Goal: Task Accomplishment & Management: Manage account settings

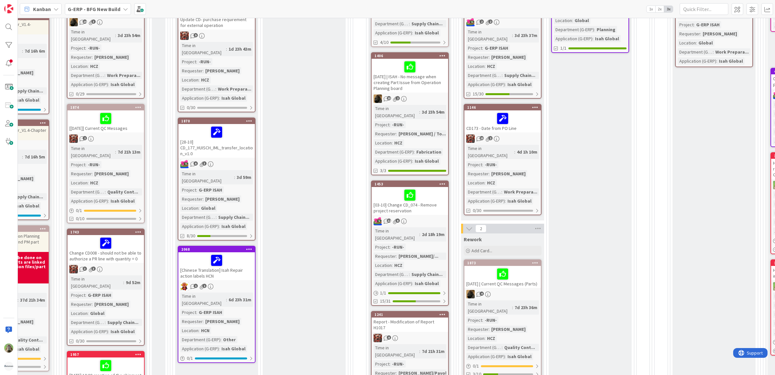
scroll to position [284, 136]
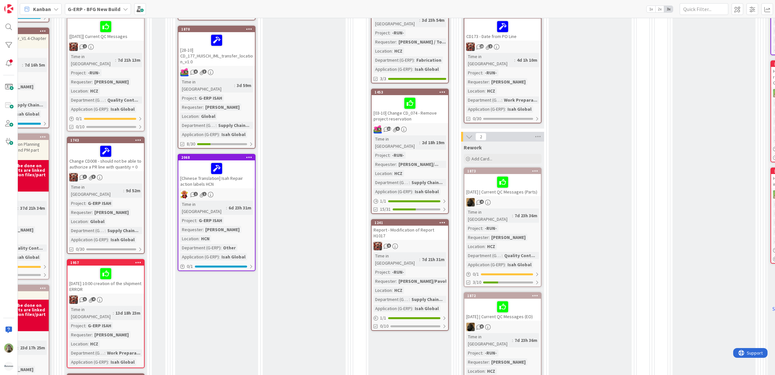
click at [523, 300] on div "2025-10-09 | Current QC Messages (EO)" at bounding box center [503, 309] width 77 height 22
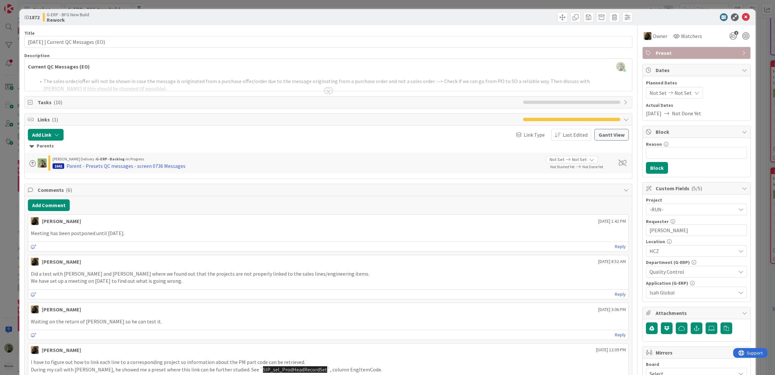
click at [15, 246] on div "ID 1872 G-ERP - BFG New Build Rework Title 37 / 128 2025-10-09 | Current QC Mes…" at bounding box center [387, 187] width 775 height 375
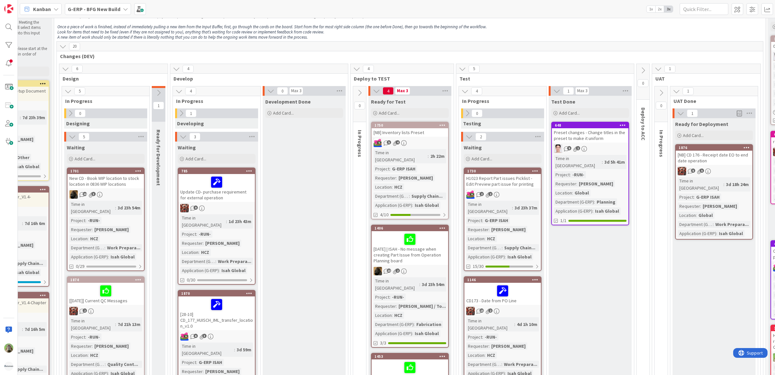
scroll to position [0, 136]
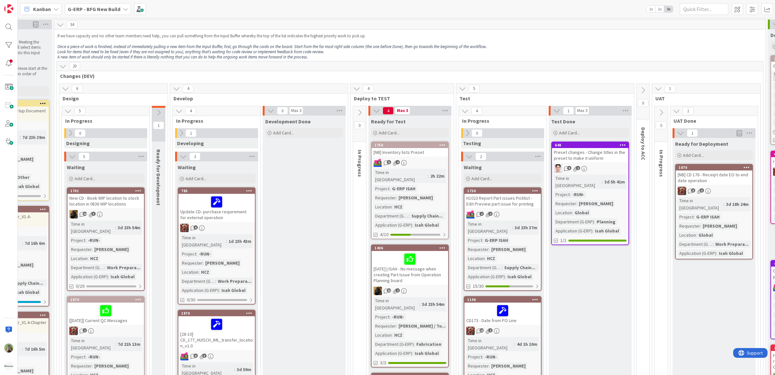
click at [419, 159] on div "5 4" at bounding box center [410, 162] width 77 height 8
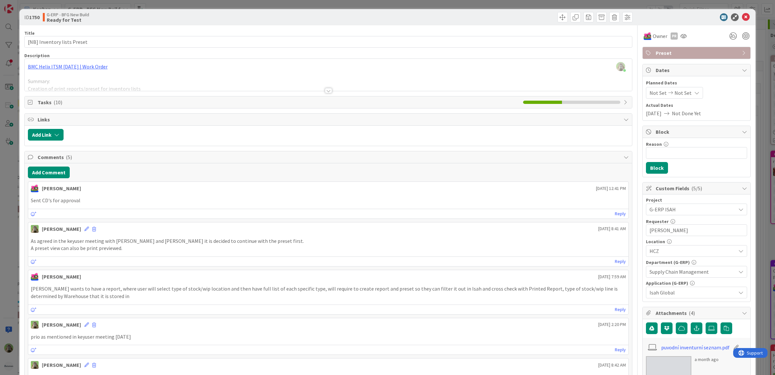
click at [13, 247] on div "ID 1750 G-ERP - BFG New Build Ready for Test Title 27 / 128 [NB] Inventory list…" at bounding box center [387, 187] width 775 height 375
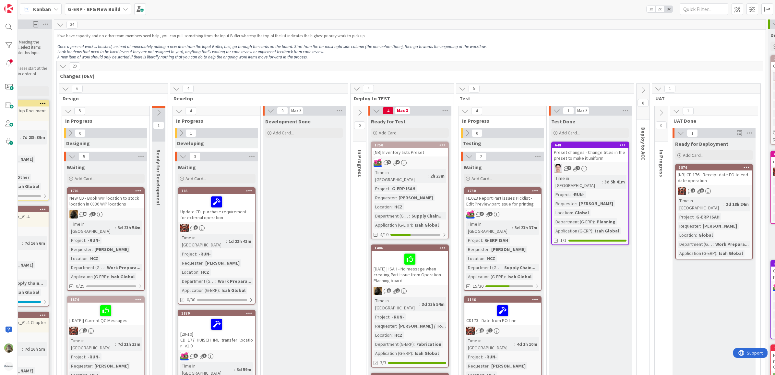
click at [440, 157] on div "1750 [NB] Inventory lists Preset 5 4 Time in Column : 2h 23m Project : G-ERP IS…" at bounding box center [410, 190] width 78 height 98
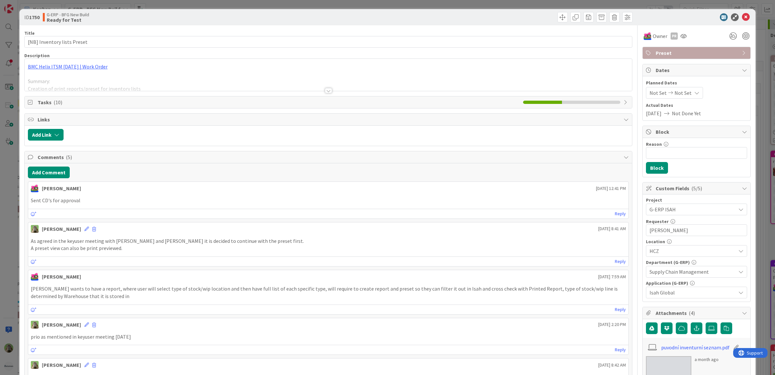
click at [14, 194] on div "ID 1750 G-ERP - BFG New Build Ready for Test Title 27 / 128 [NB] Inventory list…" at bounding box center [387, 187] width 775 height 375
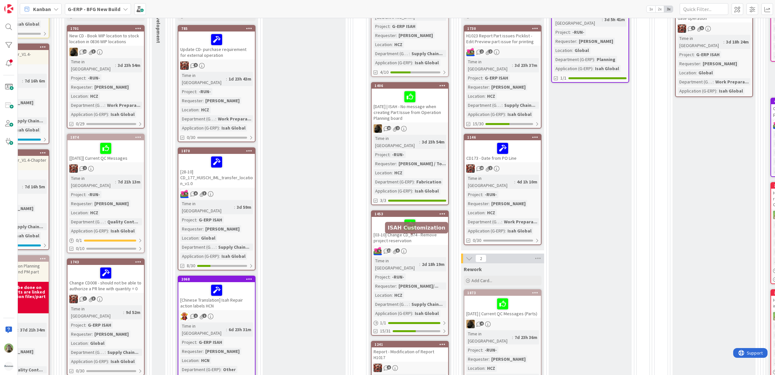
scroll to position [81, 136]
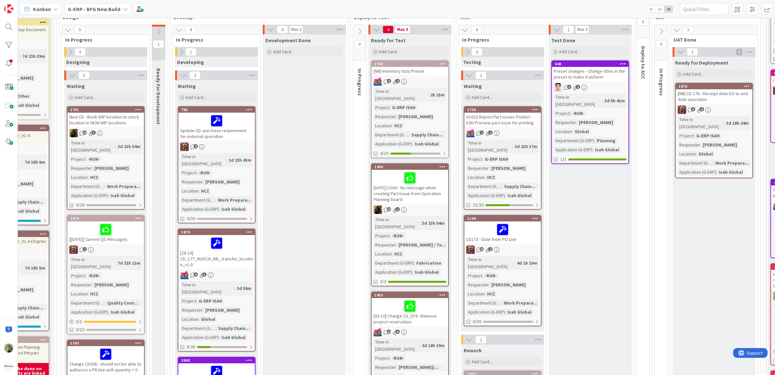
click at [516, 119] on div "H1023 Report Part issues Picklist - Edit Preview part issue for printing" at bounding box center [503, 120] width 77 height 14
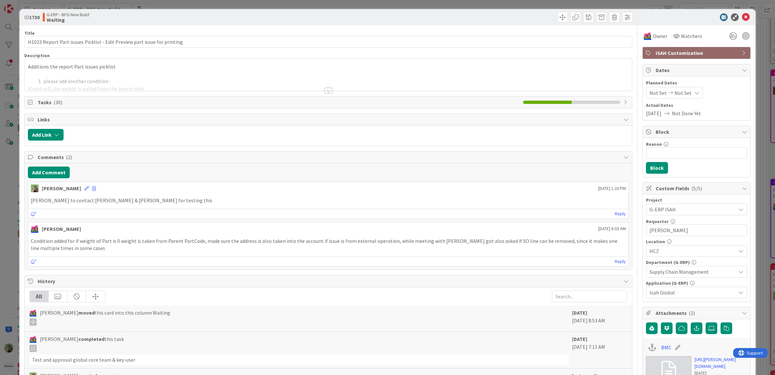
click at [6, 247] on div "ID 1730 G-ERP - BFG New Build Waiting Title 72 / 128 H1023 Report Part issues P…" at bounding box center [387, 187] width 775 height 375
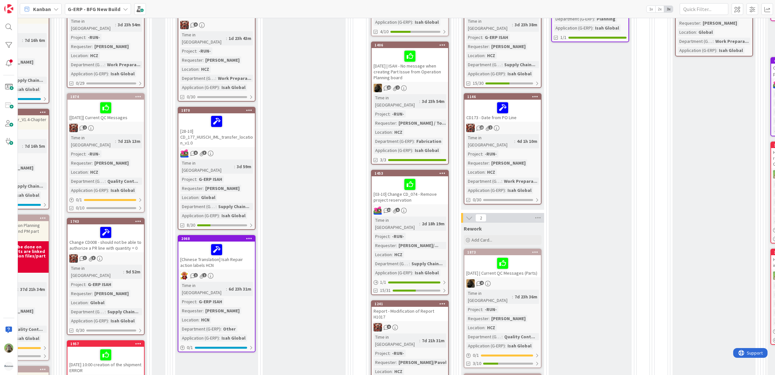
click at [433, 300] on div "1241 Report - Modification of Report H1017 8 Time in Column : 7d 21h 31m Projec…" at bounding box center [410, 356] width 78 height 112
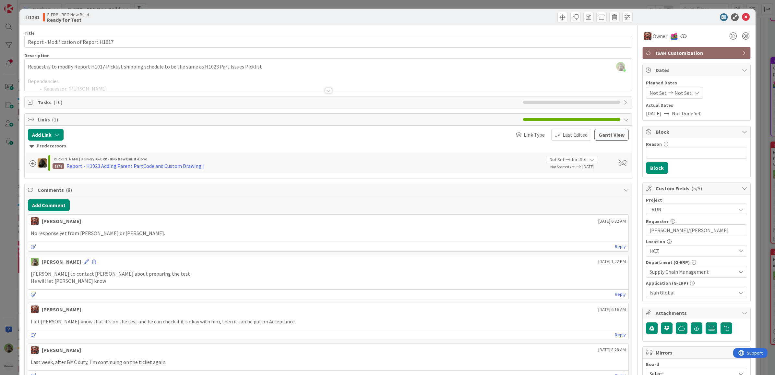
click at [12, 253] on div "ID 1241 G-ERP - BFG New Build Ready for Test Title 37 / 128 Report - Modificati…" at bounding box center [387, 187] width 775 height 375
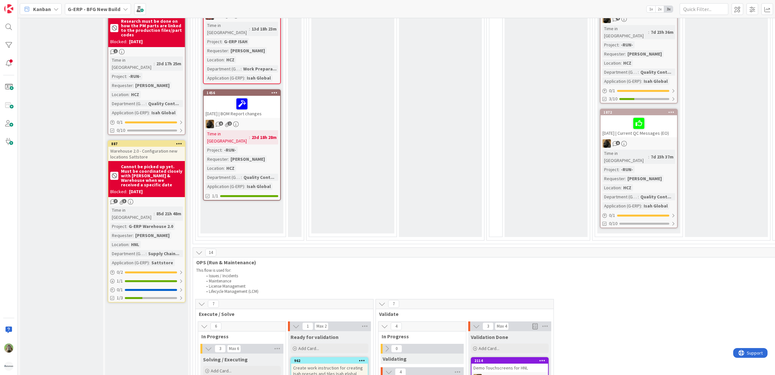
scroll to position [770, 0]
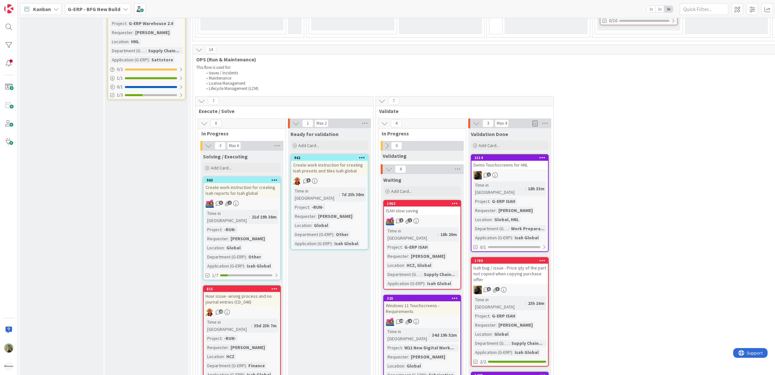
click at [531, 171] on div "1" at bounding box center [510, 175] width 77 height 8
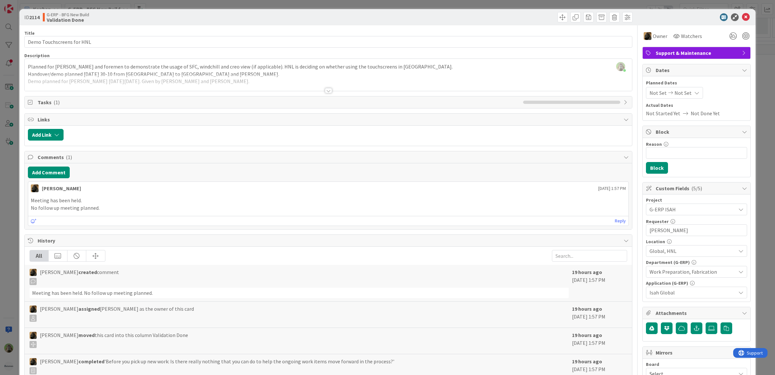
click at [13, 224] on div "ID 2114 G-ERP - BFG New Build Validation Done Title 25 / 128 Demo Touchscreens …" at bounding box center [387, 187] width 775 height 375
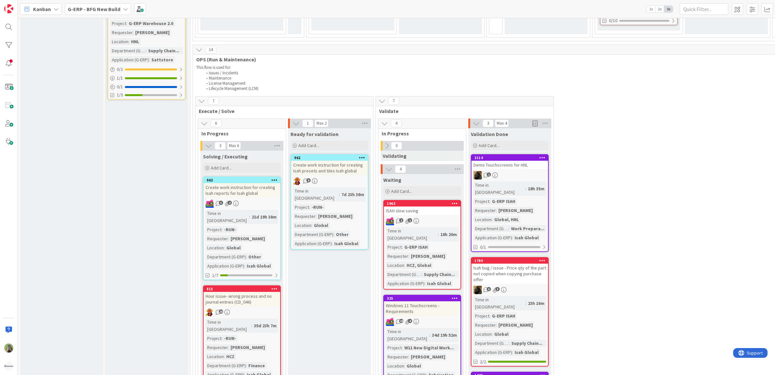
scroll to position [852, 0]
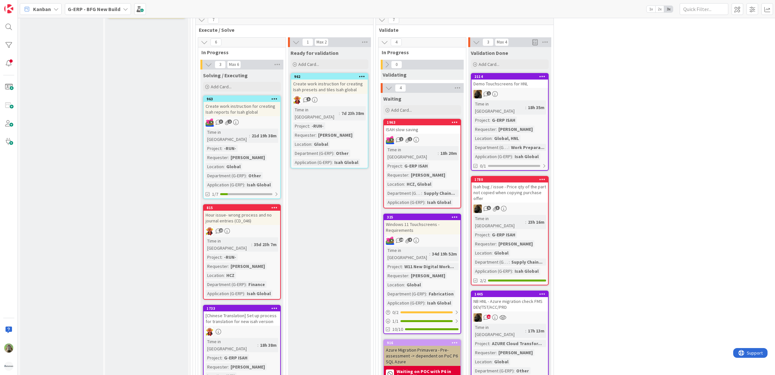
click at [537, 204] on div "5 3" at bounding box center [510, 208] width 77 height 8
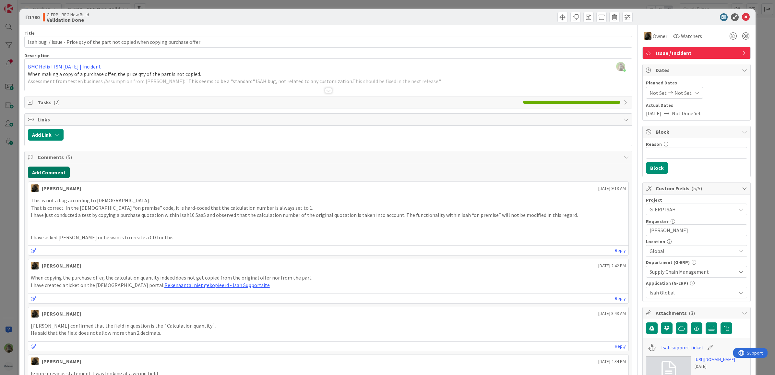
click at [62, 171] on button "Add Comment" at bounding box center [49, 172] width 42 height 12
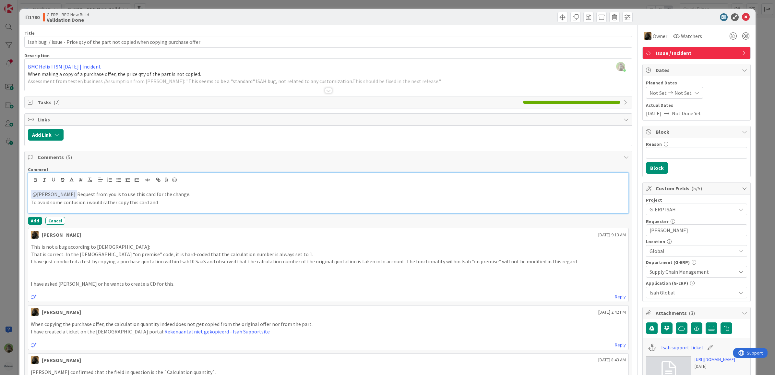
click at [173, 208] on div "﻿ @ Karel Broer ﻿ Request from you is to use this card for the change. To avoid…" at bounding box center [328, 200] width 601 height 26
click at [137, 201] on p "To avoid some confusion i would rather copy this card and close the current one." at bounding box center [329, 202] width 596 height 7
click at [242, 207] on div "﻿ @ Karel Broer ﻿ Request from you is to use this card for the change. To avoid…" at bounding box center [328, 200] width 601 height 26
click at [167, 205] on p "To avoid some confusion i would rather copy this incident card and close the cu…" at bounding box center [329, 202] width 596 height 7
click at [406, 83] on div at bounding box center [329, 82] width 608 height 17
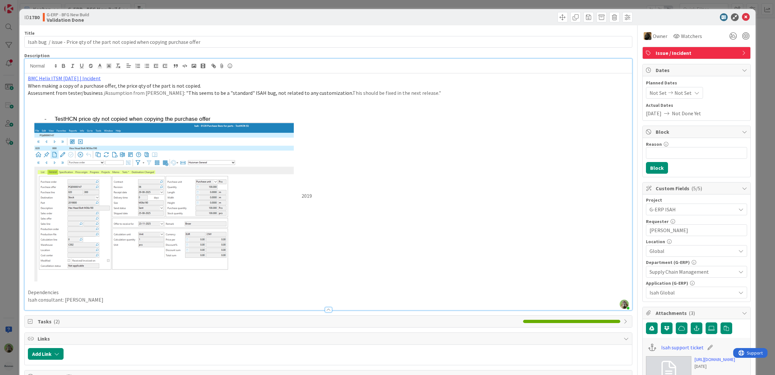
click at [406, 83] on p "When making a copy of a purchase offer, the price qty of the part is not copied." at bounding box center [328, 85] width 601 height 7
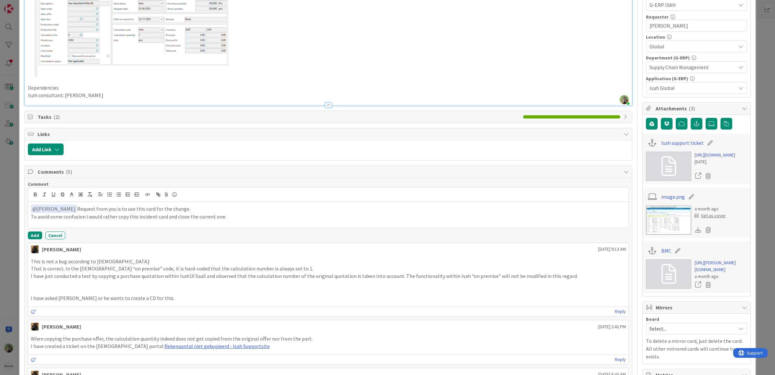
scroll to position [243, 0]
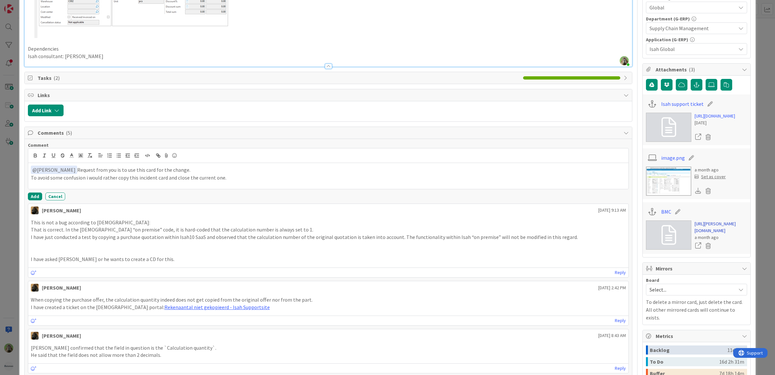
click at [709, 234] on link "https://huisman-smartit.onbmc.com/smartit/app/#/incident/AGGF4KX6HRENQATBPIHOTB…" at bounding box center [721, 227] width 53 height 14
click at [223, 176] on p "To avoid some confusion i would rather copy this incident card and close the cu…" at bounding box center [329, 177] width 596 height 7
click at [230, 180] on p "To avoid some confusion i would rather copy this incident card and close the cu…" at bounding box center [329, 177] width 596 height 7
click at [165, 180] on p "To avoid some confusion i would rather copy this incident card and close the cu…" at bounding box center [329, 177] width 596 height 7
click at [317, 175] on p "To avoid some confusion i would rather copy this incident card with the info an…" at bounding box center [329, 177] width 596 height 7
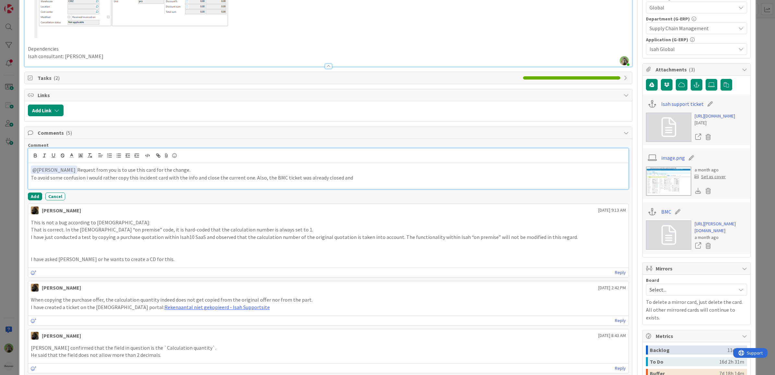
click at [297, 177] on p "To avoid some confusion i would rather copy this incident card with the info an…" at bounding box center [329, 177] width 596 height 7
click at [390, 178] on p "To avoid some confusion i would rather copy this incident card with the info an…" at bounding box center [329, 177] width 596 height 7
click at [164, 310] on link "Rekenaantal niet gekopieerd - Isah Supportsite" at bounding box center [216, 307] width 105 height 6
click at [378, 184] on div "﻿ @ Karel Broer ﻿ Request from you is to use this card for the change. To avoid…" at bounding box center [328, 176] width 601 height 26
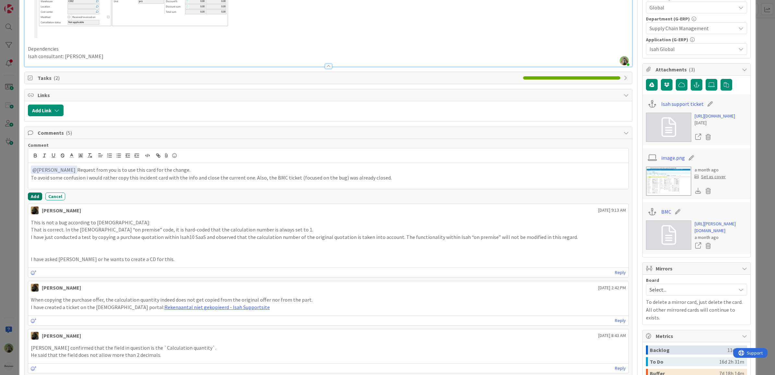
click at [36, 200] on button "Add" at bounding box center [35, 196] width 14 height 8
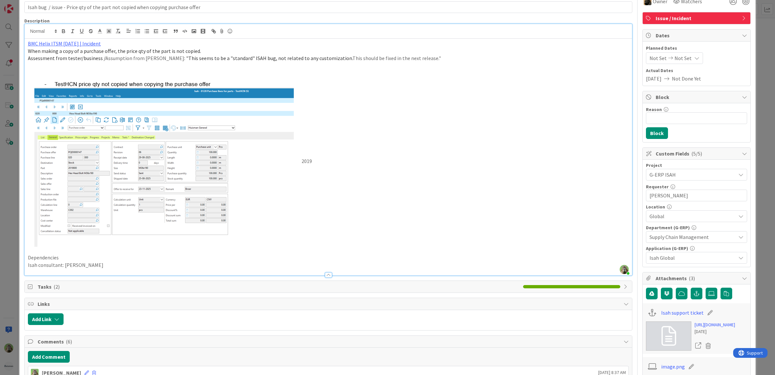
scroll to position [0, 0]
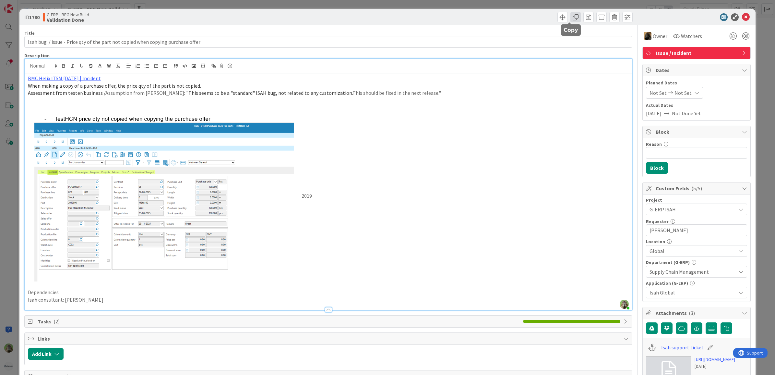
click at [571, 18] on span at bounding box center [576, 17] width 10 height 10
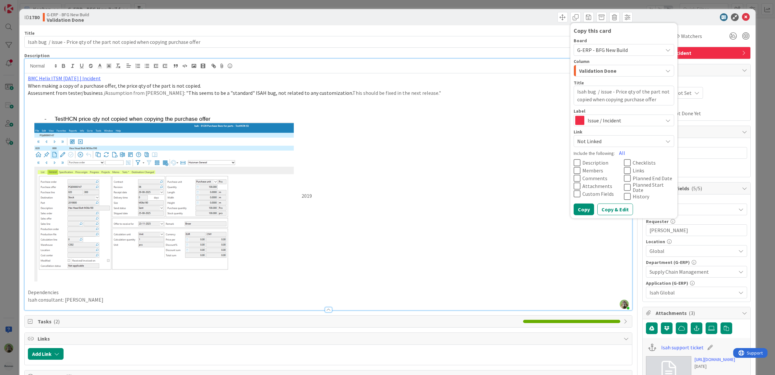
click at [617, 69] on div "Validation Done" at bounding box center [620, 71] width 85 height 10
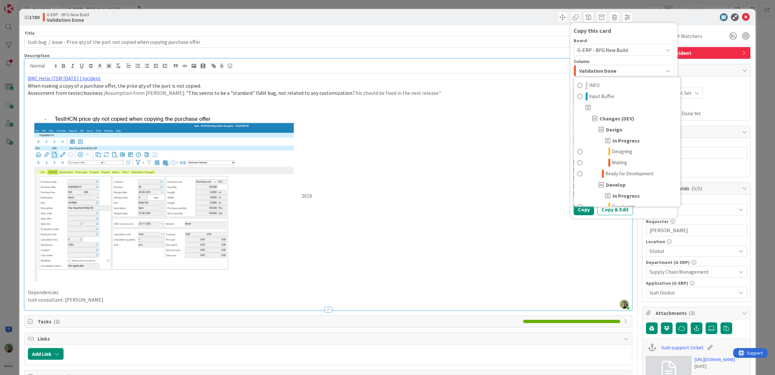
click at [620, 50] on span "G-ERP - BFG New Build" at bounding box center [602, 50] width 51 height 6
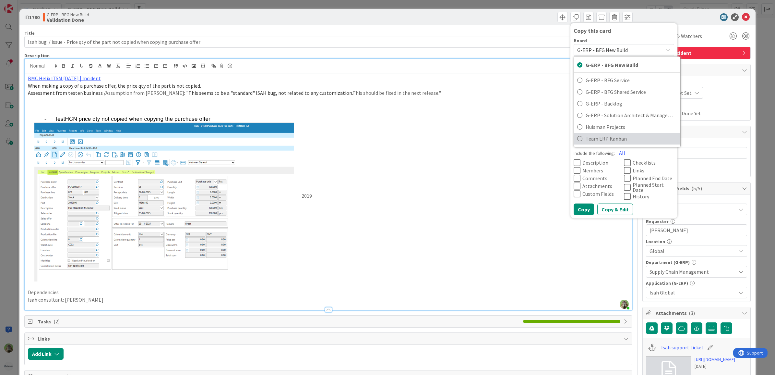
click at [611, 136] on span "Team ERP Kanban" at bounding box center [631, 139] width 91 height 10
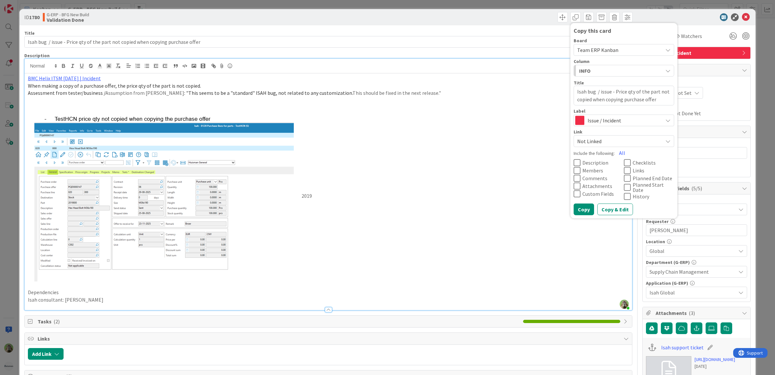
click at [612, 76] on button "INFO" at bounding box center [624, 71] width 101 height 12
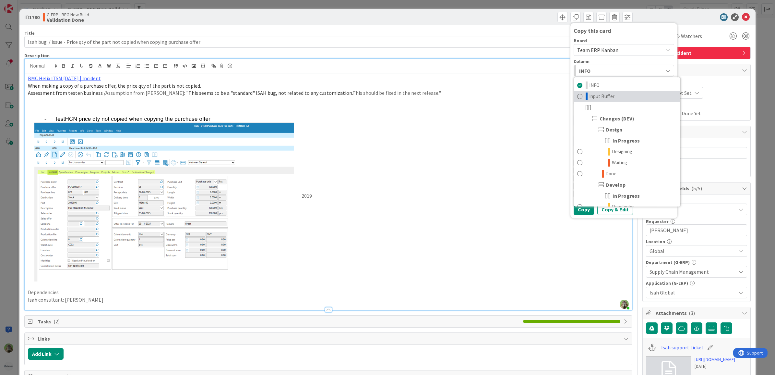
click at [619, 99] on link "Input Buffer" at bounding box center [627, 96] width 106 height 11
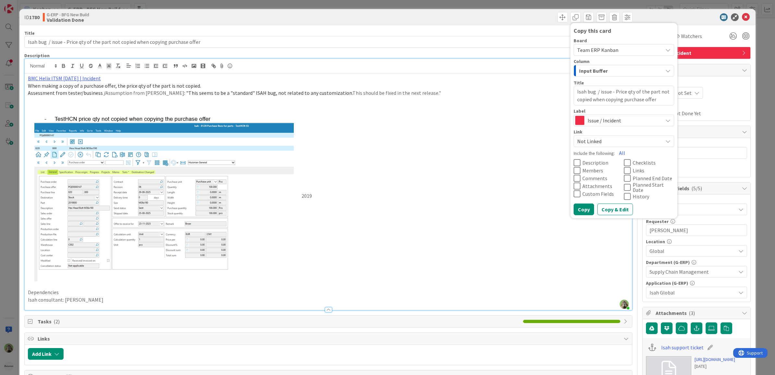
click at [619, 66] on div "Input Buffer" at bounding box center [620, 71] width 85 height 10
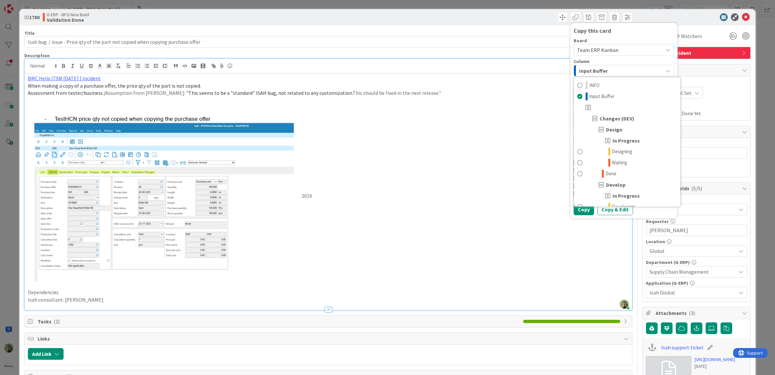
click at [617, 69] on div "Input Buffer" at bounding box center [620, 71] width 85 height 10
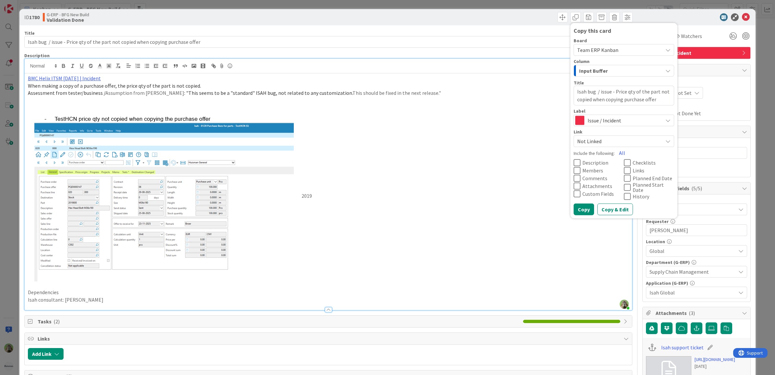
click at [617, 47] on span "Team ERP Kanban" at bounding box center [618, 49] width 82 height 9
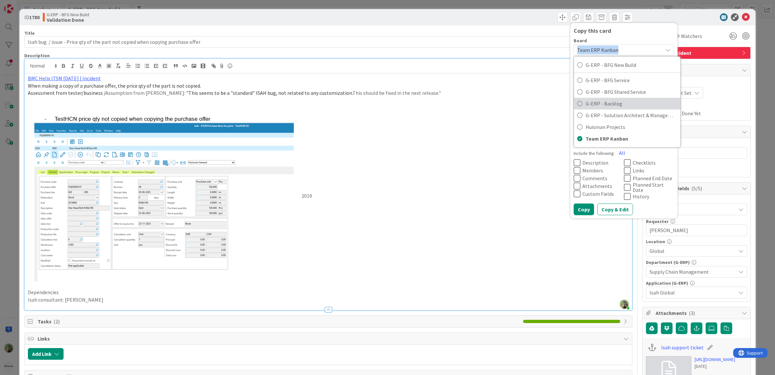
drag, startPoint x: 617, startPoint y: 47, endPoint x: 615, endPoint y: 103, distance: 55.2
click at [615, 103] on span "G-ERP - Backlog" at bounding box center [631, 104] width 91 height 10
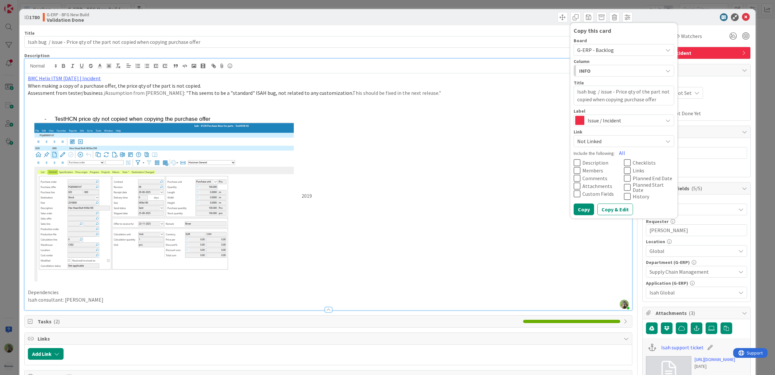
click at [613, 77] on div "Board G-ERP - Backlog G-ERP - BFG New Build G-ERP - BFG Service G-ERP - BFG Sha…" at bounding box center [624, 92] width 101 height 109
click at [613, 71] on div "INFO" at bounding box center [620, 71] width 85 height 10
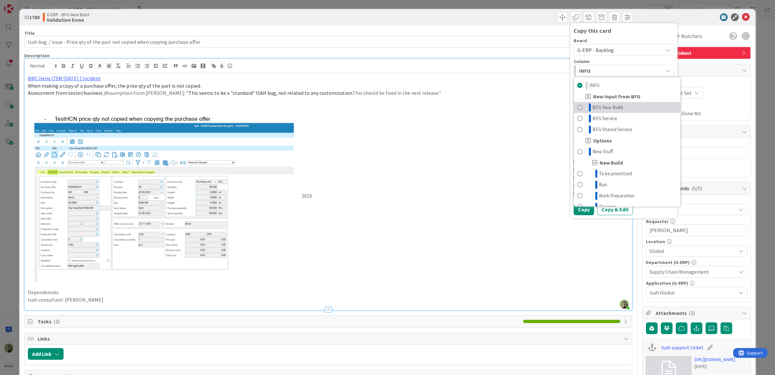
click at [617, 104] on link "BFG New Build" at bounding box center [627, 107] width 106 height 11
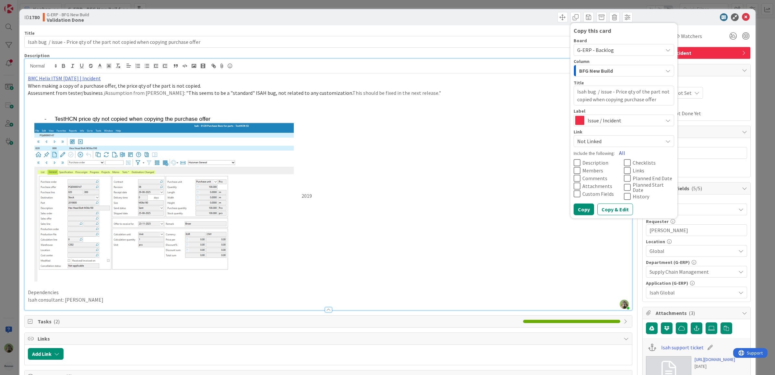
click at [616, 152] on button "All" at bounding box center [622, 153] width 15 height 12
click at [624, 199] on icon at bounding box center [627, 196] width 7 height 8
click at [624, 186] on icon at bounding box center [627, 187] width 7 height 8
click at [624, 183] on icon at bounding box center [627, 187] width 7 height 8
click at [624, 176] on icon at bounding box center [627, 178] width 7 height 8
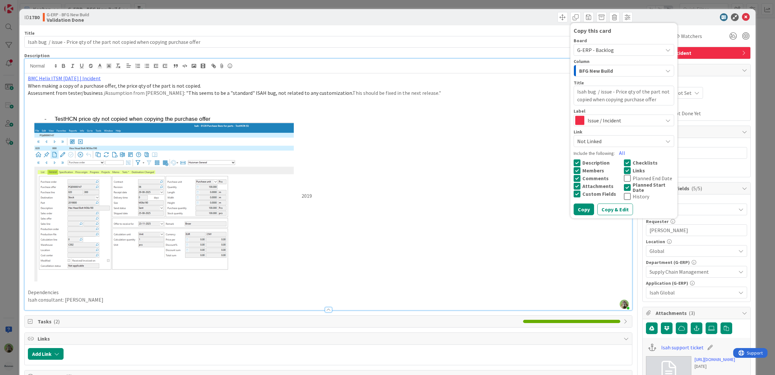
click at [624, 185] on icon at bounding box center [627, 187] width 7 height 8
click at [187, 324] on span "Tasks ( 2 )" at bounding box center [279, 321] width 483 height 8
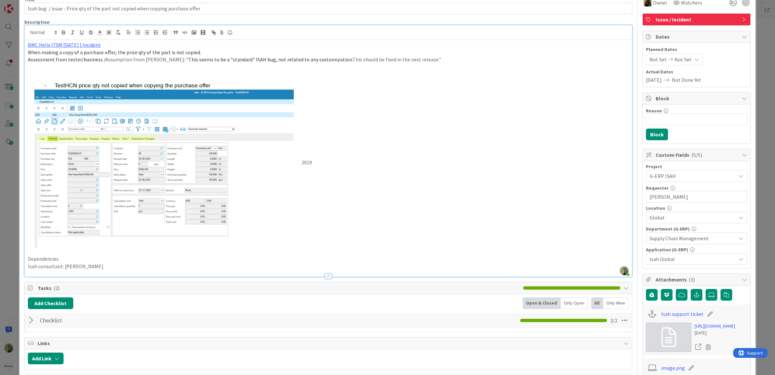
scroll to position [81, 0]
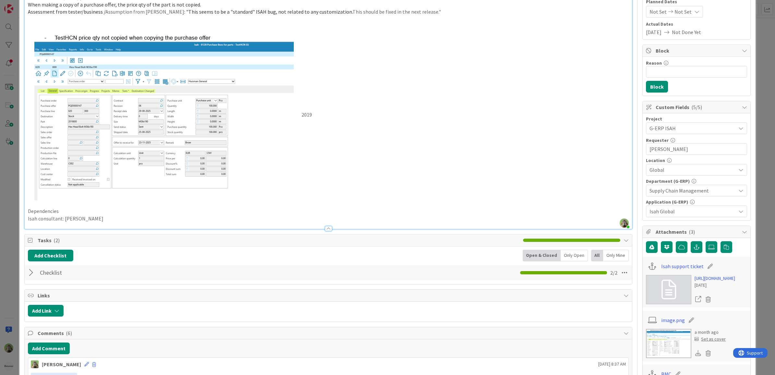
click at [33, 272] on div at bounding box center [32, 273] width 8 height 12
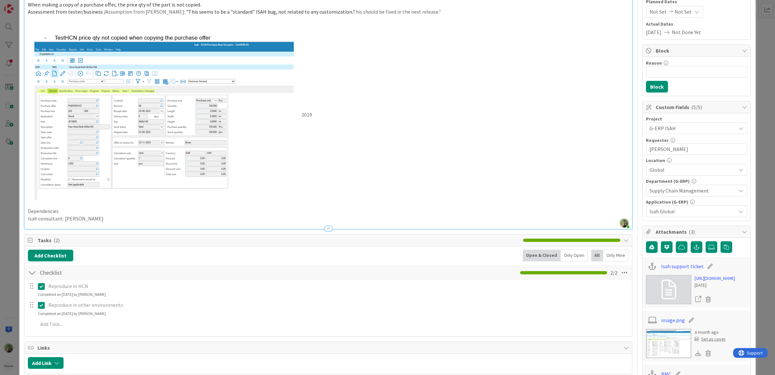
click at [30, 273] on div at bounding box center [32, 273] width 8 height 12
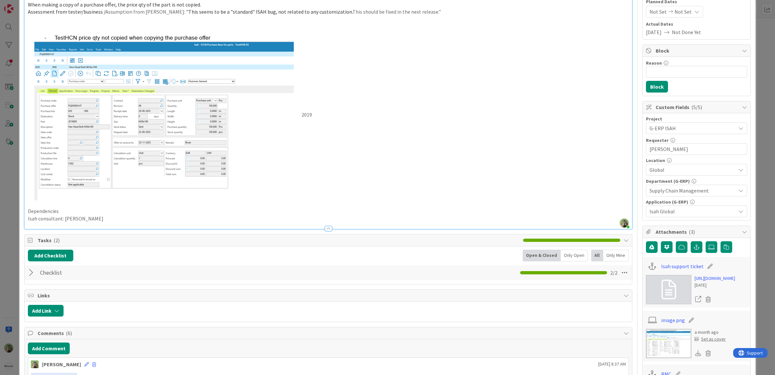
click at [30, 273] on div at bounding box center [32, 273] width 8 height 12
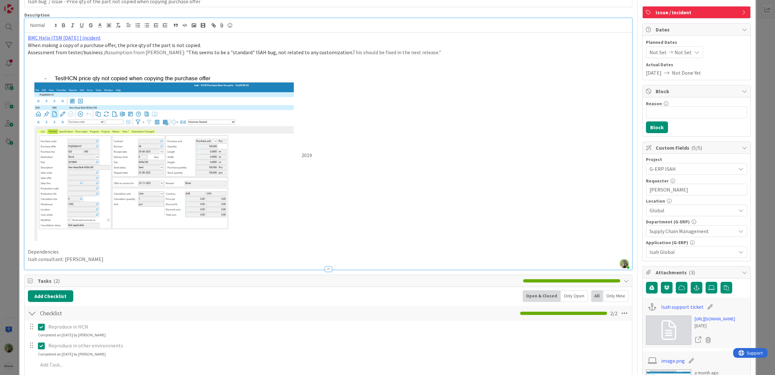
scroll to position [0, 0]
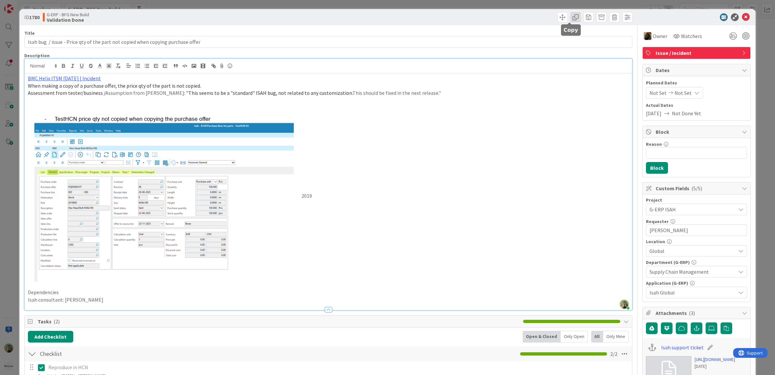
click at [574, 20] on span at bounding box center [576, 17] width 10 height 10
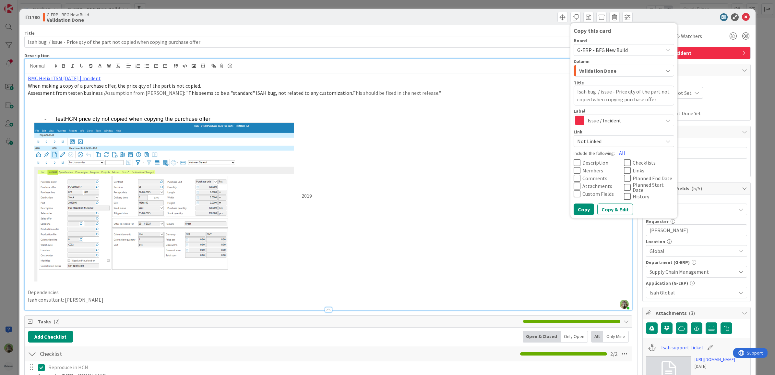
click at [612, 114] on div "Label Issue / Incident" at bounding box center [624, 117] width 101 height 18
click at [611, 116] on span "Issue / Incident" at bounding box center [624, 119] width 72 height 9
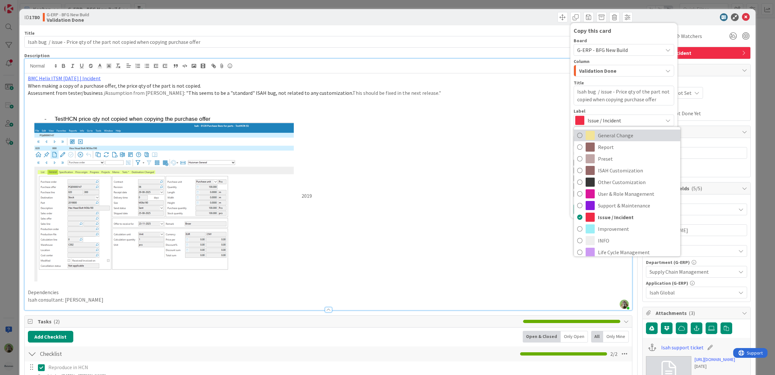
click at [641, 138] on span "General Change" at bounding box center [637, 135] width 79 height 10
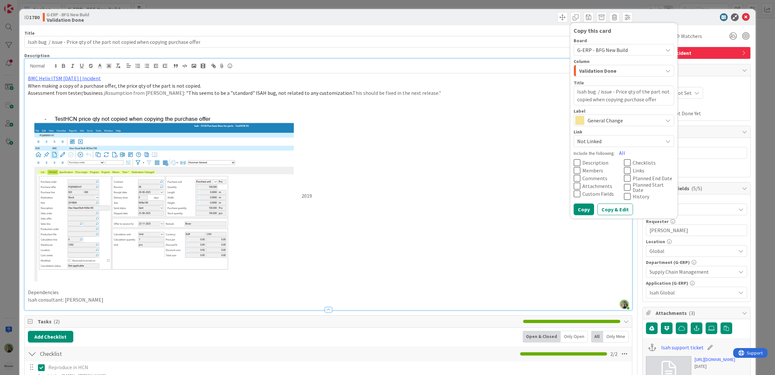
click at [639, 138] on span "Not Linked" at bounding box center [618, 140] width 82 height 9
click at [637, 146] on div "Not Linked" at bounding box center [624, 141] width 101 height 12
click at [615, 151] on button "All" at bounding box center [622, 153] width 15 height 12
click at [635, 177] on span "Planned End Date" at bounding box center [654, 177] width 42 height 5
click at [633, 191] on span "Planned Start Date" at bounding box center [654, 187] width 42 height 10
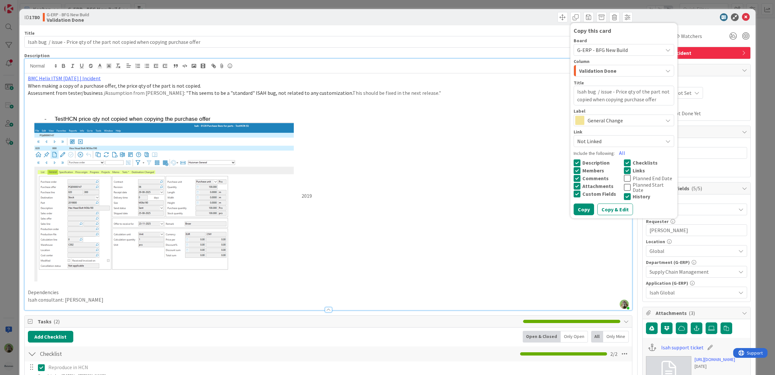
click at [633, 193] on span "History" at bounding box center [642, 195] width 18 height 5
click at [633, 167] on span "Links" at bounding box center [639, 169] width 12 height 5
click at [633, 161] on span "Checklists" at bounding box center [645, 162] width 25 height 5
click at [609, 203] on button "Copy & Edit" at bounding box center [616, 209] width 36 height 12
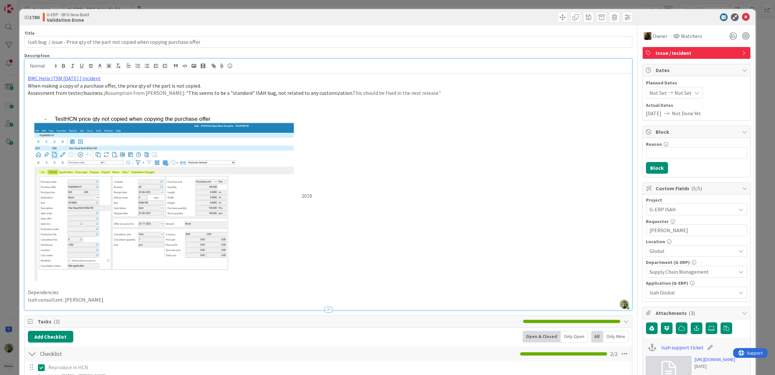
type textarea "x"
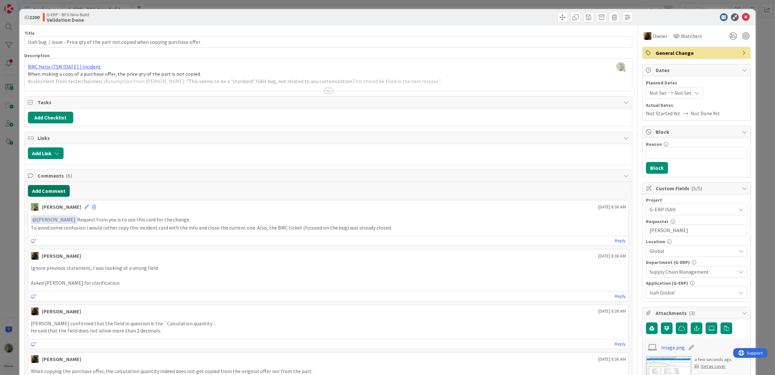
click at [64, 193] on button "Add Comment" at bounding box center [49, 191] width 42 height 12
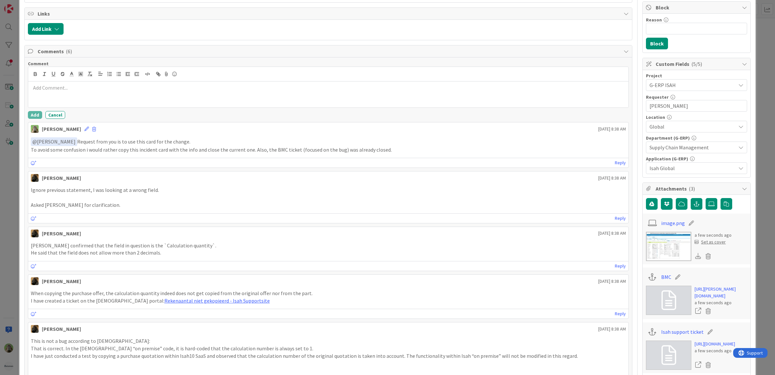
scroll to position [81, 0]
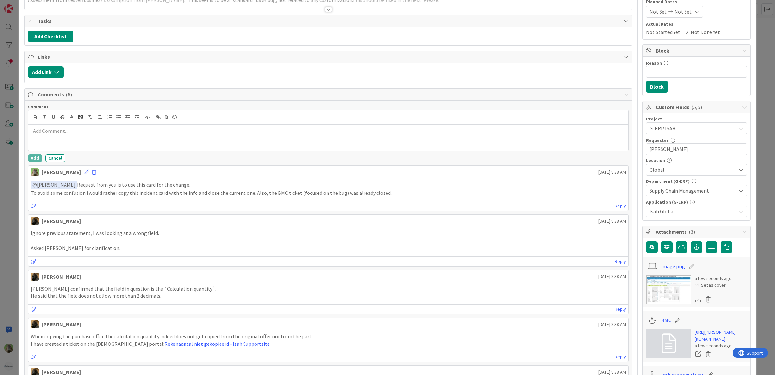
click at [13, 181] on div "ID 2200 G-ERP - BFG New Build Validation Done Title 80 / 128 Isah bug / issue -…" at bounding box center [387, 187] width 775 height 375
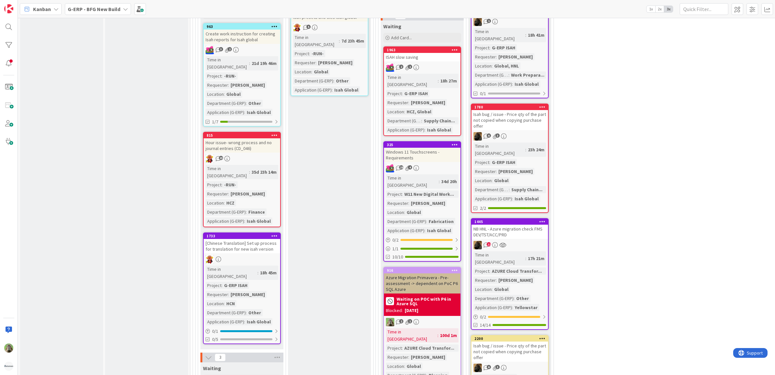
scroll to position [933, 0]
click at [529, 342] on div "Isah bug / issue - Price qty of the part not copied when copying purchase offer" at bounding box center [510, 352] width 77 height 20
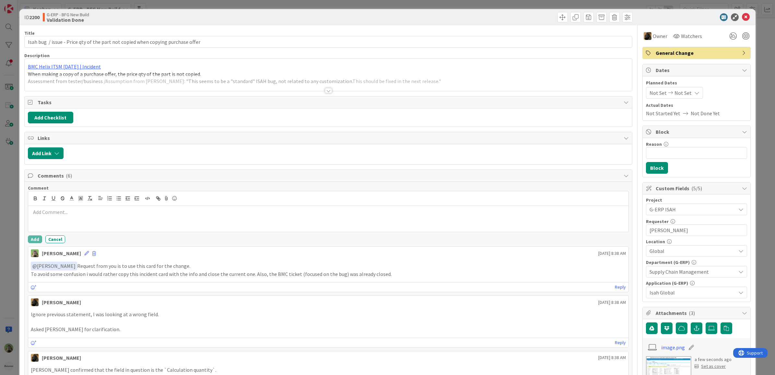
click at [13, 234] on div "ID 2200 G-ERP - BFG New Build Validation Done Title 80 / 128 Isah bug / issue -…" at bounding box center [387, 187] width 775 height 375
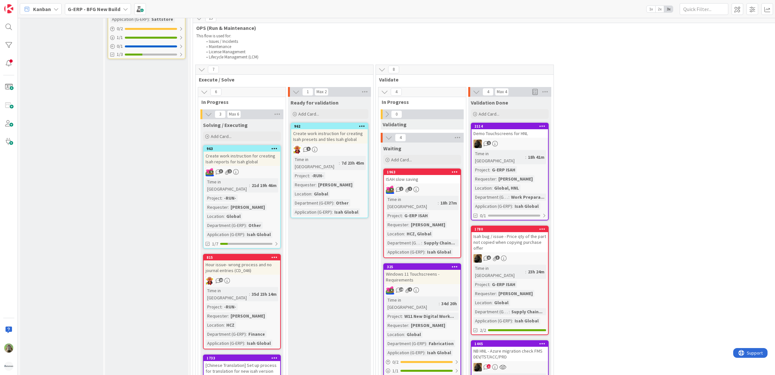
click at [535, 139] on div "1" at bounding box center [510, 143] width 77 height 8
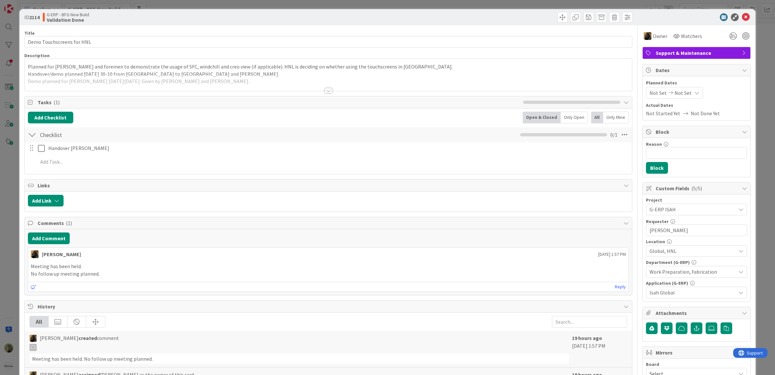
click at [7, 200] on div "ID 2114 G-ERP - BFG New Build Validation Done Title 25 / 128 Demo Touchscreens …" at bounding box center [387, 187] width 775 height 375
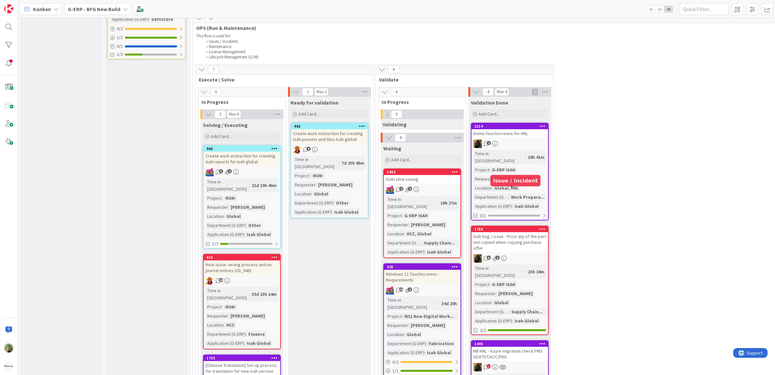
click at [511, 232] on div "Isah bug / issue - Price qty of the part not copied when copying purchase offer" at bounding box center [510, 242] width 77 height 20
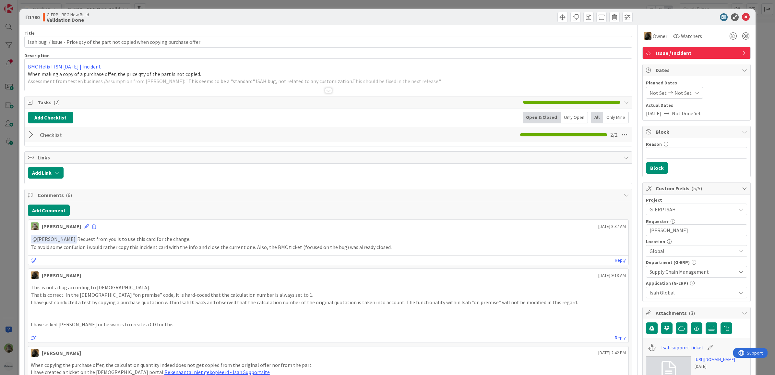
click at [14, 205] on div "ID 1780 G-ERP - BFG New Build Validation Done Title 80 / 128 Isah bug / issue -…" at bounding box center [387, 187] width 775 height 375
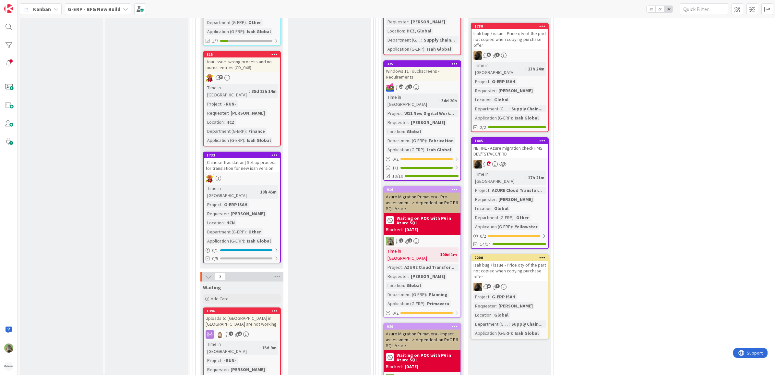
click at [533, 260] on div "Isah bug / issue - Price qty of the part not copied when copying purchase offer" at bounding box center [510, 270] width 77 height 20
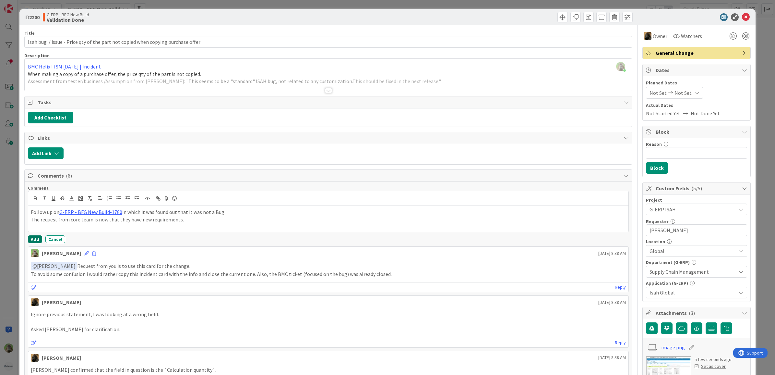
click at [38, 241] on button "Add" at bounding box center [35, 239] width 14 height 8
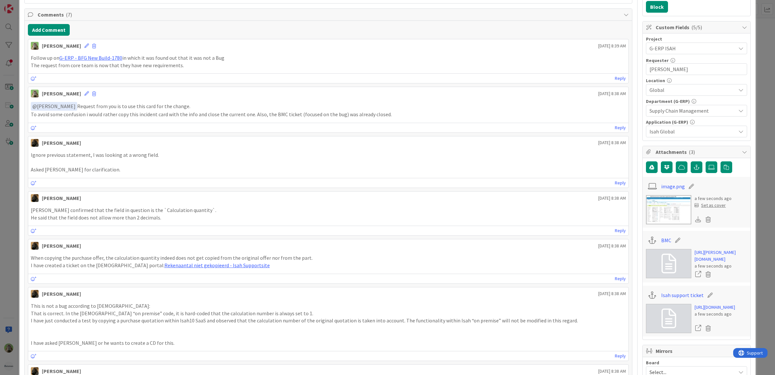
scroll to position [162, 0]
click at [86, 91] on div "Timothy Tjia October 03 2025 8:38 AM" at bounding box center [328, 91] width 601 height 10
click at [92, 95] on span at bounding box center [94, 92] width 4 height 5
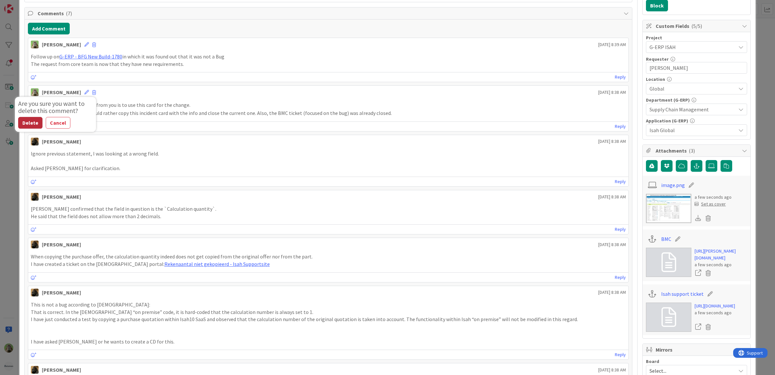
click at [26, 125] on button "Delete" at bounding box center [30, 123] width 24 height 12
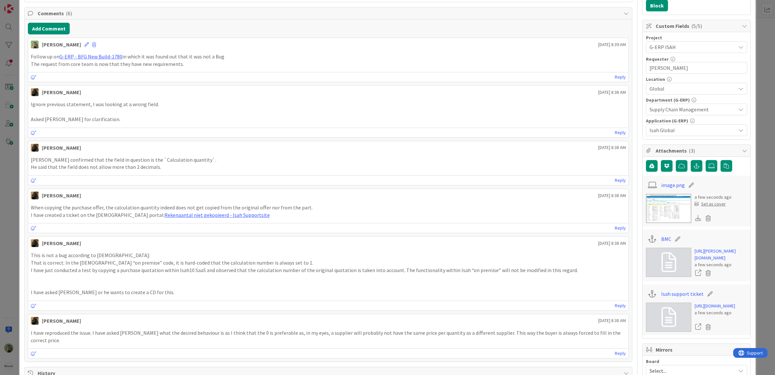
click at [69, 118] on p "Asked Karel for clarification." at bounding box center [329, 118] width 596 height 7
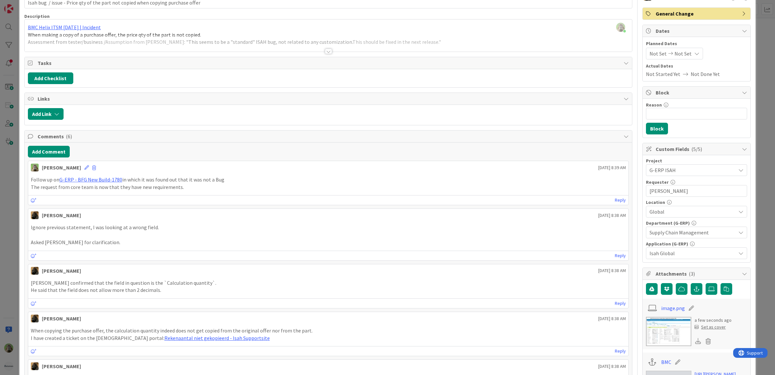
scroll to position [0, 0]
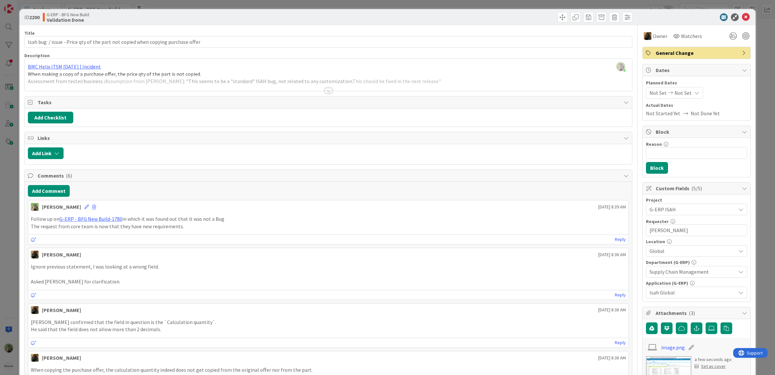
click at [211, 227] on p "The request from core team is now that they have new requirements." at bounding box center [329, 226] width 596 height 7
click at [211, 228] on p "The request from core team is now that they have new requirements." at bounding box center [329, 226] width 596 height 7
click at [210, 230] on p "The request from core team is now that they have new requirements." at bounding box center [329, 226] width 596 height 7
click at [84, 206] on icon at bounding box center [86, 206] width 5 height 5
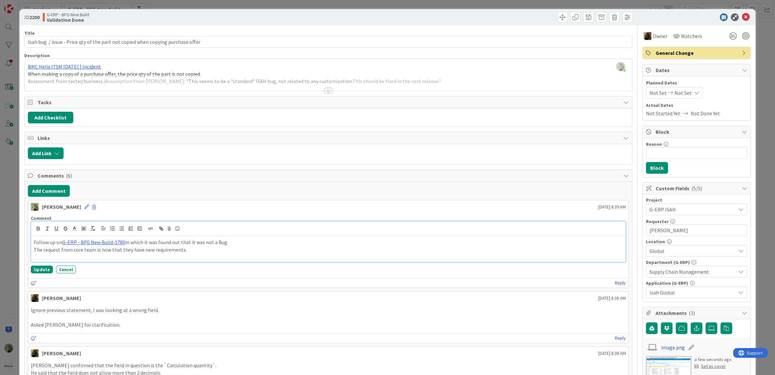
click at [202, 253] on p "The request from core team is now that they have new requirements." at bounding box center [329, 249] width 590 height 7
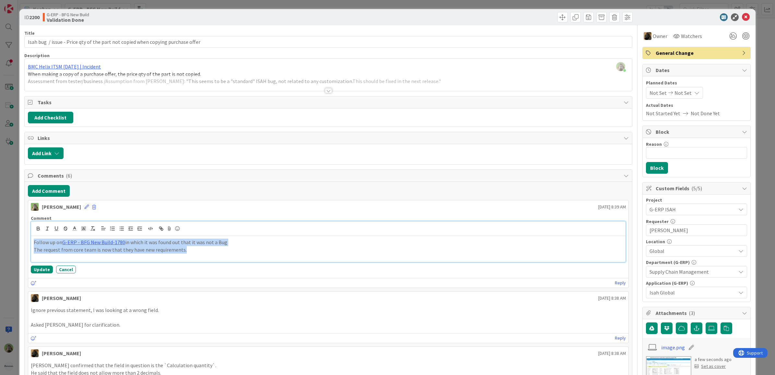
copy div "Follow up on G-ERP - BFG New Build-1780 in which it was found out that it was n…"
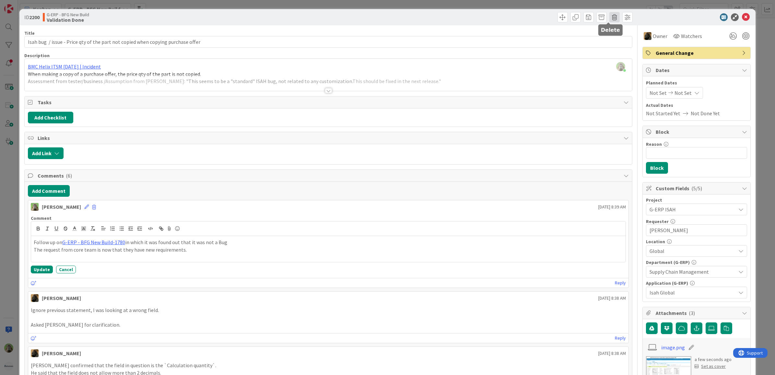
click at [610, 16] on span at bounding box center [615, 17] width 10 height 10
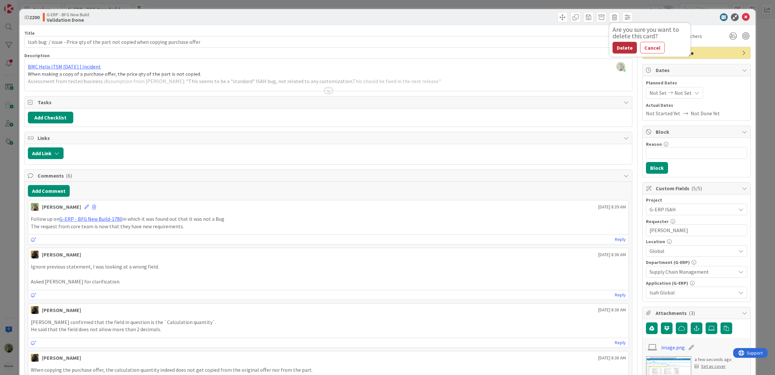
click at [622, 49] on button "Delete" at bounding box center [625, 48] width 24 height 12
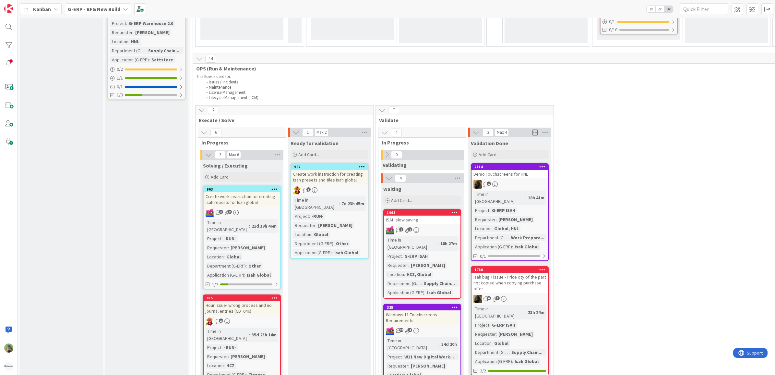
click at [526, 272] on div "Isah bug / issue - Price qty of the part not copied when copying purchase offer" at bounding box center [510, 282] width 77 height 20
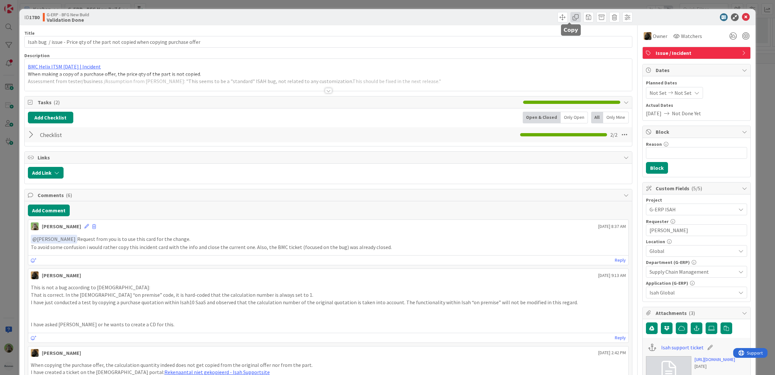
click at [571, 17] on span at bounding box center [576, 17] width 10 height 10
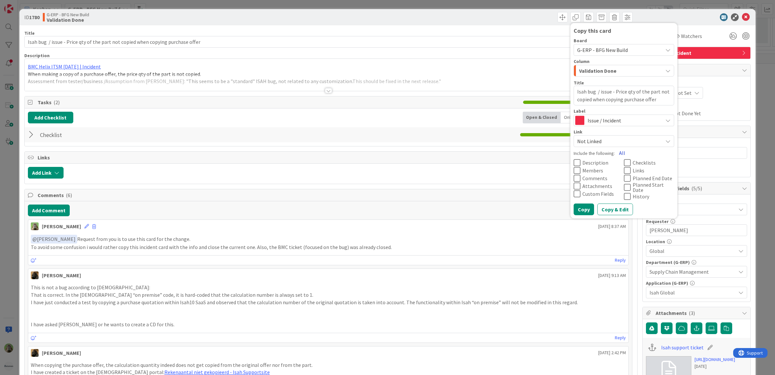
click at [618, 149] on button "All" at bounding box center [622, 153] width 15 height 12
click at [599, 179] on span "Comments" at bounding box center [596, 177] width 26 height 5
click at [624, 161] on icon at bounding box center [627, 162] width 7 height 8
click at [624, 171] on icon at bounding box center [627, 170] width 7 height 8
click at [624, 176] on icon at bounding box center [627, 178] width 7 height 8
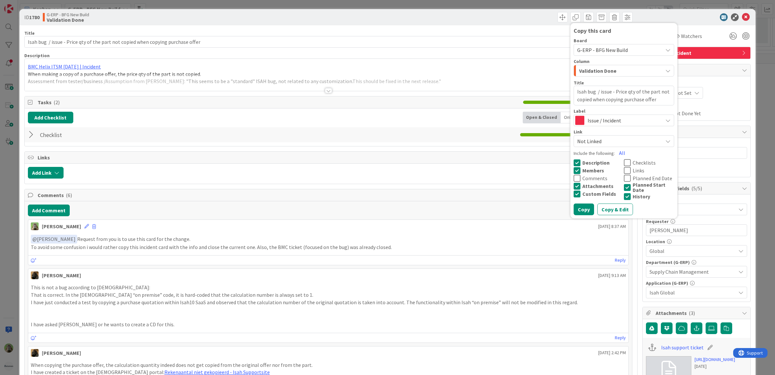
click at [624, 184] on icon at bounding box center [627, 187] width 7 height 8
click at [624, 192] on icon at bounding box center [627, 196] width 7 height 8
click at [591, 183] on span "Attachments" at bounding box center [598, 185] width 31 height 5
click at [629, 50] on span "G-ERP - BFG New Build" at bounding box center [618, 49] width 82 height 9
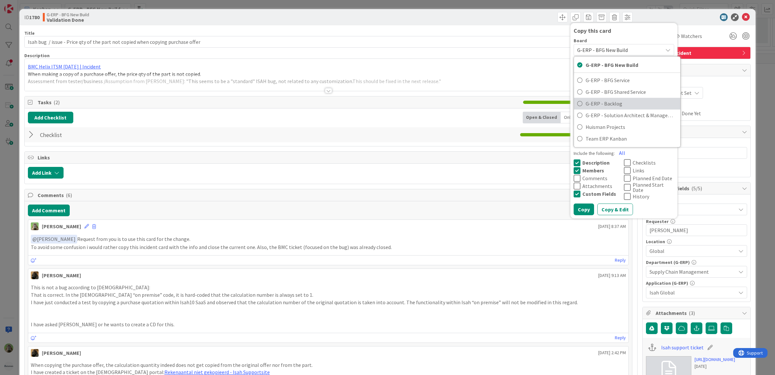
click at [619, 104] on span "G-ERP - Backlog" at bounding box center [631, 104] width 91 height 10
click at [610, 70] on div "INFO" at bounding box center [620, 71] width 85 height 10
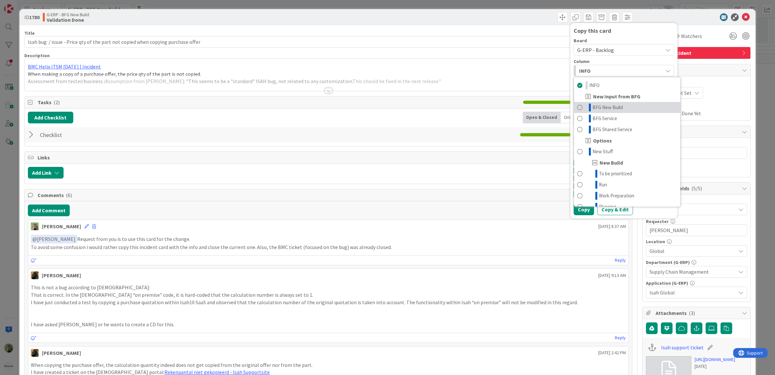
click at [614, 102] on link "BFG New Build" at bounding box center [627, 107] width 106 height 11
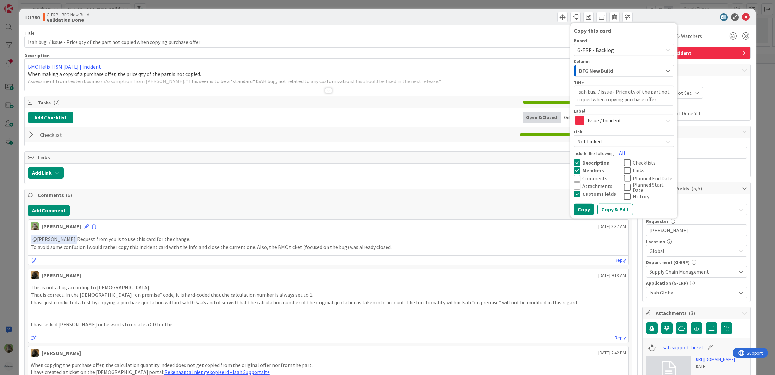
click at [612, 122] on span "Issue / Incident" at bounding box center [624, 119] width 72 height 9
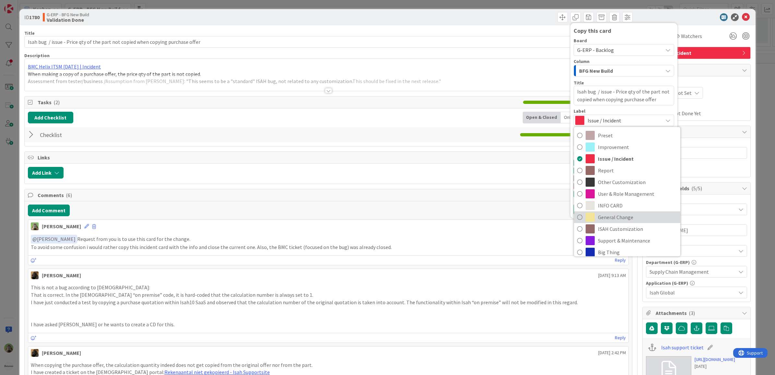
click at [615, 216] on span "General Change" at bounding box center [637, 217] width 79 height 10
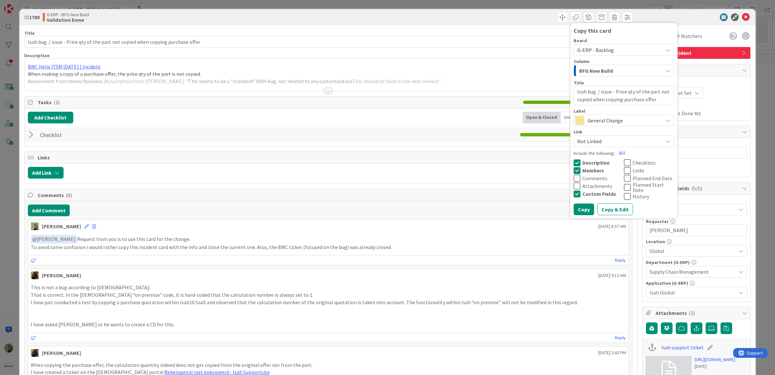
click at [624, 117] on span "General Change" at bounding box center [624, 119] width 72 height 9
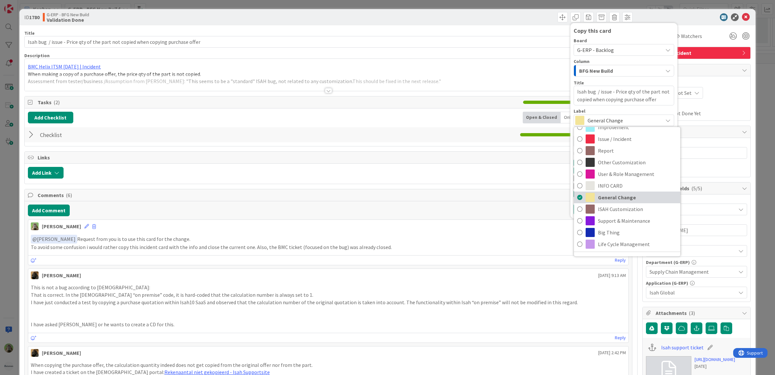
scroll to position [30, 0]
click at [624, 200] on span "ISAH Customization" at bounding box center [637, 199] width 79 height 10
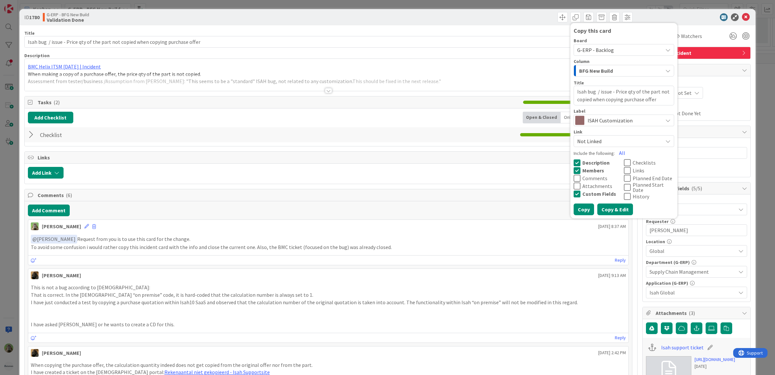
click at [622, 205] on button "Copy & Edit" at bounding box center [616, 209] width 36 height 12
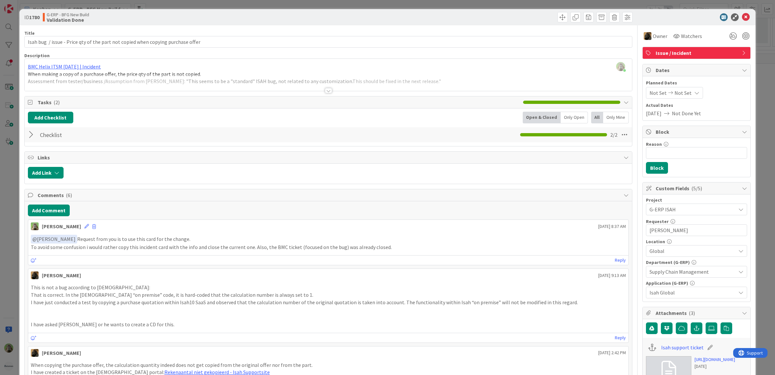
type textarea "x"
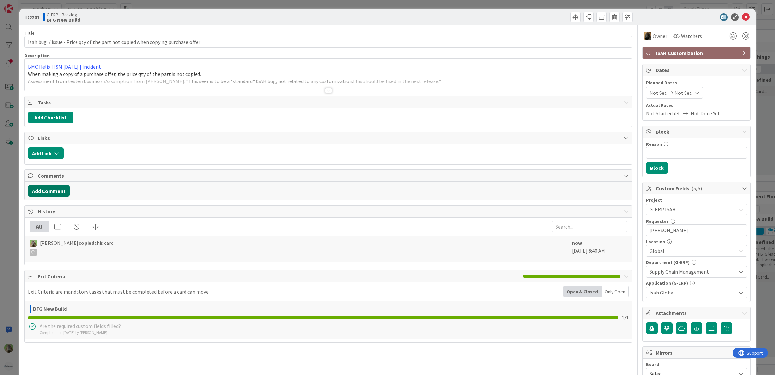
click at [62, 194] on button "Add Comment" at bounding box center [49, 191] width 42 height 12
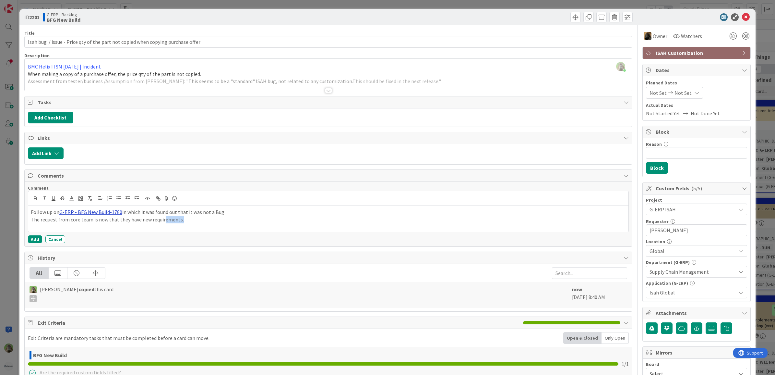
drag, startPoint x: 212, startPoint y: 224, endPoint x: 107, endPoint y: 214, distance: 104.9
click at [147, 220] on div "Follow up on G-ERP - BFG New Build-1780 in which it was found out that it was n…" at bounding box center [328, 219] width 601 height 26
drag, startPoint x: 87, startPoint y: 221, endPoint x: 30, endPoint y: 217, distance: 56.6
click at [31, 217] on p "The request from core team is now that they have new requirements." at bounding box center [329, 219] width 596 height 7
click at [240, 215] on p "Follow up on G-ERP - BFG New Build-1780 in which it was found out that it was n…" at bounding box center [329, 211] width 596 height 7
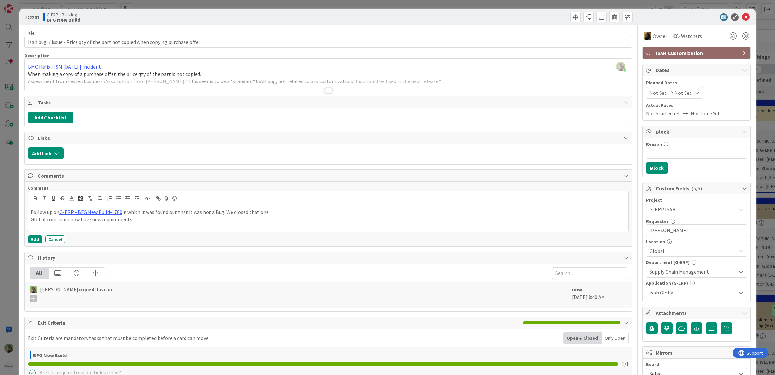
click at [331, 84] on div at bounding box center [329, 82] width 608 height 17
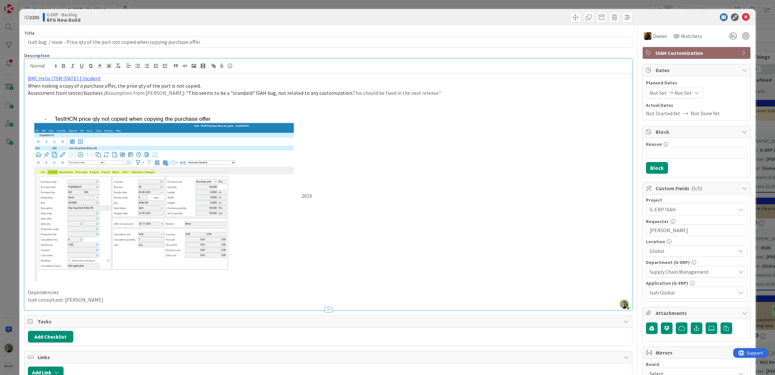
click at [104, 80] on p "BMC Helix ITSM 23.3.02 | Incident" at bounding box center [328, 78] width 601 height 7
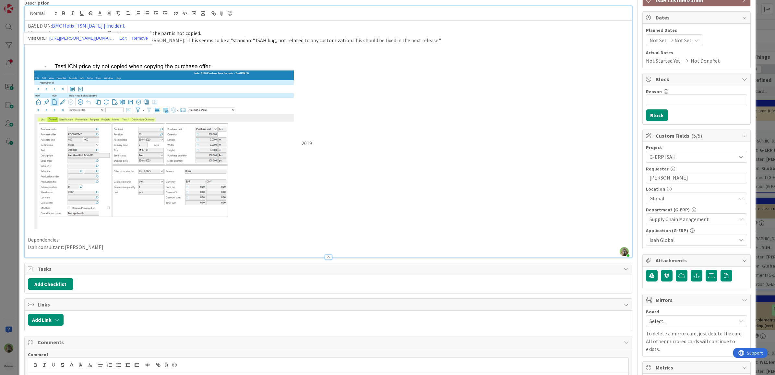
scroll to position [162, 0]
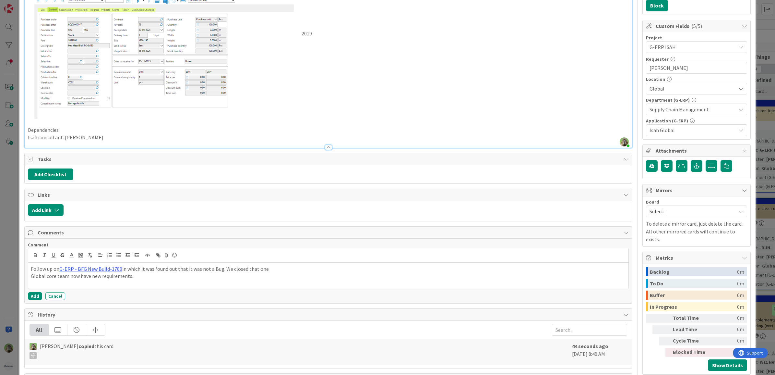
click at [116, 136] on p "Isah consultant: Marco Verberck" at bounding box center [328, 137] width 601 height 7
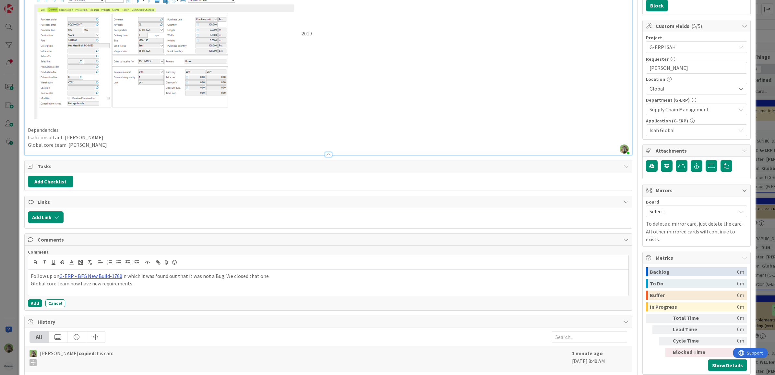
scroll to position [0, 0]
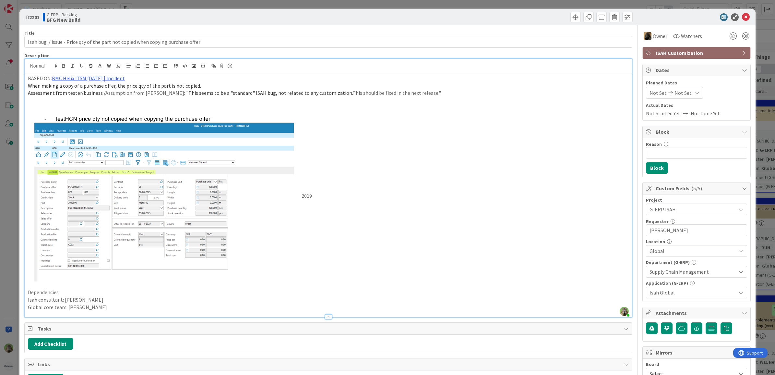
click at [30, 82] on p "When making a copy of a purchase offer, the price qty of the part is not copied." at bounding box center [328, 85] width 601 height 7
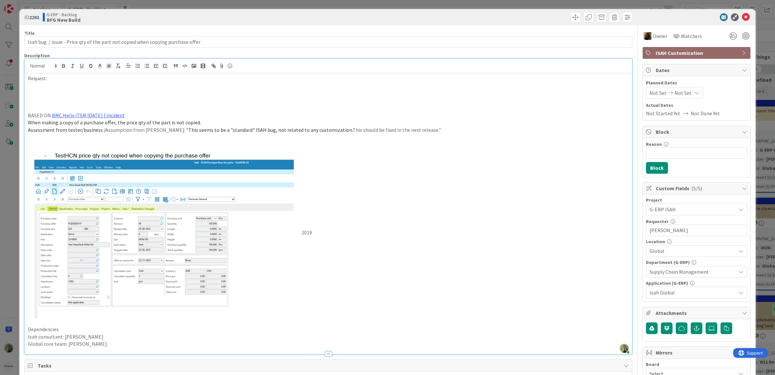
click at [0, 229] on html "Kanban G-ERP - Backlog 1x 2x 3x 8 INFO This column contains information cards t…" at bounding box center [387, 187] width 775 height 375
click at [11, 229] on div "ID 2201 G-ERP - Backlog BFG New Build Title 80 / 128 Isah bug / issue - Price q…" at bounding box center [387, 187] width 775 height 375
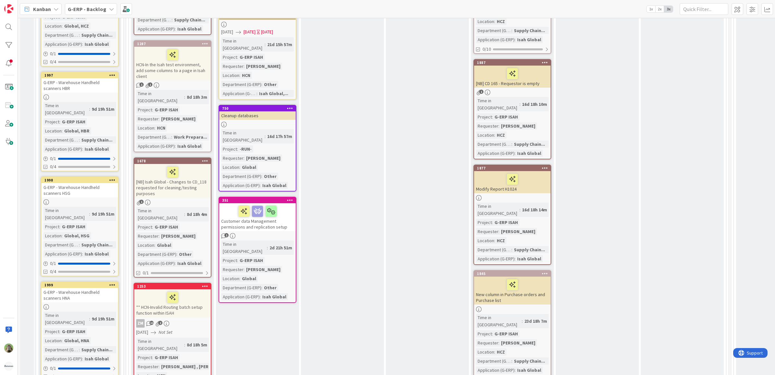
scroll to position [811, 0]
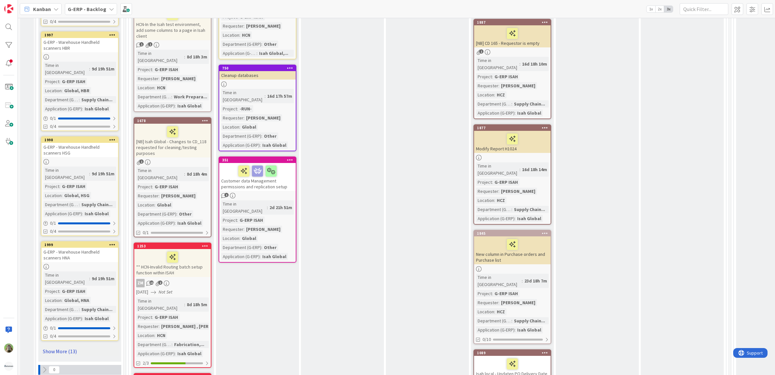
click at [78, 346] on link "Show More (13)" at bounding box center [80, 351] width 78 height 10
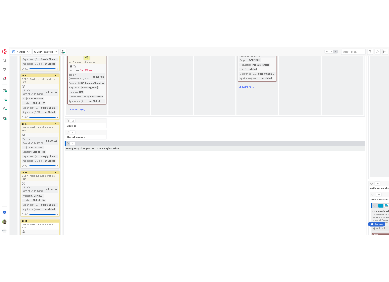
scroll to position [1419, 0]
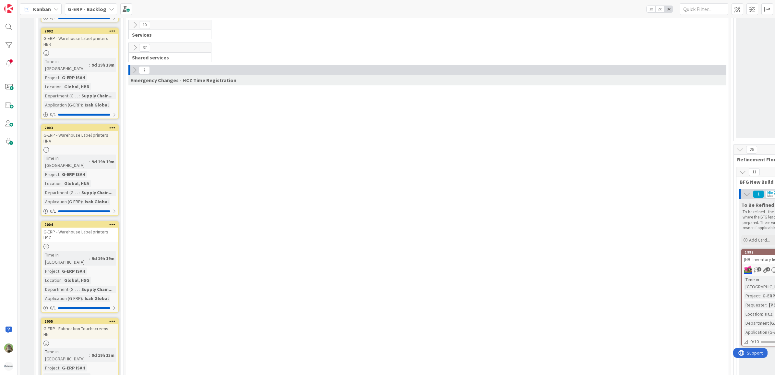
click at [189, 208] on div "0 New Stuff Add Card... 46 New Build 23 To be prioritized Add Card... 2194 PLM …" at bounding box center [427, 379] width 600 height 3512
drag, startPoint x: 430, startPoint y: 113, endPoint x: 419, endPoint y: 116, distance: 11.0
click at [429, 113] on div "0 New Stuff Add Card... 46 New Build 23 To be prioritized Add Card... 2194 PLM …" at bounding box center [427, 379] width 600 height 3512
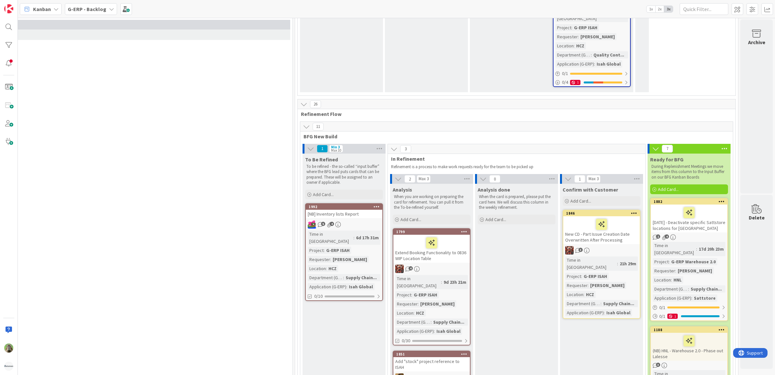
scroll to position [1460, 443]
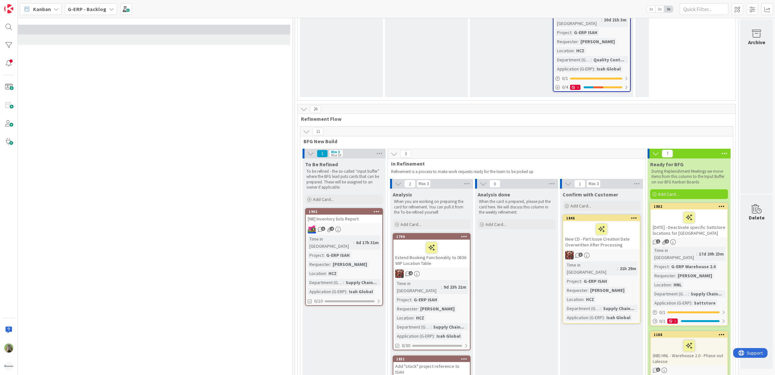
click at [453, 362] on div "Add "stock" project reference to ISAH" at bounding box center [432, 369] width 77 height 14
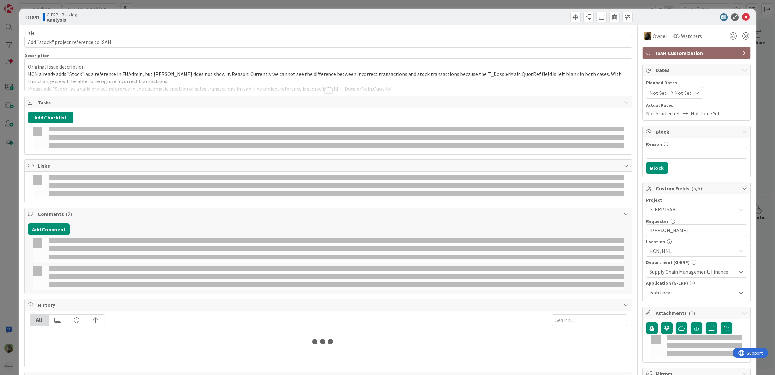
select select "sql"
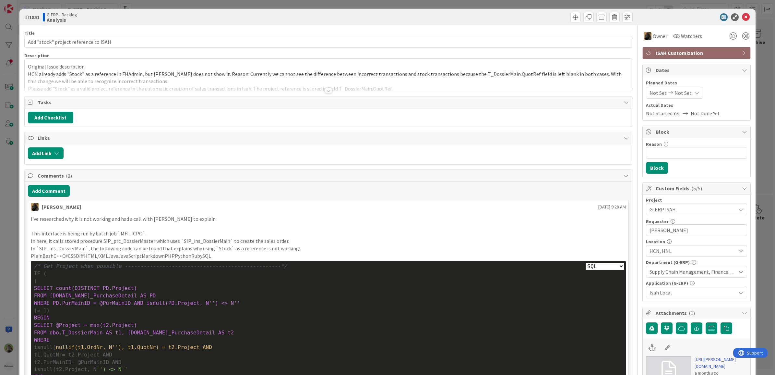
click at [7, 236] on div "ID 1851 G-ERP - Backlog Analysis Title 37 / 128 Add "stock" project reference t…" at bounding box center [387, 187] width 775 height 375
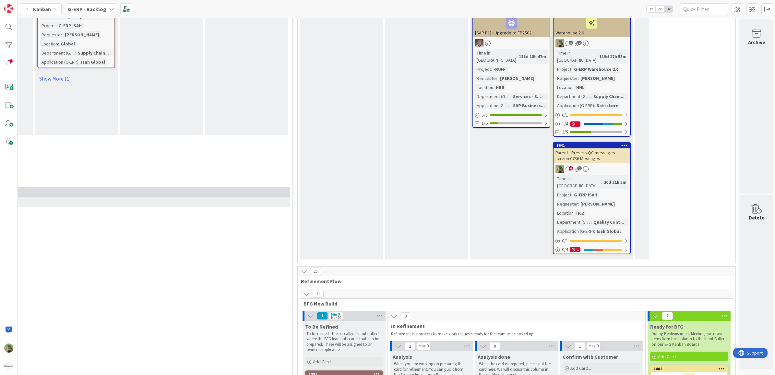
click at [97, 7] on b "G-ERP - Backlog" at bounding box center [87, 9] width 39 height 6
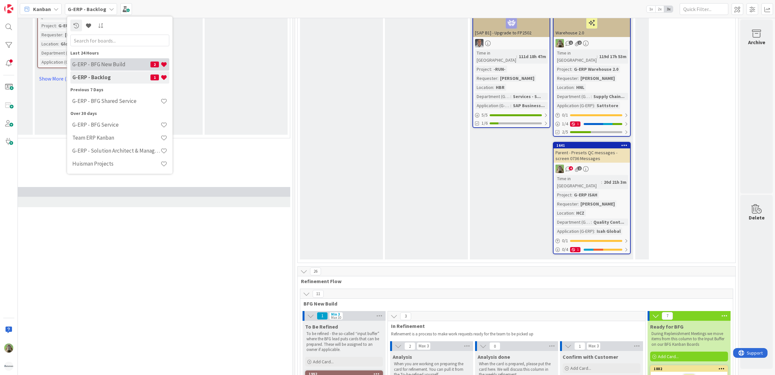
click at [124, 65] on h4 "G-ERP - BFG New Build" at bounding box center [111, 64] width 78 height 6
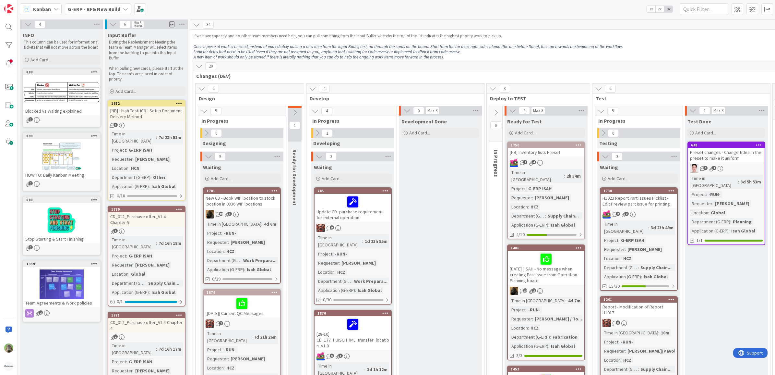
click at [23, 25] on div "4" at bounding box center [61, 24] width 83 height 10
click at [28, 25] on icon at bounding box center [28, 24] width 7 height 7
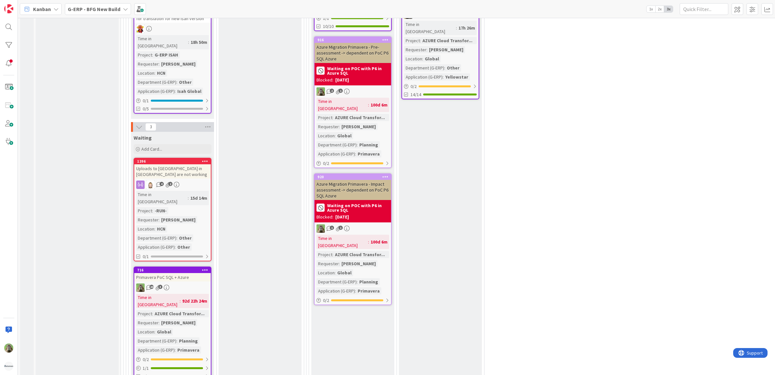
scroll to position [1176, 0]
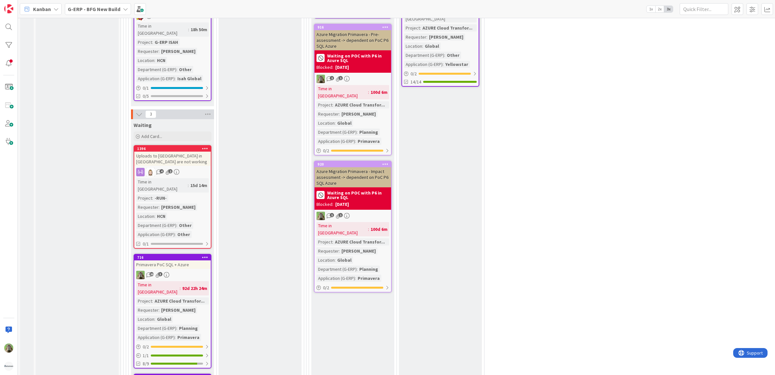
click at [657, 153] on div "7 Execute / Solve 6 In Progress 3 Max 6 Solving / Executing Add Card... 963 Cre…" at bounding box center [477, 128] width 704 height 857
click at [637, 127] on div "7 Execute / Solve 6 In Progress 3 Max 6 Solving / Executing Add Card... 963 Cre…" at bounding box center [477, 128] width 704 height 857
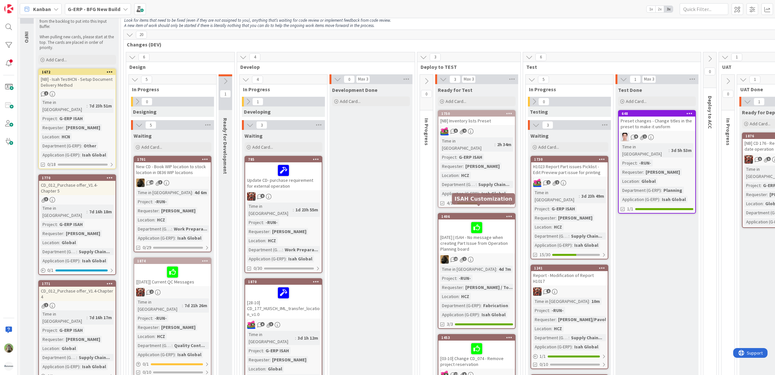
scroll to position [0, 0]
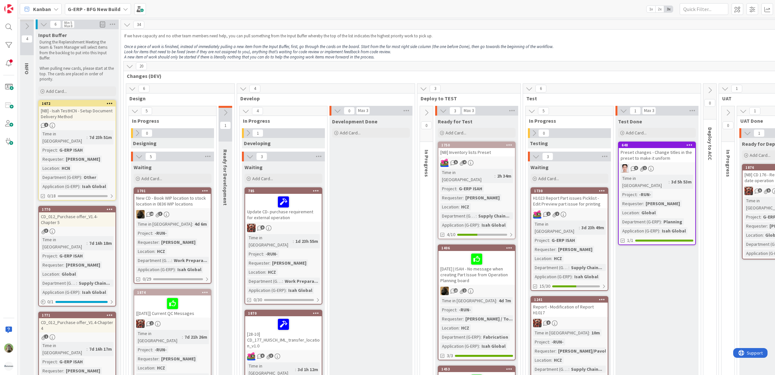
click at [602, 48] on p "Once a piece of work is finished, instead of immediately pulling a new item fro…" at bounding box center [476, 46] width 705 height 5
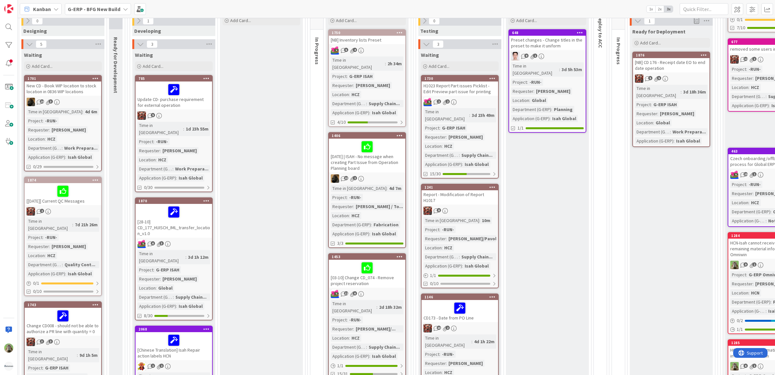
scroll to position [122, 110]
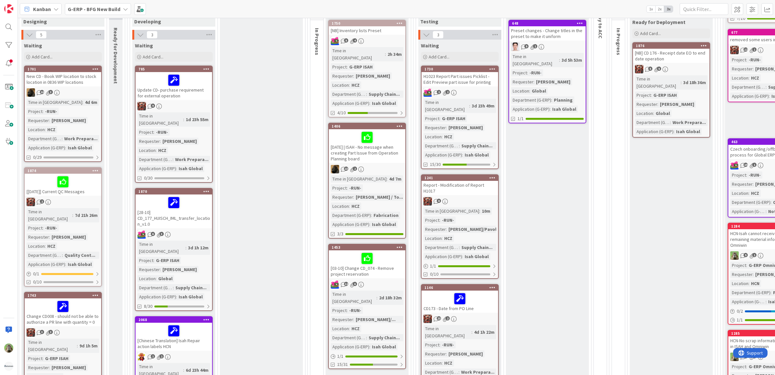
click at [392, 143] on div "2025-10-03 | ISAH - No message when creating Part Issue from Operation Planning…" at bounding box center [367, 146] width 77 height 34
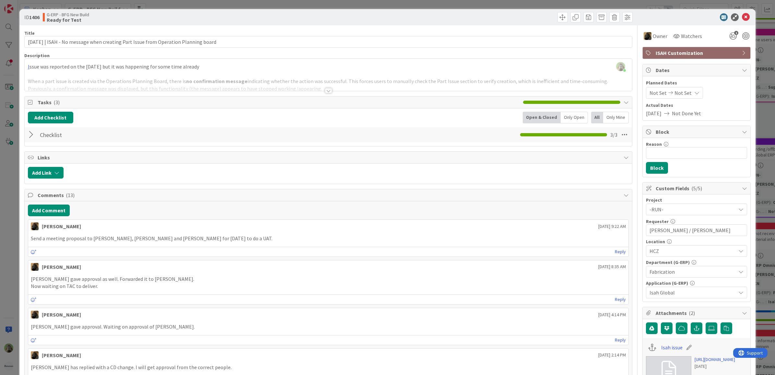
click at [14, 194] on div "ID 1406 G-ERP - BFG New Build Ready for Test Title 86 / 128 2025-10-03 | ISAH -…" at bounding box center [387, 187] width 775 height 375
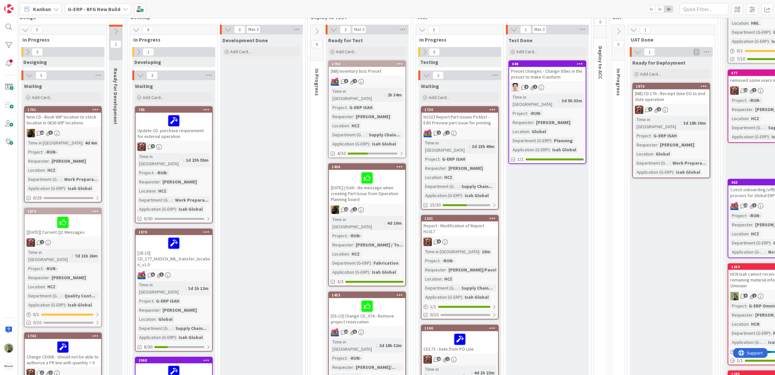
scroll to position [41, 110]
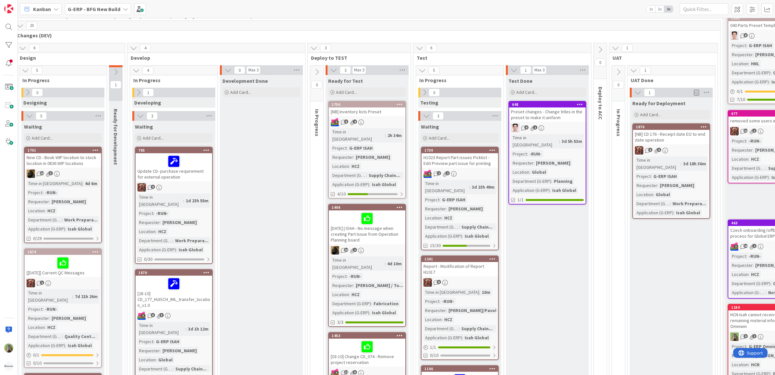
click at [396, 119] on div "5 4" at bounding box center [367, 122] width 77 height 8
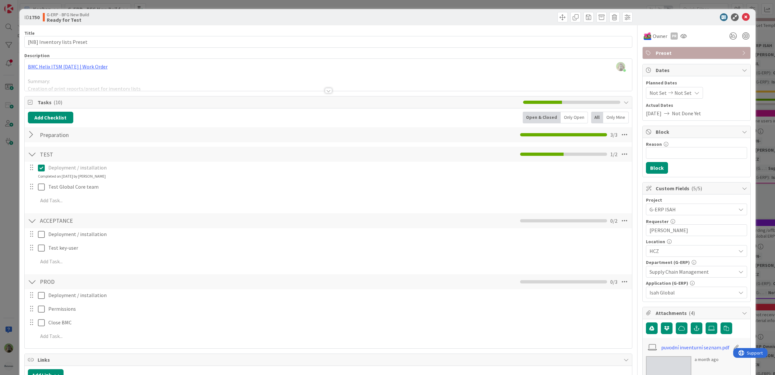
click at [286, 90] on div at bounding box center [329, 82] width 608 height 17
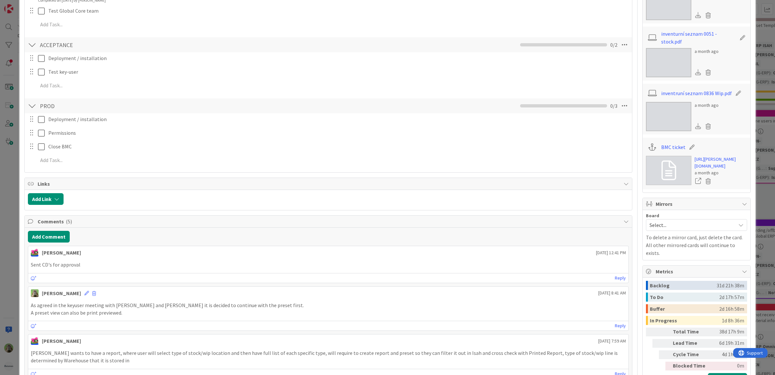
scroll to position [406, 0]
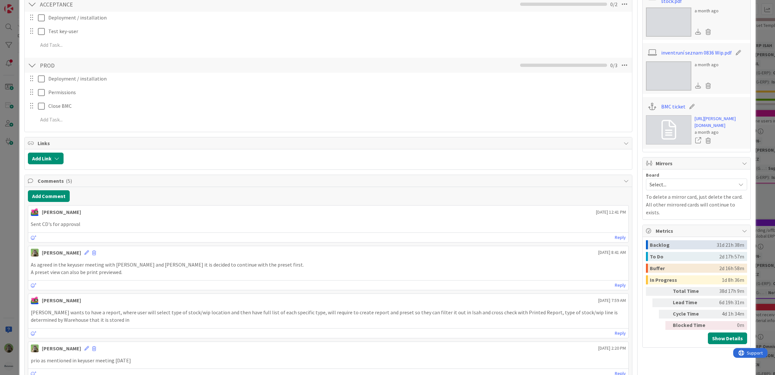
click at [14, 200] on div "ID 1750 G-ERP - BFG New Build Ready for Test Title 27 / 128 [NB] Inventory list…" at bounding box center [387, 187] width 775 height 375
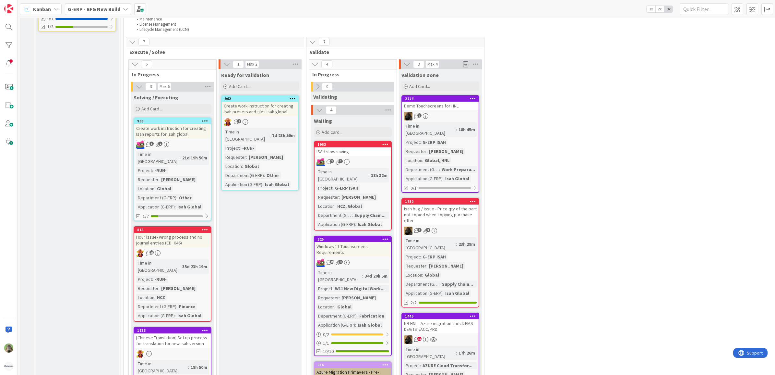
scroll to position [852, 0]
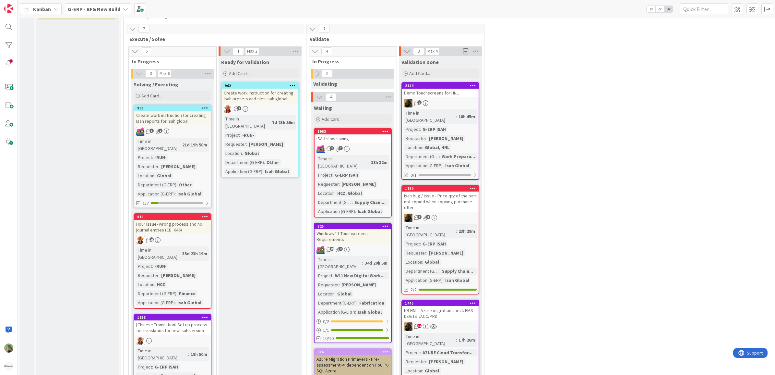
click at [476, 83] on icon at bounding box center [473, 85] width 6 height 5
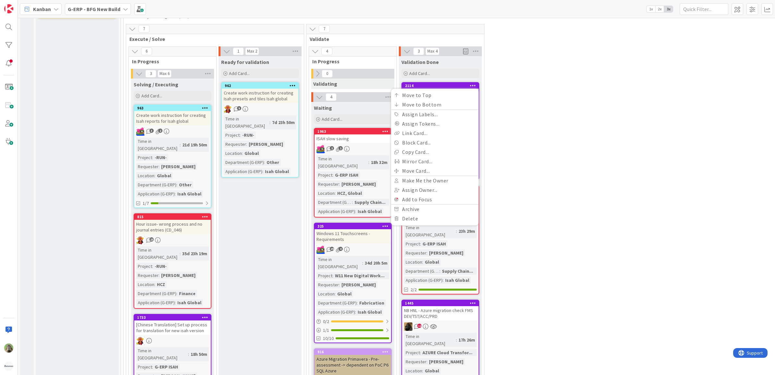
scroll to position [811, 0]
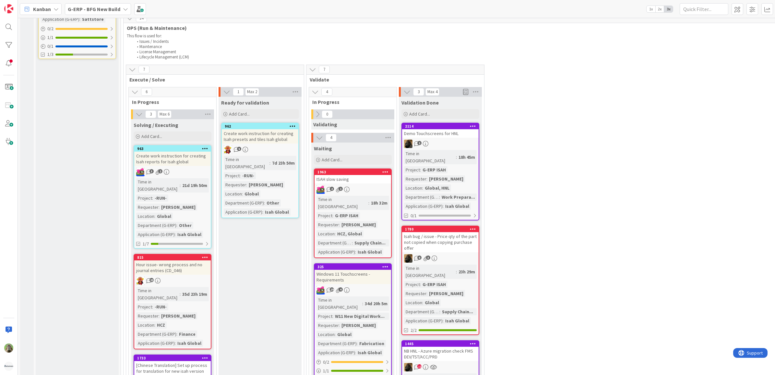
click at [473, 124] on icon at bounding box center [473, 126] width 6 height 5
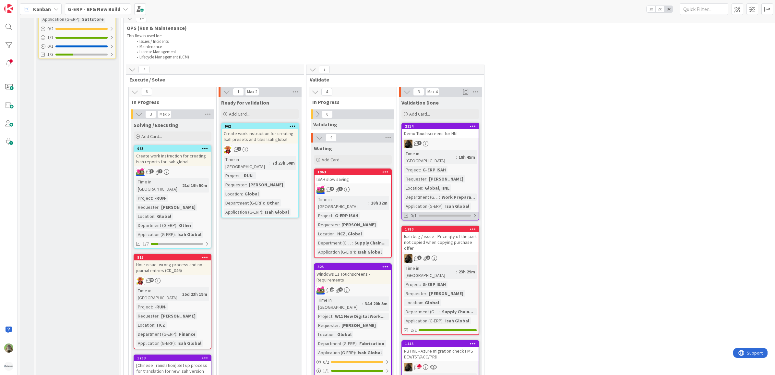
click at [469, 214] on div at bounding box center [445, 215] width 52 height 2
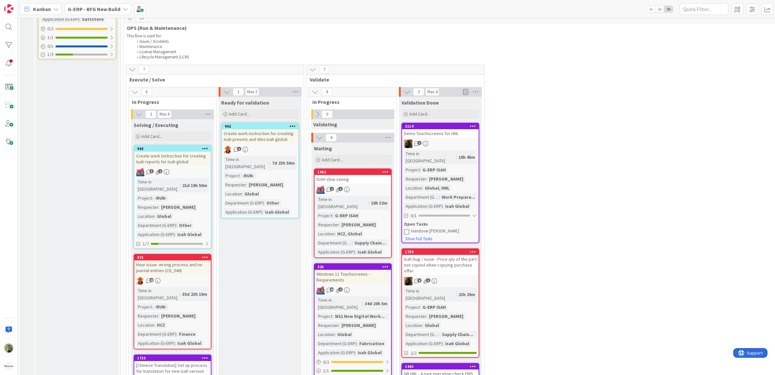
click at [406, 229] on icon at bounding box center [406, 231] width 5 height 5
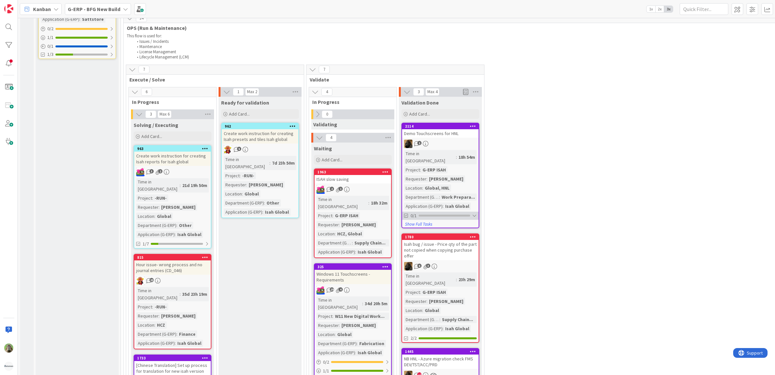
click at [438, 212] on div "0/1" at bounding box center [440, 216] width 77 height 8
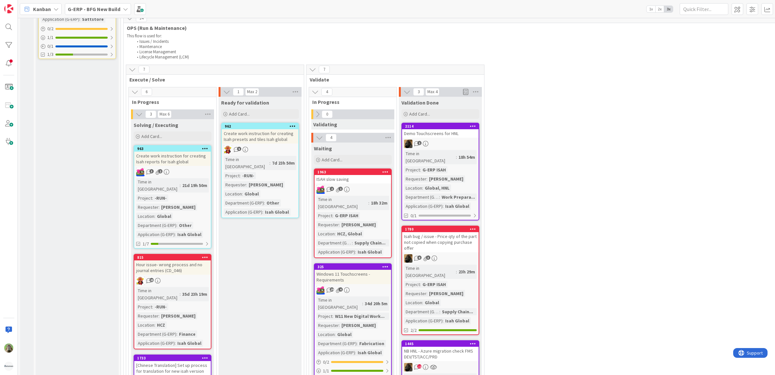
click at [479, 178] on div "2114 Move to Top Move to Bottom Assign Labels... Assign Tokens... Link Card... …" at bounding box center [441, 172] width 78 height 98
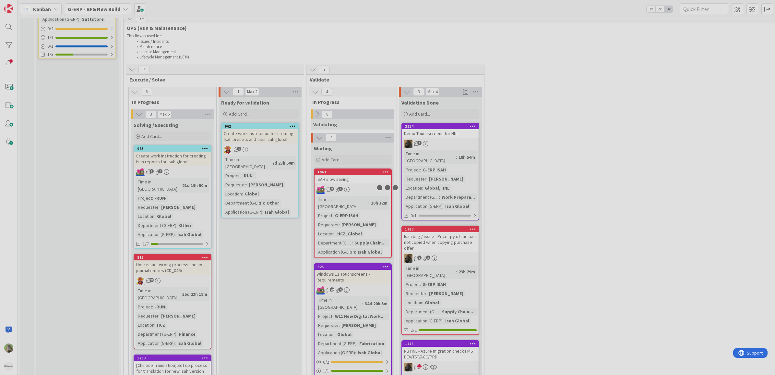
click at [474, 178] on div at bounding box center [387, 187] width 775 height 375
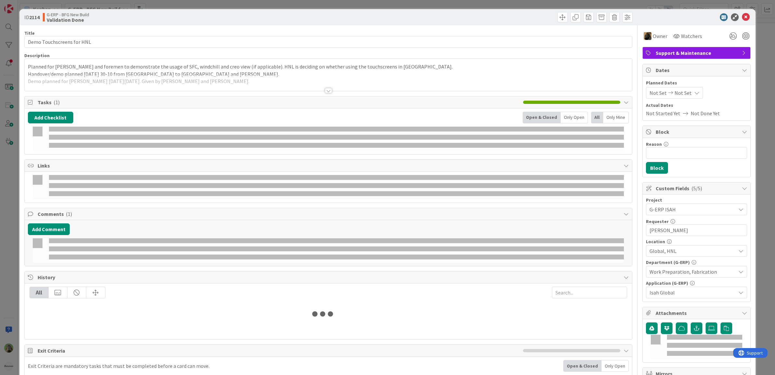
click at [18, 217] on div "ID 2114 G-ERP - BFG New Build Validation Done Title 25 / 128 Demo Touchscreens …" at bounding box center [387, 187] width 775 height 375
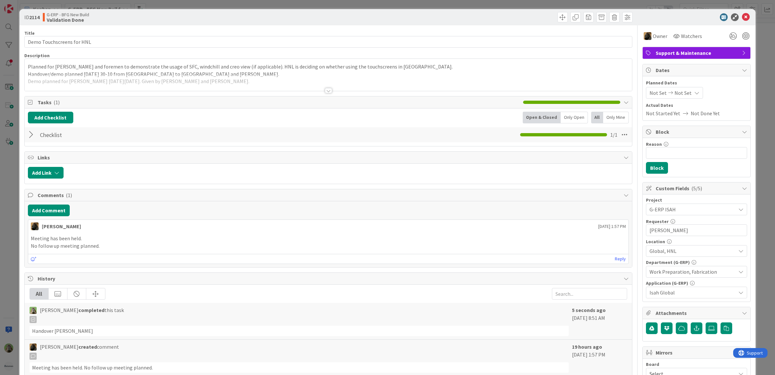
click at [13, 221] on div "ID 2114 G-ERP - BFG New Build Validation Done Title 25 / 128 Demo Touchscreens …" at bounding box center [387, 187] width 775 height 375
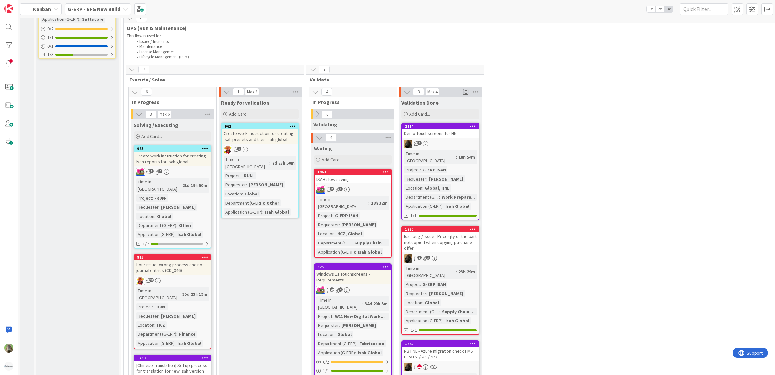
click at [477, 124] on div at bounding box center [473, 126] width 12 height 5
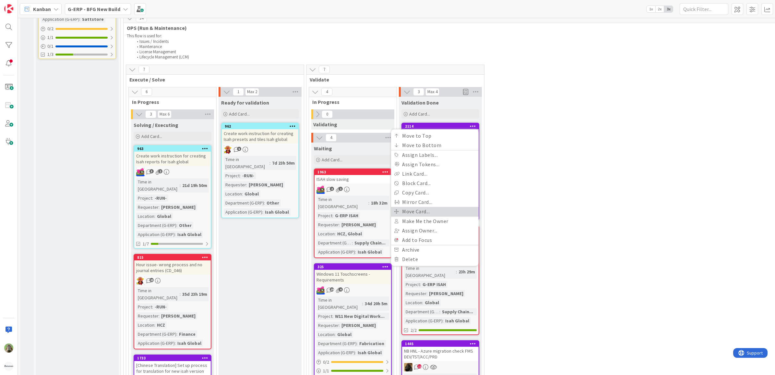
click at [439, 207] on link "Move Card..." at bounding box center [435, 211] width 88 height 9
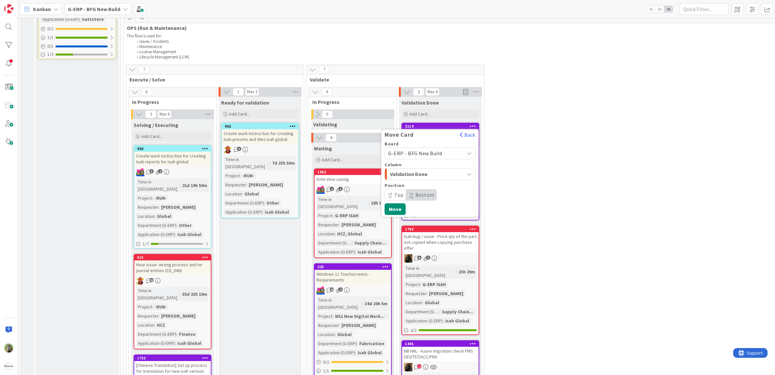
click at [447, 149] on span "G-ERP - BFG New Build" at bounding box center [424, 153] width 73 height 9
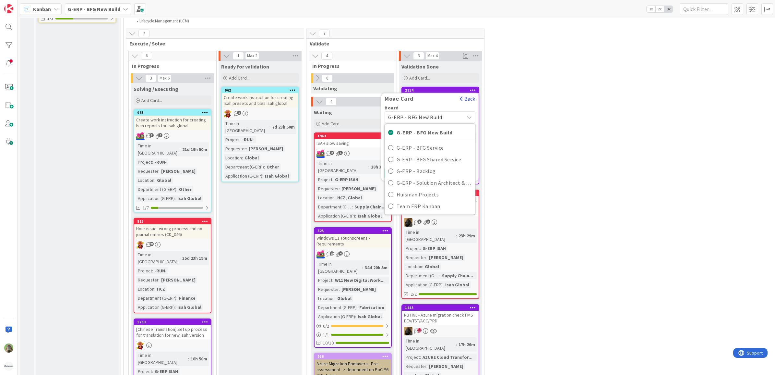
scroll to position [811, 0]
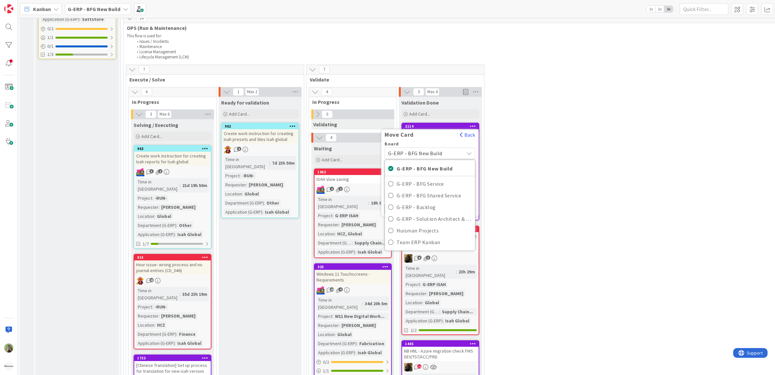
drag, startPoint x: 536, startPoint y: 140, endPoint x: 492, endPoint y: 135, distance: 44.1
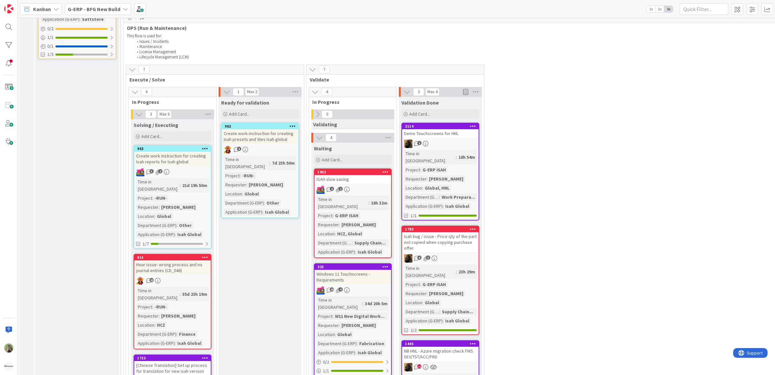
click at [469, 124] on div at bounding box center [473, 126] width 12 height 5
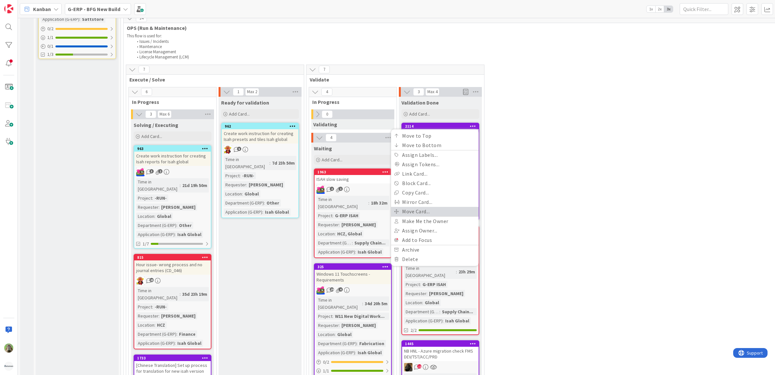
click at [425, 207] on link "Move Card..." at bounding box center [435, 211] width 88 height 9
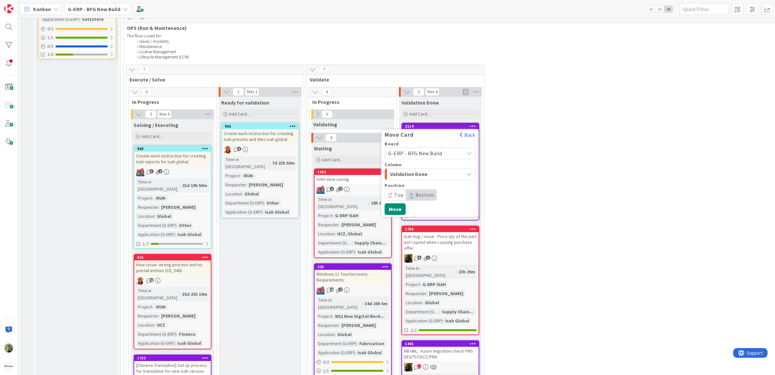
click at [458, 168] on button "Validation Done" at bounding box center [430, 174] width 91 height 12
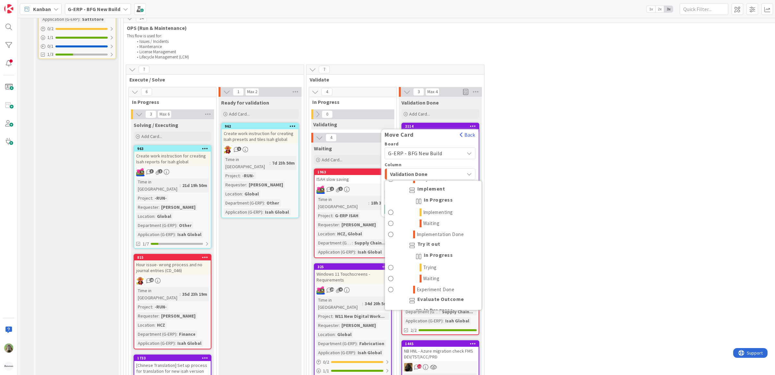
scroll to position [692, 0]
click at [440, 296] on link "Done" at bounding box center [433, 301] width 97 height 11
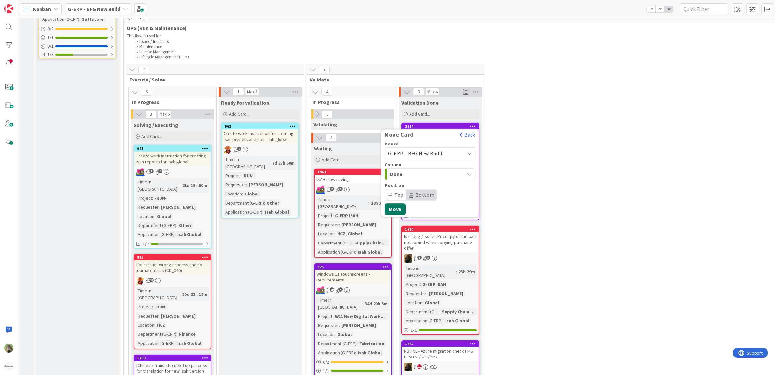
click at [399, 203] on button "Move" at bounding box center [395, 209] width 21 height 12
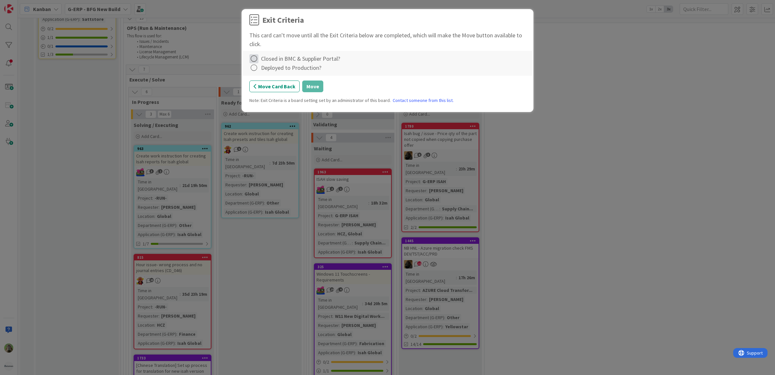
click at [254, 59] on icon at bounding box center [253, 58] width 9 height 9
click at [278, 85] on link "Not Applicable" at bounding box center [289, 81] width 81 height 9
click at [256, 67] on icon at bounding box center [253, 67] width 9 height 9
click at [286, 87] on link "Not Applicable" at bounding box center [289, 90] width 81 height 9
click at [310, 85] on button "Move" at bounding box center [312, 86] width 21 height 12
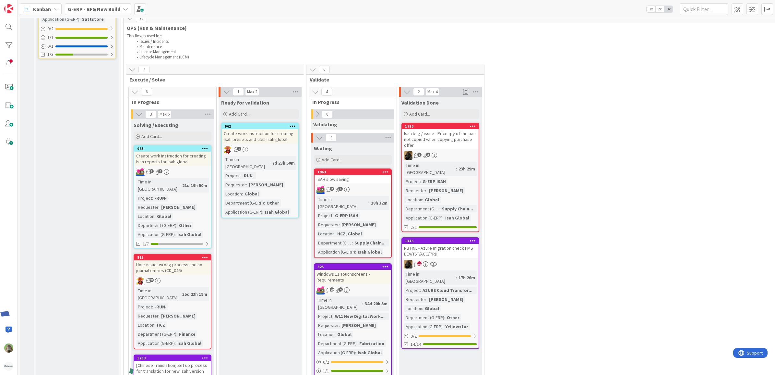
click at [474, 124] on icon at bounding box center [473, 126] width 6 height 5
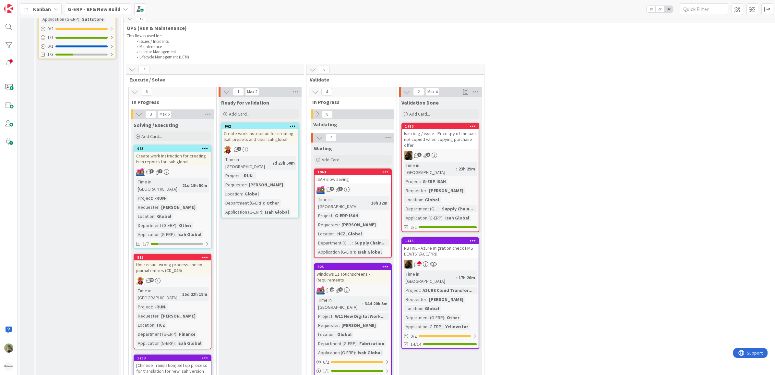
click at [473, 124] on icon at bounding box center [473, 126] width 6 height 5
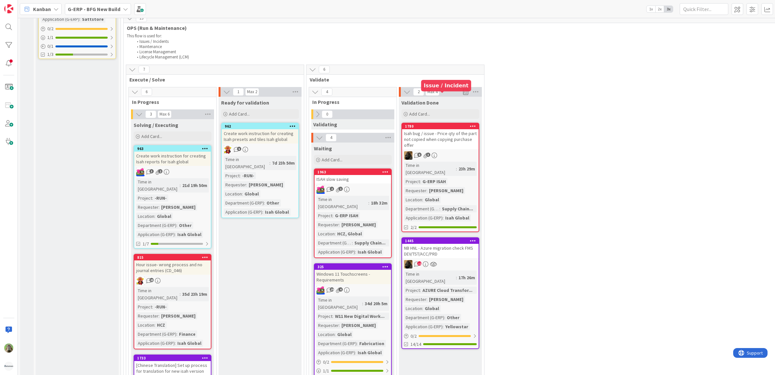
click at [430, 124] on div "1780" at bounding box center [442, 126] width 74 height 5
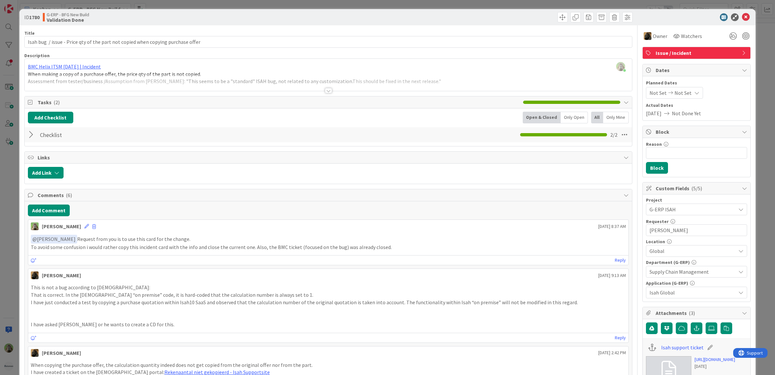
click at [12, 222] on div "ID 1780 G-ERP - BFG New Build Validation Done Title 80 / 128 Isah bug / issue -…" at bounding box center [387, 187] width 775 height 375
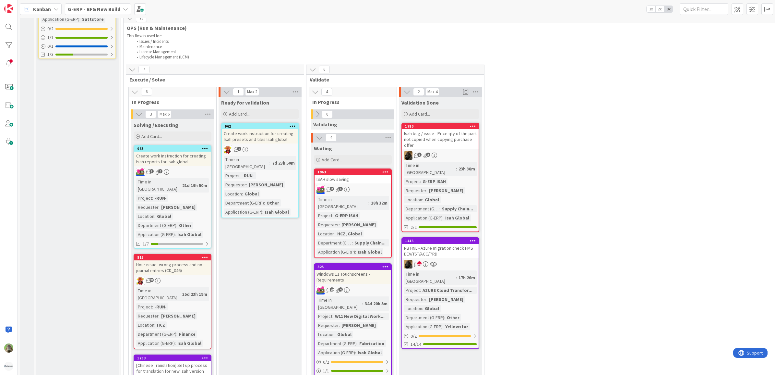
click at [475, 124] on icon at bounding box center [473, 126] width 6 height 5
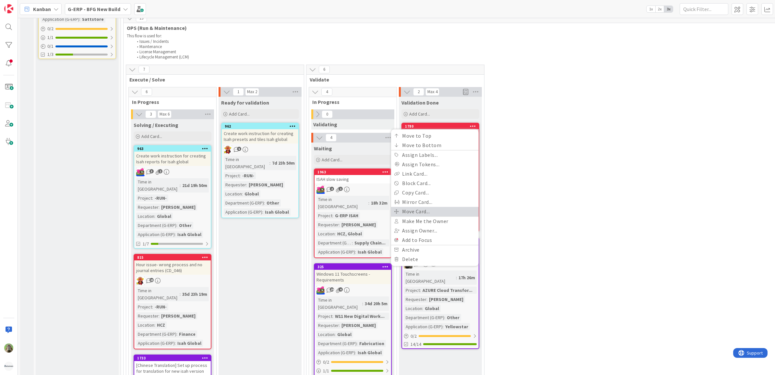
click at [442, 207] on link "Move Card..." at bounding box center [435, 211] width 88 height 9
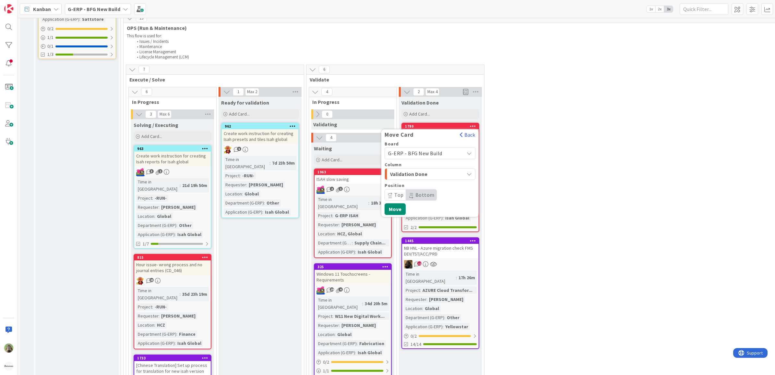
click at [470, 151] on icon at bounding box center [470, 153] width 6 height 5
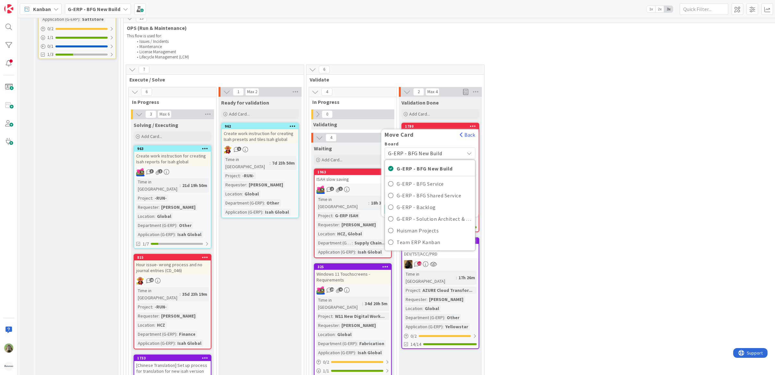
click at [470, 147] on div "G-ERP - BFG New Build" at bounding box center [430, 153] width 91 height 12
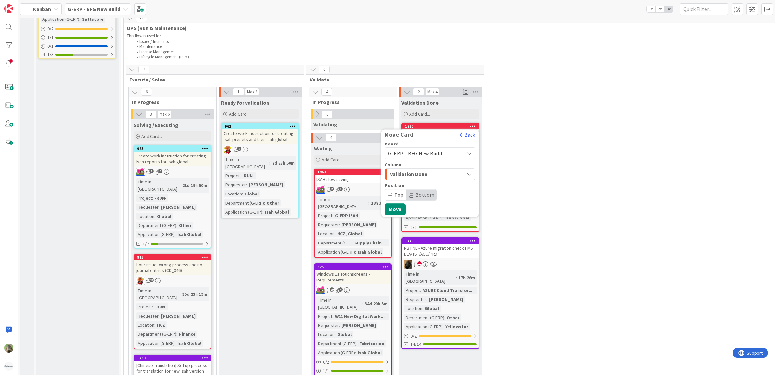
click at [458, 169] on div "Validation Done" at bounding box center [427, 174] width 76 height 10
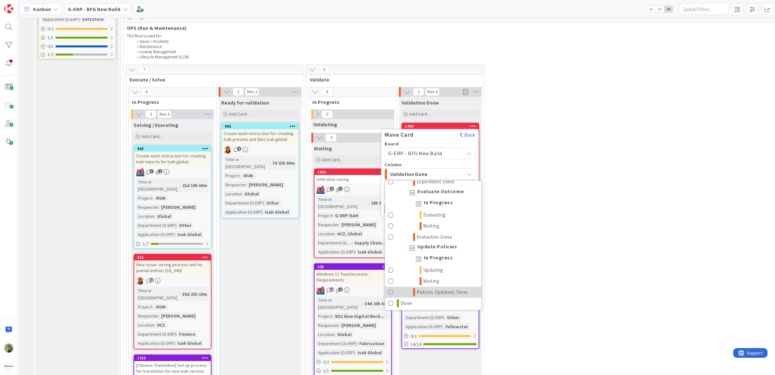
scroll to position [692, 0]
click at [449, 296] on link "Done" at bounding box center [433, 301] width 97 height 11
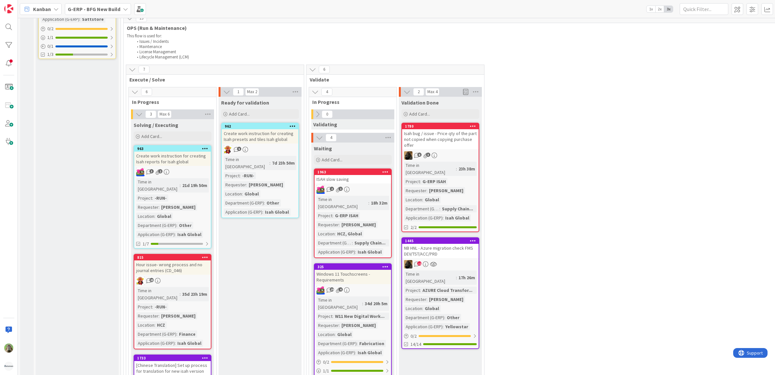
click at [472, 124] on icon at bounding box center [473, 126] width 6 height 5
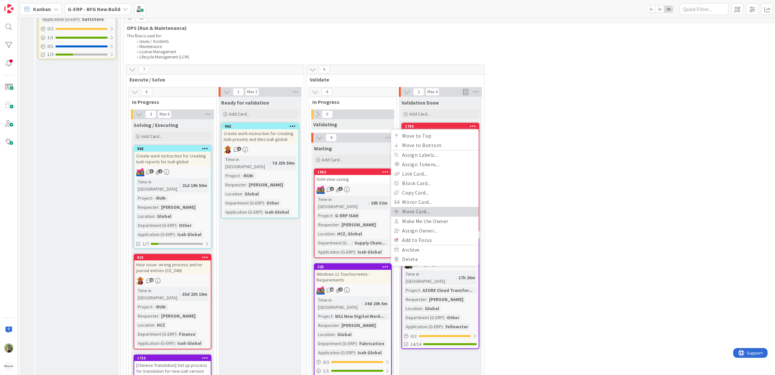
click at [444, 207] on link "Move Card..." at bounding box center [435, 211] width 88 height 9
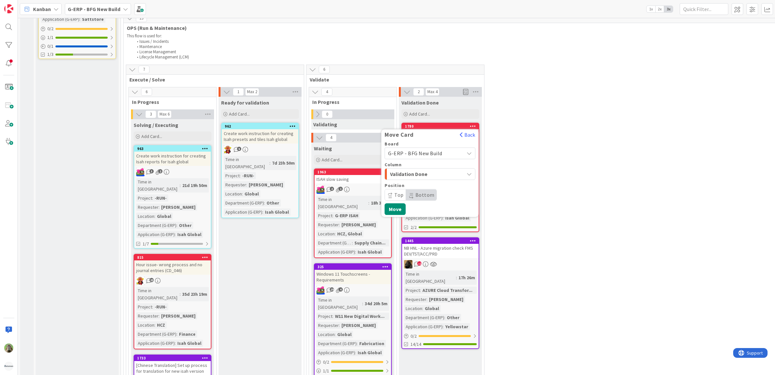
click at [460, 169] on div "Validation Done" at bounding box center [427, 174] width 76 height 10
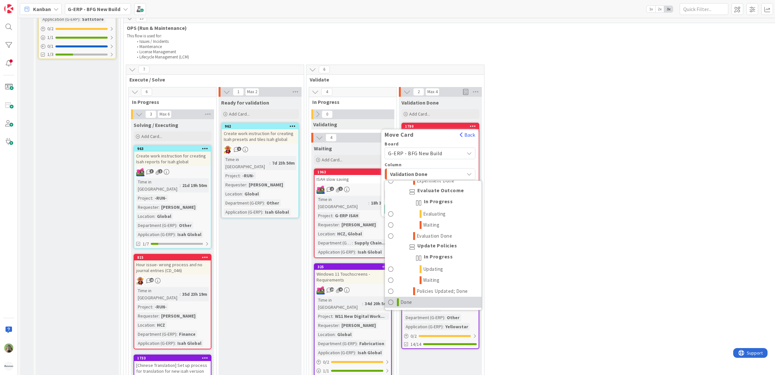
click at [444, 296] on link "Done" at bounding box center [433, 301] width 97 height 11
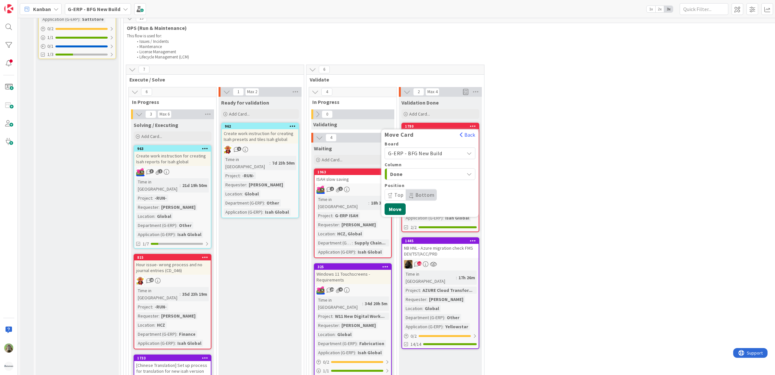
click at [394, 203] on button "Move" at bounding box center [395, 209] width 21 height 12
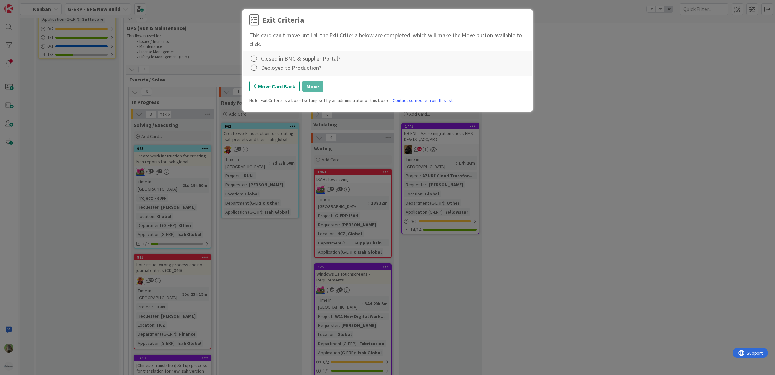
click at [305, 55] on div "Closed in BMC & Supplier Portal?" at bounding box center [300, 58] width 79 height 9
click at [252, 58] on icon at bounding box center [253, 58] width 9 height 9
click at [277, 70] on link "Complete" at bounding box center [289, 71] width 81 height 9
click at [254, 67] on icon at bounding box center [253, 67] width 9 height 9
click at [286, 91] on link "Not Applicable" at bounding box center [289, 90] width 81 height 9
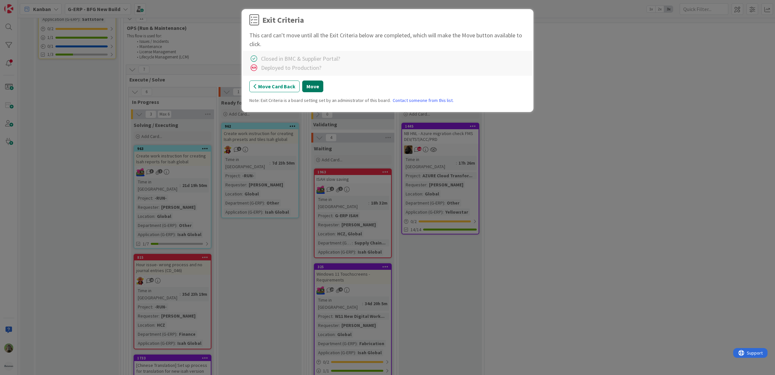
click at [313, 86] on button "Move" at bounding box center [312, 86] width 21 height 12
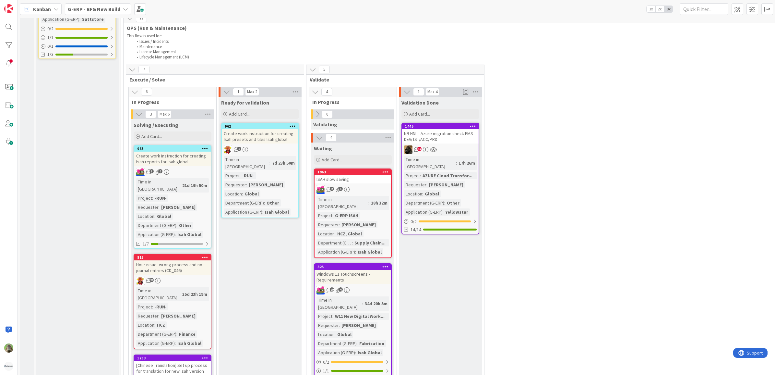
click at [474, 124] on icon at bounding box center [473, 126] width 6 height 5
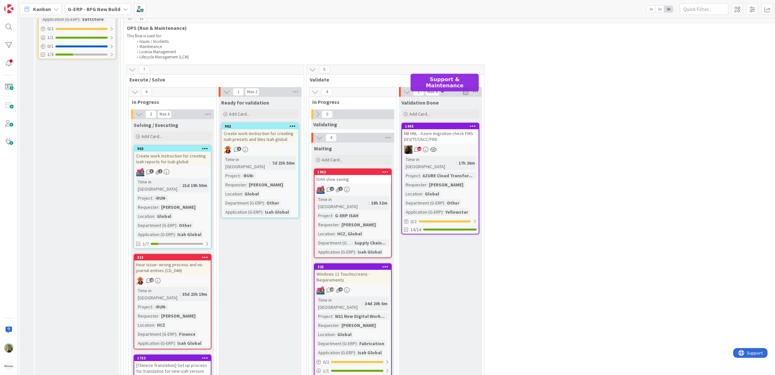
click at [452, 124] on div "1445" at bounding box center [442, 126] width 74 height 5
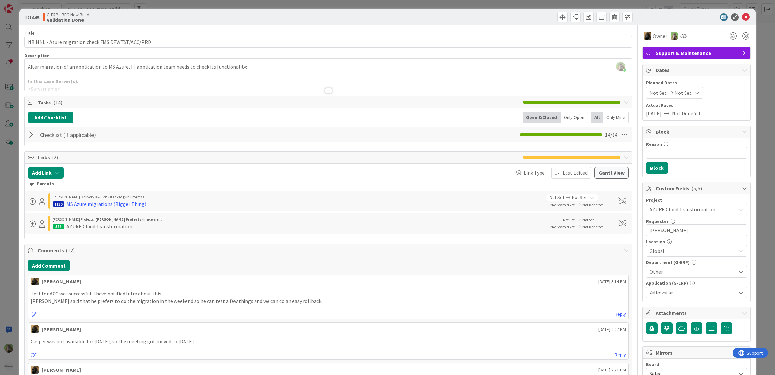
click at [1, 244] on div "ID 1445 G-ERP - BFG New Build Validation Done Title 50 / 128 NB HNL - Azure mig…" at bounding box center [387, 187] width 775 height 375
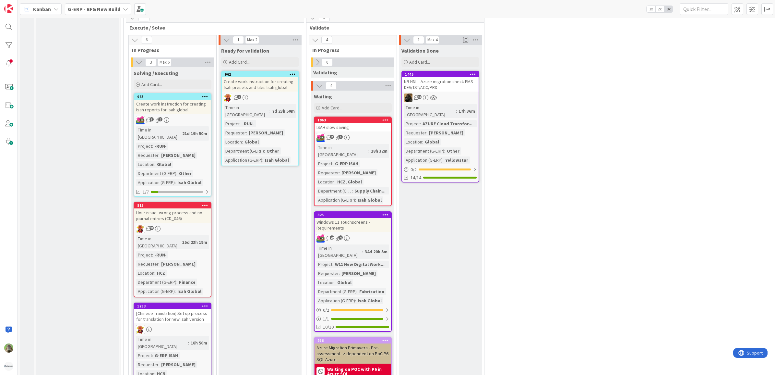
scroll to position [862, 0]
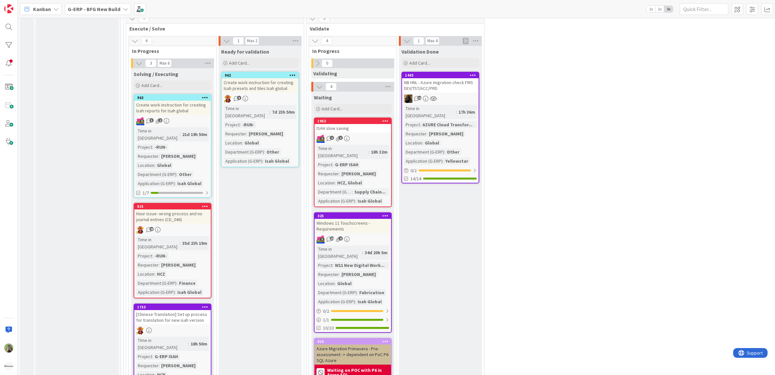
click at [184, 209] on div "Hour issue- wrong process and no journal entries (CD_046)" at bounding box center [172, 216] width 77 height 14
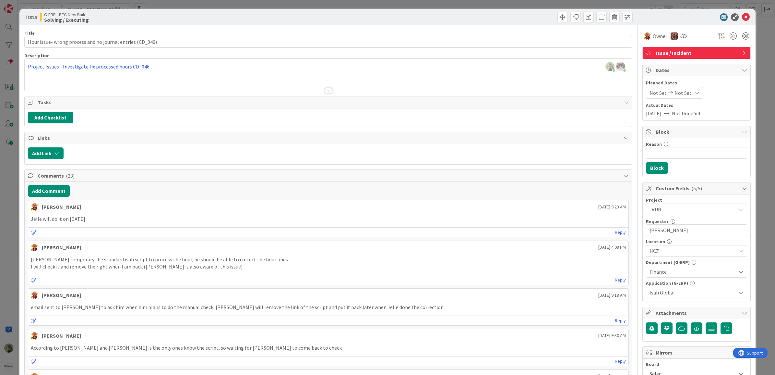
click at [9, 210] on div "ID 815 G-ERP - BFG New Build Solving / Executing Title 57 / 128 Hour issue- wro…" at bounding box center [387, 187] width 775 height 375
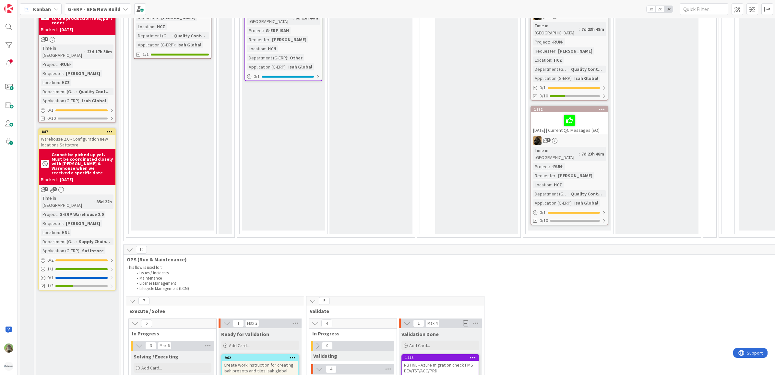
scroll to position [700, 0]
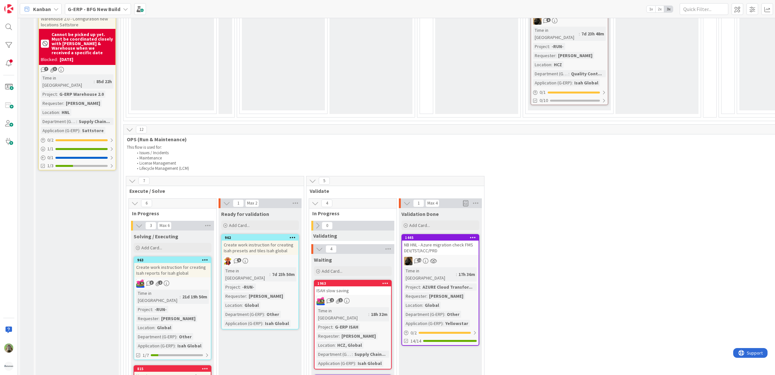
click at [93, 232] on div "Input Buffer During the Replenishment Meeting the team & Team Manager will sele…" at bounding box center [77, 194] width 83 height 1730
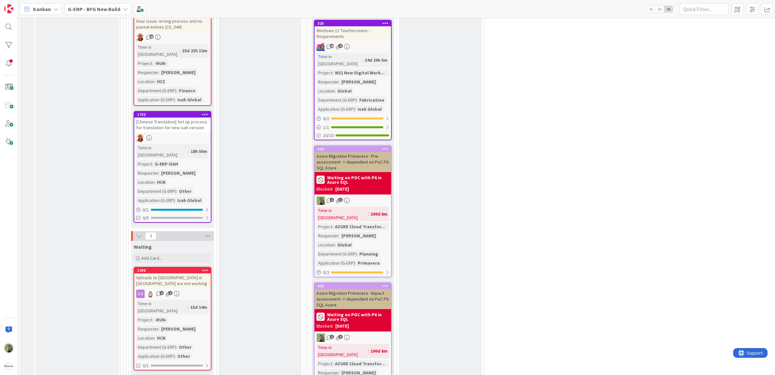
scroll to position [811, 0]
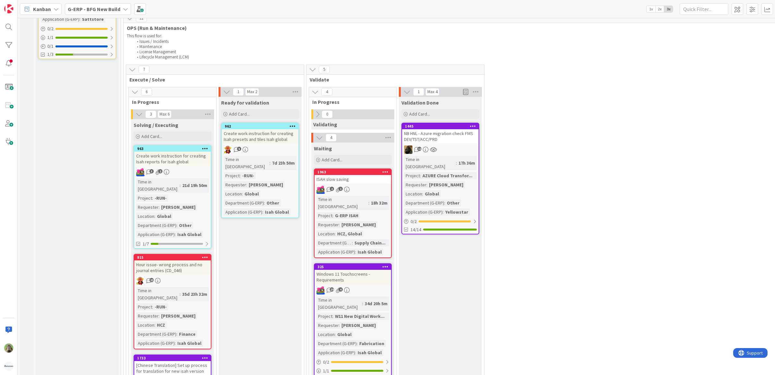
click at [475, 124] on icon at bounding box center [473, 126] width 6 height 5
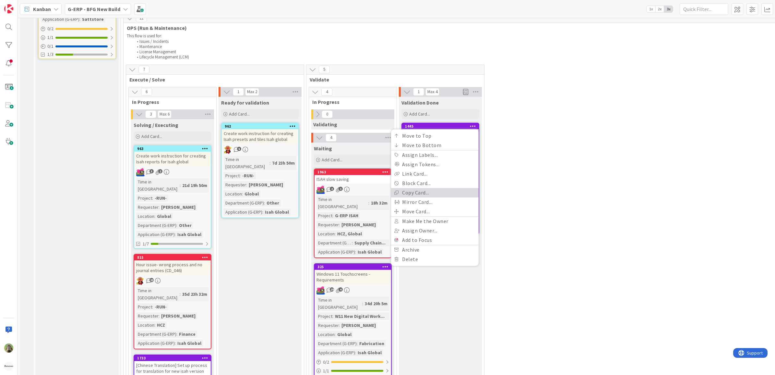
click at [435, 188] on link "Copy Card..." at bounding box center [435, 192] width 88 height 9
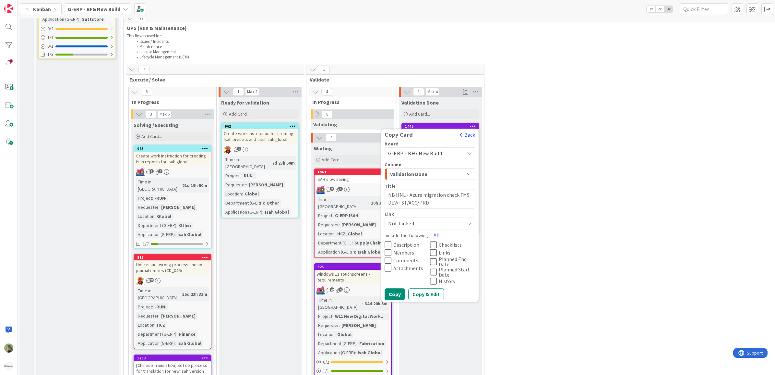
drag, startPoint x: 419, startPoint y: 172, endPoint x: 436, endPoint y: 170, distance: 17.6
click at [436, 189] on textarea "NB HNL - Azure migration check FMS DEV/TST/ACC/PRD" at bounding box center [430, 199] width 91 height 20
type textarea "x"
type textarea "NB HNL - Azure migration check FMS DEV/TST/ACC/"
type textarea "x"
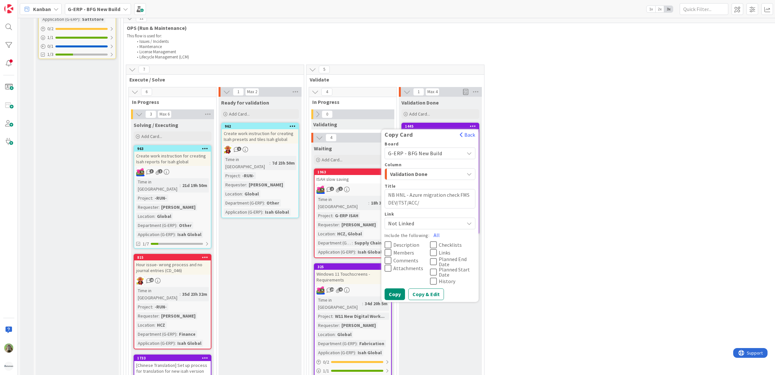
type textarea "NB HNL - Azure migration check FMS DEV/TST/ACC"
type textarea "x"
type textarea "NB HNL - Azure migration check FMS DEV/TST/ACC/"
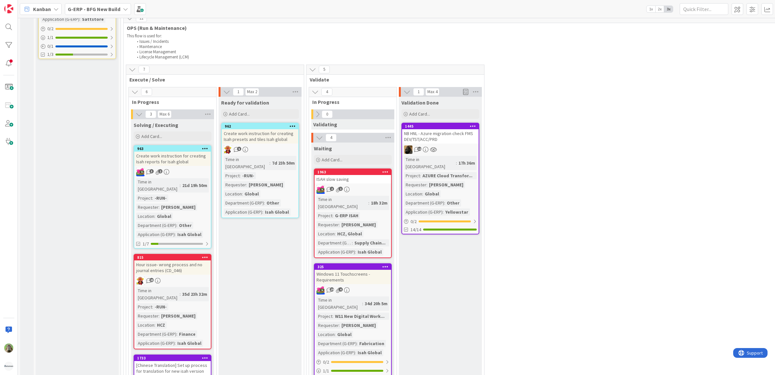
click at [474, 124] on icon at bounding box center [473, 126] width 6 height 5
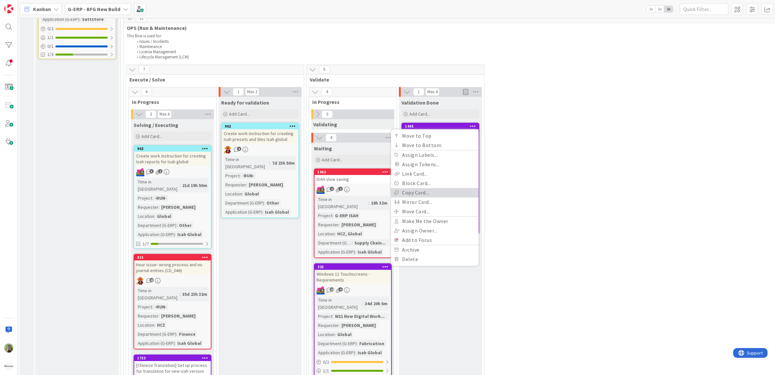
click at [442, 188] on link "Copy Card..." at bounding box center [435, 192] width 88 height 9
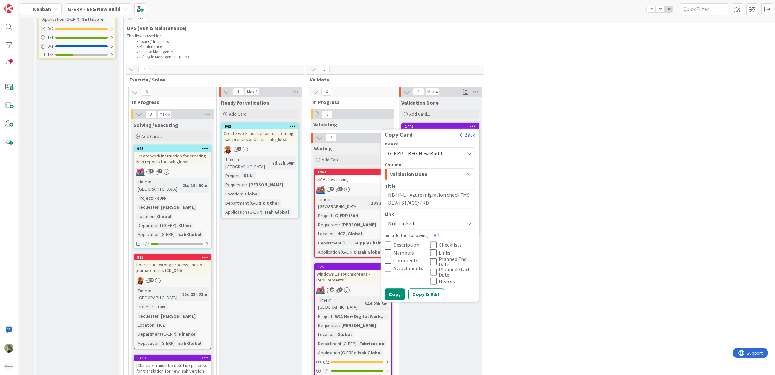
drag, startPoint x: 418, startPoint y: 172, endPoint x: 373, endPoint y: 170, distance: 44.8
type textarea "x"
type textarea "NB HNL - Azure migration check FMS PRD"
type textarea "x"
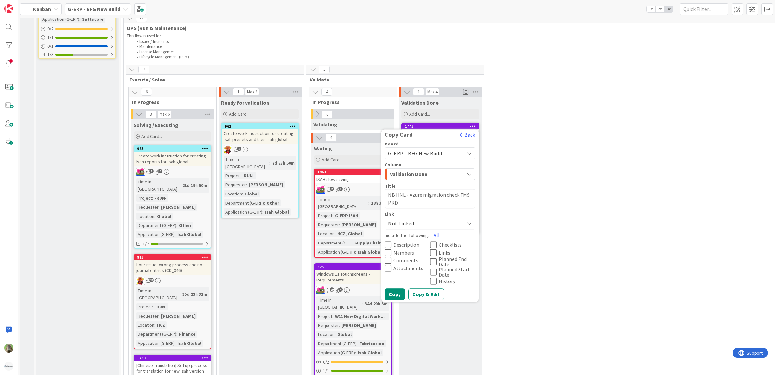
type textarea "NB HNL - Azure migration check FMSPRD"
type textarea "x"
type textarea "NB HNL - Azure migration check FMS PRD"
click at [436, 229] on button "All" at bounding box center [437, 235] width 15 height 12
click at [436, 277] on icon at bounding box center [433, 281] width 7 height 8
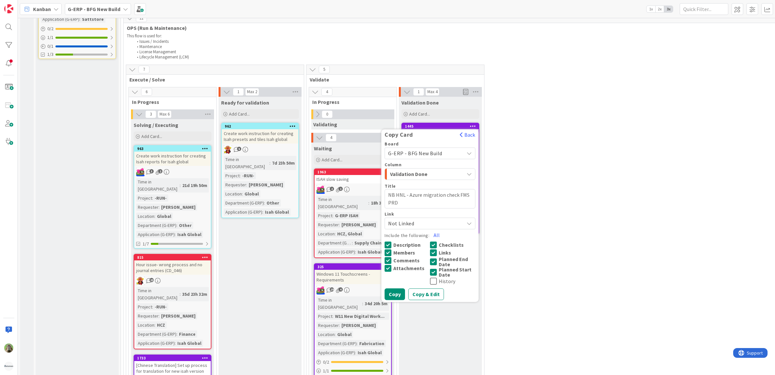
click at [437, 268] on icon at bounding box center [433, 272] width 7 height 8
click at [437, 258] on icon at bounding box center [433, 262] width 7 height 8
click at [413, 258] on span "Comments" at bounding box center [407, 260] width 26 height 5
click at [414, 265] on span "Attachments" at bounding box center [409, 267] width 31 height 5
click at [443, 242] on span "Checklists" at bounding box center [451, 244] width 25 height 5
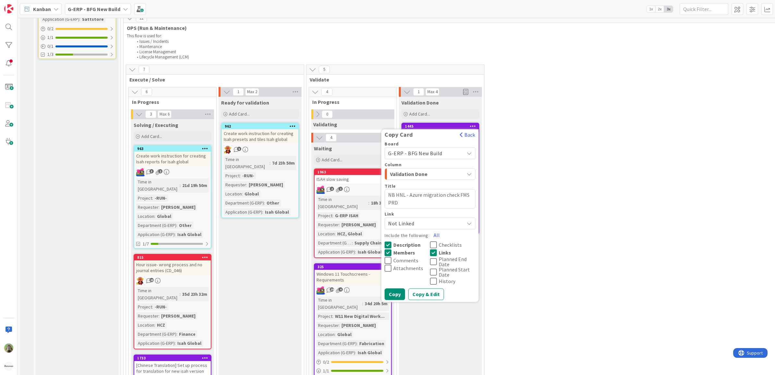
click at [441, 250] on span "Links" at bounding box center [445, 252] width 12 height 5
click at [409, 265] on span "Attachments" at bounding box center [409, 267] width 30 height 5
click at [448, 242] on span "Checklists" at bounding box center [450, 244] width 23 height 5
click at [416, 288] on button "Copy & Edit" at bounding box center [426, 294] width 36 height 12
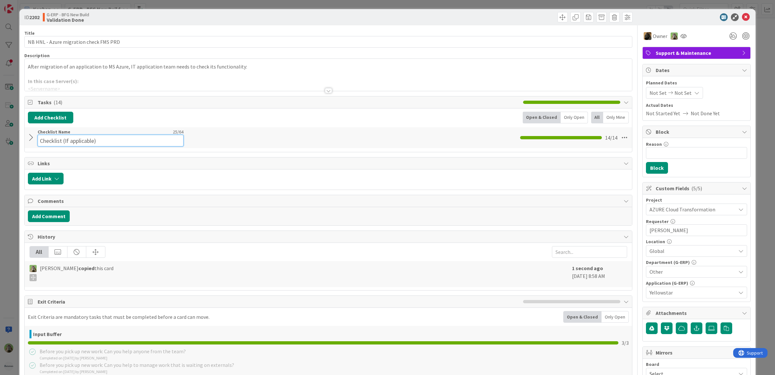
click at [129, 134] on div "Checklist Name 25 / 64 Checklist (If applicable)" at bounding box center [111, 138] width 146 height 18
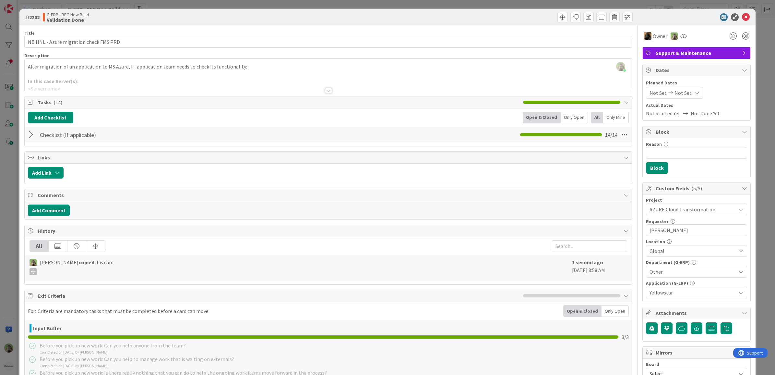
click at [28, 139] on div at bounding box center [32, 135] width 8 height 12
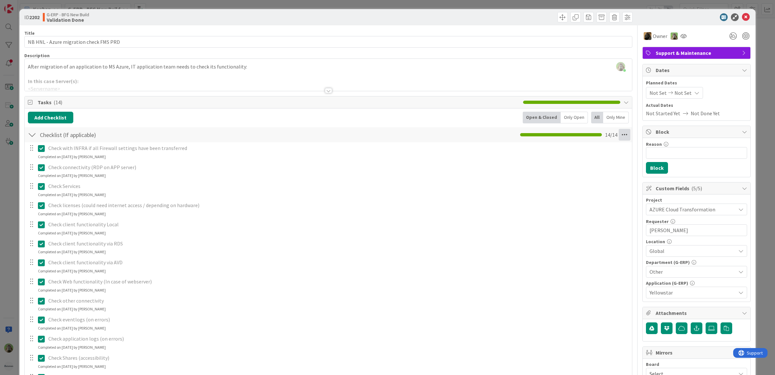
click at [621, 132] on icon at bounding box center [625, 135] width 12 height 12
click at [40, 146] on icon at bounding box center [41, 148] width 7 height 8
click at [40, 174] on div "Check with INFRA if all Firewall settings have been transferred Update Cancel C…" at bounding box center [328, 279] width 601 height 275
click at [38, 162] on icon at bounding box center [41, 162] width 7 height 8
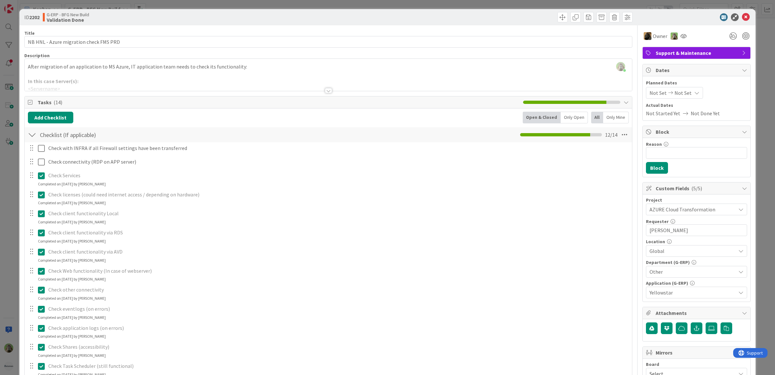
click at [38, 190] on div "Check with INFRA if all Firewall settings have been transferred Update Cancel C…" at bounding box center [328, 277] width 601 height 270
click at [43, 194] on icon at bounding box center [41, 195] width 7 height 8
click at [39, 176] on icon at bounding box center [41, 176] width 7 height 8
click at [43, 214] on div "Check client functionality Local Update Cancel Completed on 08/28/2025 by Noah …" at bounding box center [328, 205] width 607 height 17
click at [40, 204] on icon at bounding box center [41, 203] width 7 height 8
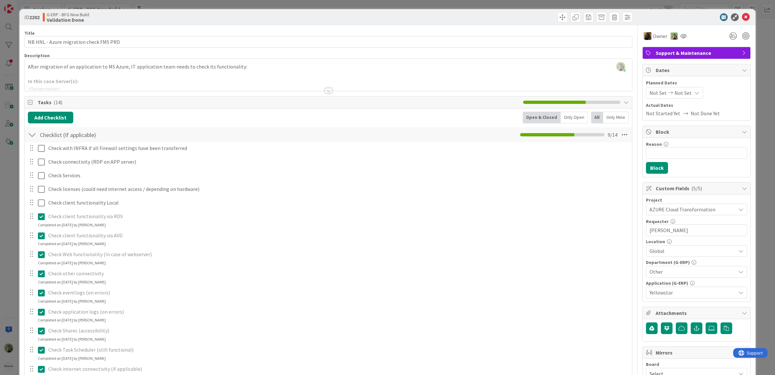
click at [39, 231] on div "Check with INFRA if all Firewall settings have been transferred Update Cancel C…" at bounding box center [328, 269] width 601 height 254
click at [42, 218] on icon at bounding box center [41, 216] width 7 height 8
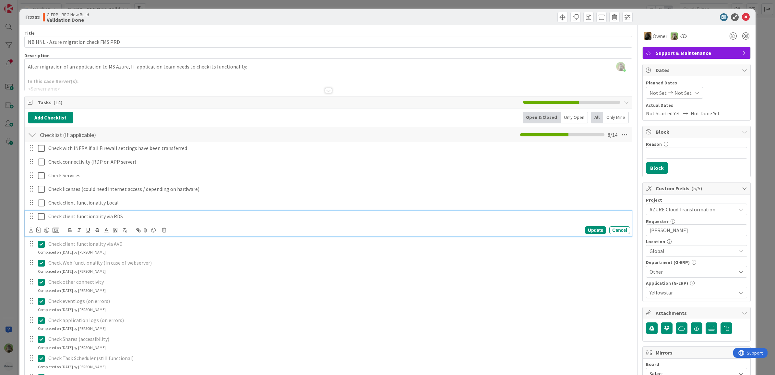
scroll to position [81, 0]
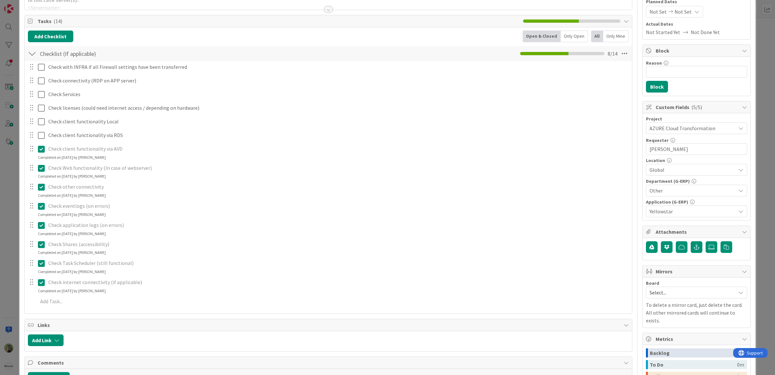
click at [43, 164] on div "Check with INFRA if all Firewall settings have been transferred Update Cancel C…" at bounding box center [328, 185] width 601 height 248
click at [42, 151] on icon at bounding box center [41, 149] width 7 height 8
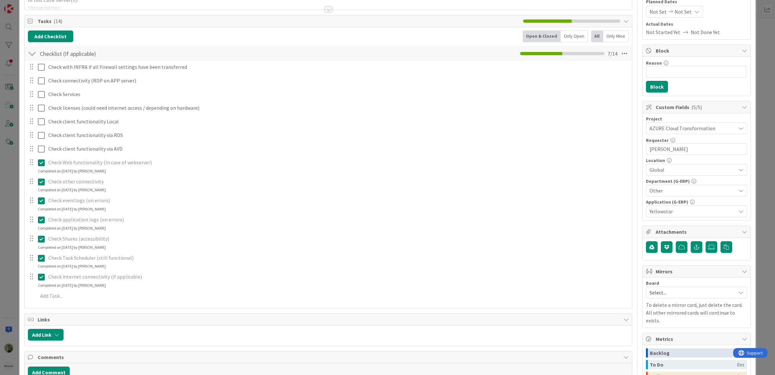
click at [41, 176] on div "Check with INFRA if all Firewall settings have been transferred Update Cancel C…" at bounding box center [328, 182] width 601 height 243
click at [44, 163] on icon at bounding box center [41, 163] width 7 height 8
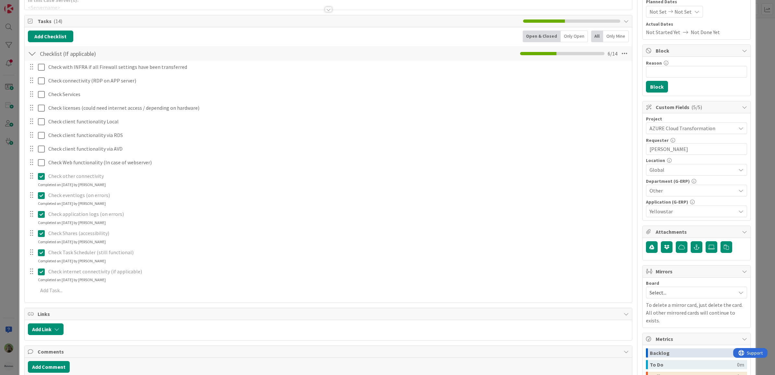
click at [39, 187] on div "Check other connectivity Update Cancel Completed on 09/29/2025 by Noah Dezaire" at bounding box center [328, 178] width 607 height 17
click at [41, 177] on icon at bounding box center [41, 176] width 7 height 8
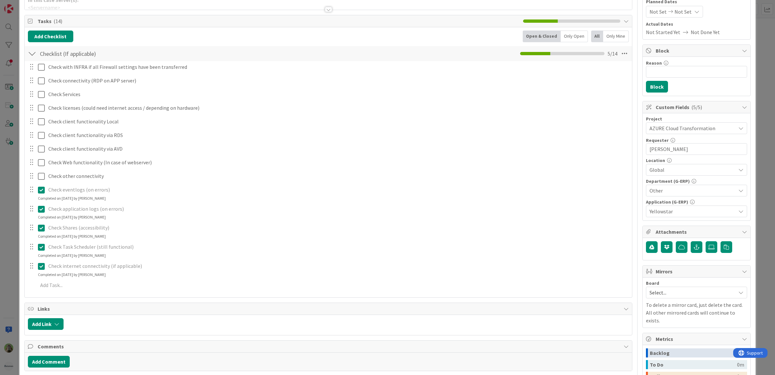
click at [44, 203] on div "Check with INFRA if all Firewall settings have been transferred Update Cancel C…" at bounding box center [328, 177] width 601 height 232
click at [42, 191] on icon at bounding box center [41, 190] width 7 height 8
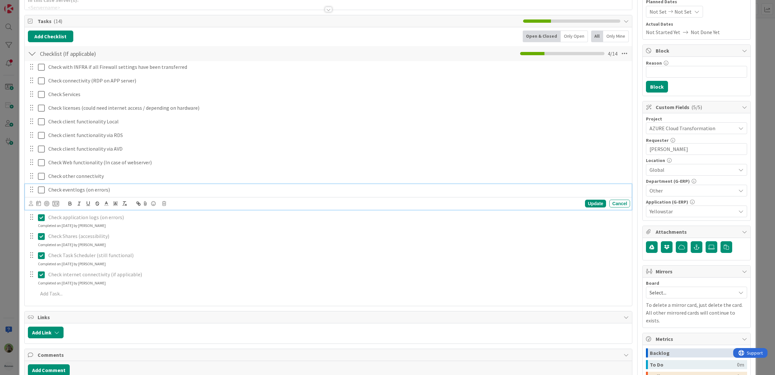
click at [42, 202] on div at bounding box center [44, 204] width 30 height 8
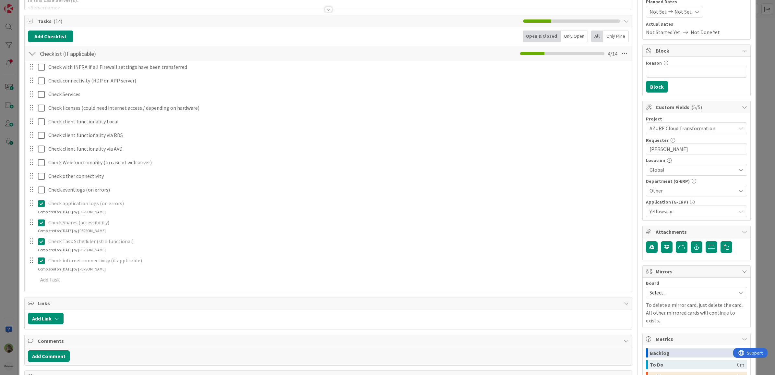
click at [42, 216] on div "Check with INFRA if all Firewall settings have been transferred Update Cancel C…" at bounding box center [328, 174] width 601 height 227
click at [41, 206] on icon at bounding box center [41, 204] width 7 height 8
click at [39, 230] on div "Check with INFRA if all Firewall settings have been transferred Update Cancel C…" at bounding box center [328, 171] width 601 height 221
click at [41, 222] on button at bounding box center [42, 217] width 8 height 10
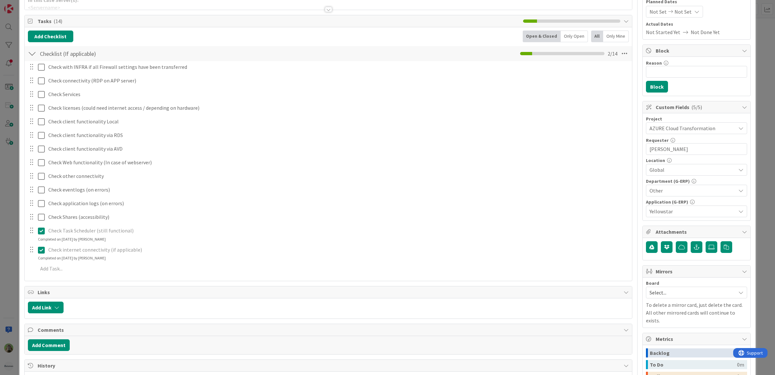
click at [42, 244] on div "Check with INFRA if all Firewall settings have been transferred Update Cancel C…" at bounding box center [328, 169] width 601 height 216
click at [44, 229] on icon at bounding box center [41, 231] width 7 height 8
click at [42, 255] on div "Check internet connectivity (if applicable) Update Cancel Completed on 08/28/20…" at bounding box center [328, 246] width 607 height 17
click at [43, 242] on icon at bounding box center [41, 244] width 7 height 8
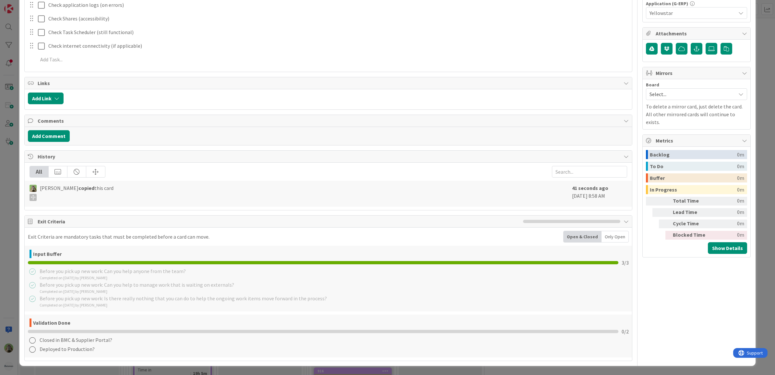
scroll to position [281, 0]
click at [14, 229] on div "ID 2202 G-ERP - BFG New Build Validation Done Title 38 / 128 NB HNL - Azure mig…" at bounding box center [387, 187] width 775 height 375
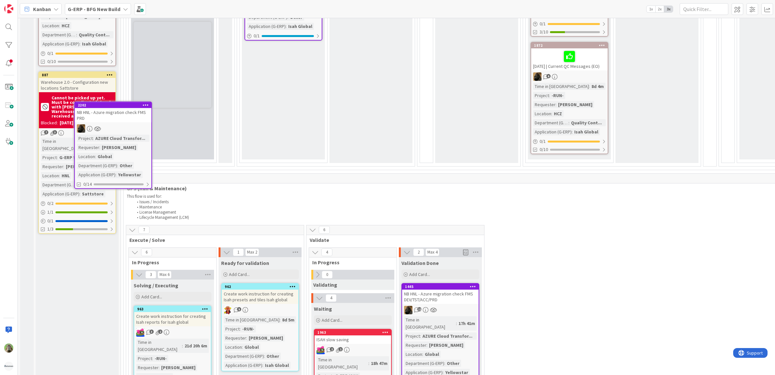
scroll to position [617, 0]
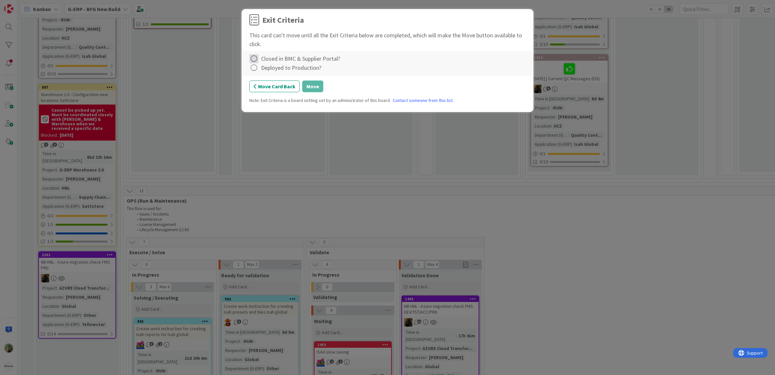
click at [255, 57] on icon at bounding box center [253, 58] width 9 height 9
click at [273, 83] on link "Not Applicable" at bounding box center [289, 81] width 81 height 9
click at [250, 68] on icon at bounding box center [253, 67] width 9 height 9
click at [272, 89] on link "Not Applicable" at bounding box center [289, 90] width 81 height 9
click at [311, 87] on button "Move" at bounding box center [312, 86] width 21 height 12
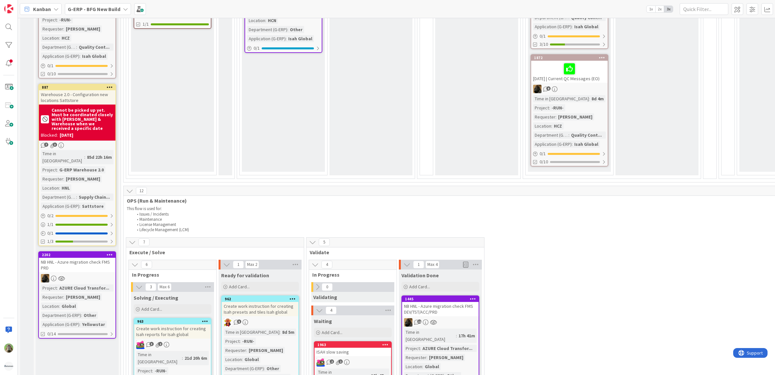
click at [448, 302] on div "NB HNL - Azure migration check FMS DEV/TST/ACC/PRD" at bounding box center [440, 309] width 77 height 14
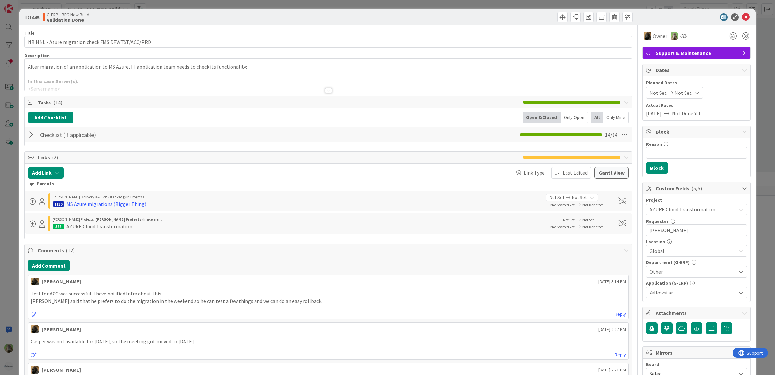
type textarea "x"
click at [198, 68] on div "After migration of an application to MS Azure, IT application team needs to che…" at bounding box center [329, 75] width 608 height 32
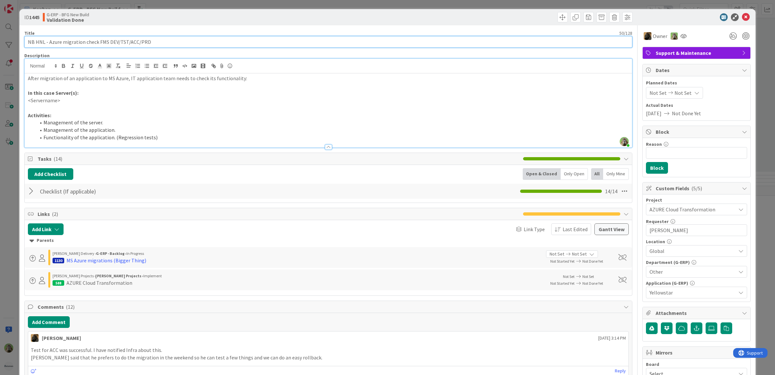
drag, startPoint x: 137, startPoint y: 43, endPoint x: 197, endPoint y: 41, distance: 59.7
click at [192, 44] on input "NB HNL - Azure migration check FMS DEV/TST/ACC/PRD" at bounding box center [328, 42] width 609 height 12
type input "NB HNL - Azure migration check FMS DEV/TST/ACC"
type textarea "x"
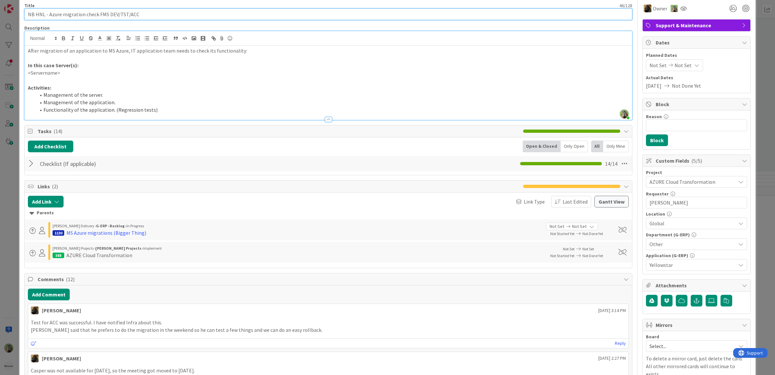
scroll to position [81, 0]
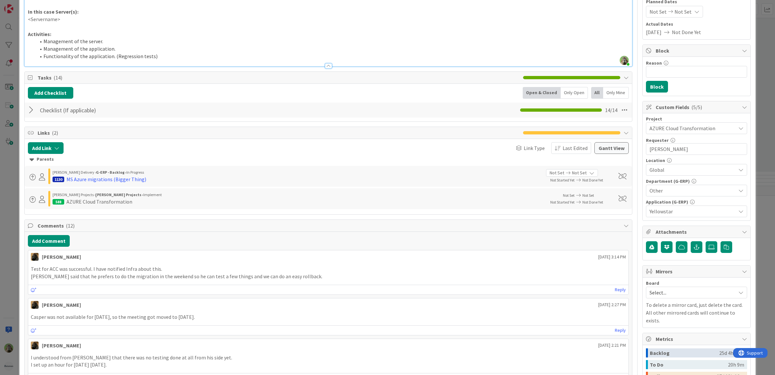
type input "NB HNL - Azure migration check FMS DEV/TST/ACC"
click at [15, 291] on div "ID 1445 G-ERP - BFG New Build Validation Done Title 46 / 128 NB HNL - Azure mig…" at bounding box center [387, 187] width 775 height 375
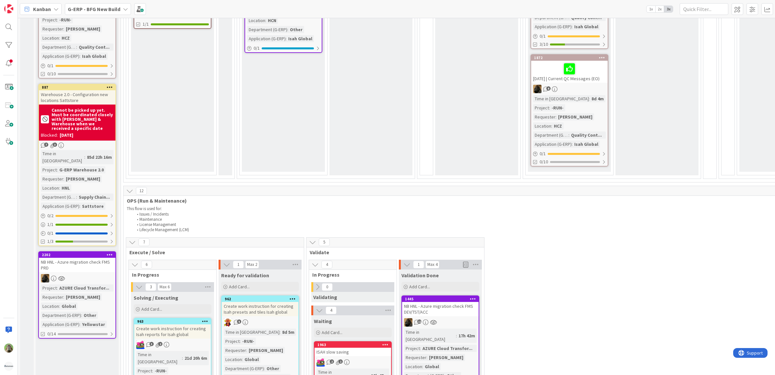
click at [72, 258] on div "NB HNL - Azure migration check FMS PRD" at bounding box center [77, 265] width 77 height 14
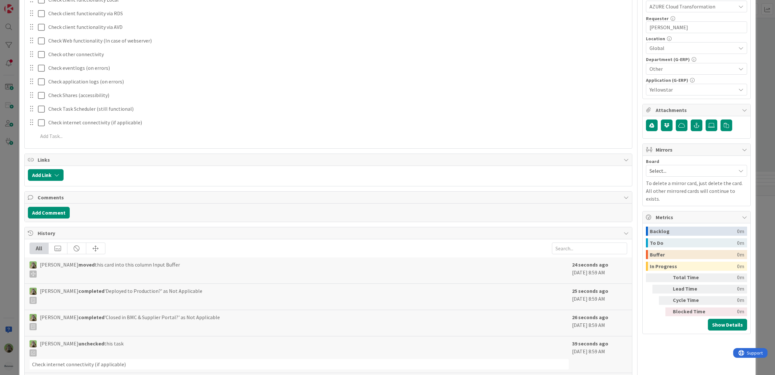
click at [4, 274] on div "ID 2202 G-ERP - BFG New Build Input Buffer Title 38 / 128 NB HNL - Azure migrat…" at bounding box center [387, 187] width 775 height 375
type textarea "x"
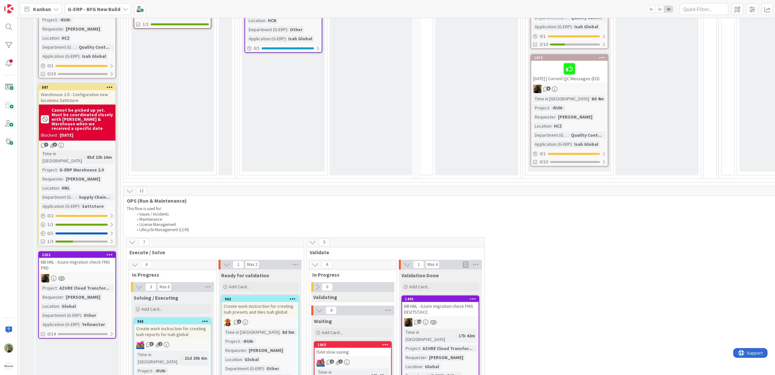
click at [476, 296] on icon at bounding box center [473, 298] width 6 height 5
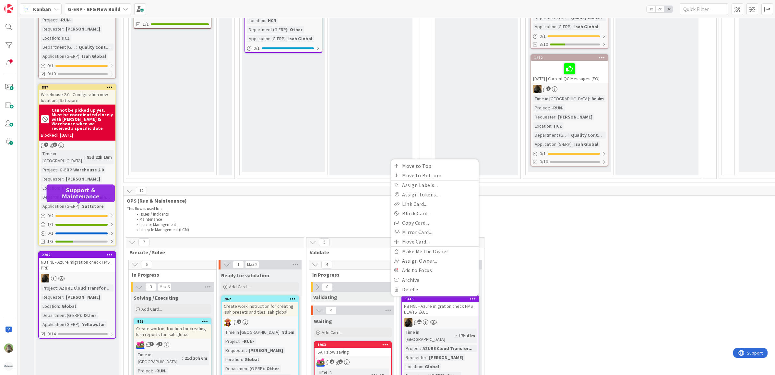
click at [109, 252] on icon at bounding box center [110, 254] width 6 height 5
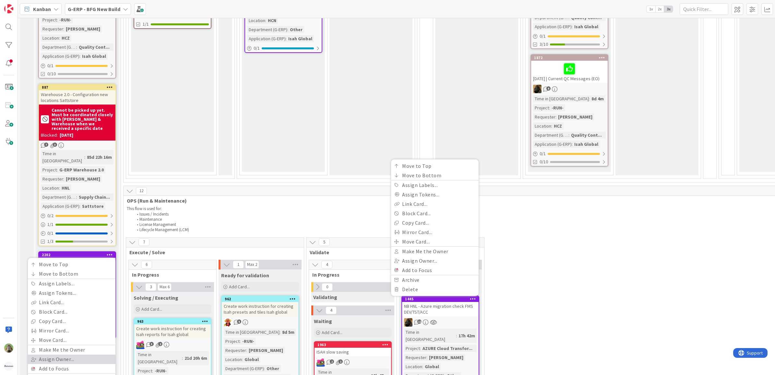
click at [74, 354] on link "Assign Owner..." at bounding box center [72, 358] width 88 height 9
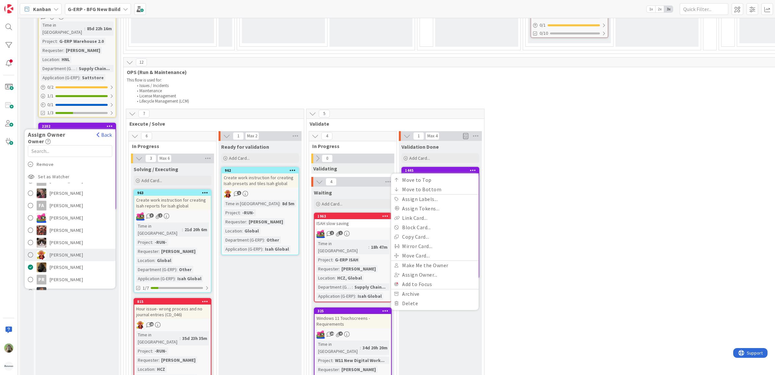
scroll to position [739, 0]
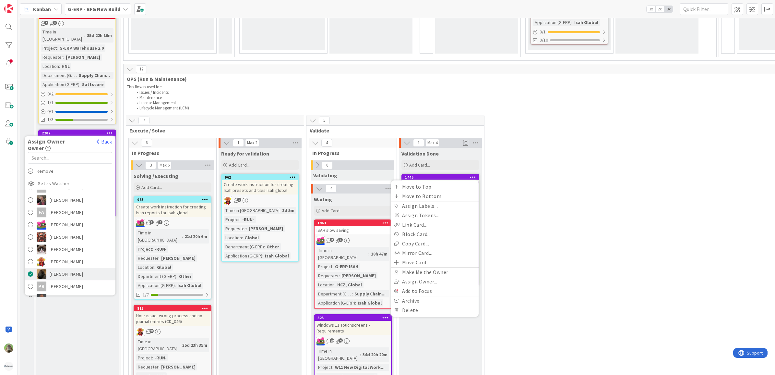
click at [69, 269] on span "[PERSON_NAME]" at bounding box center [67, 274] width 34 height 10
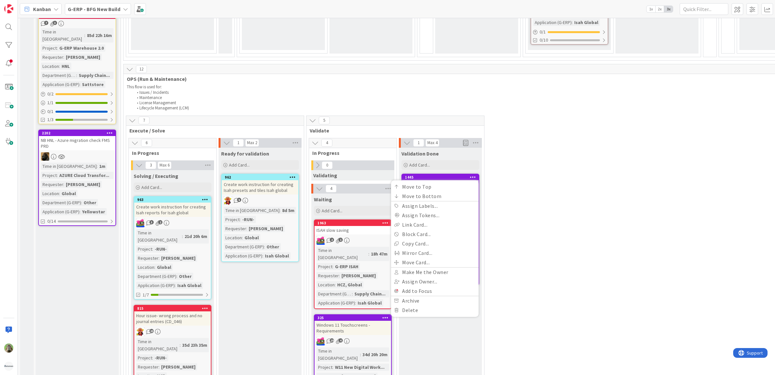
click at [80, 273] on div "Input Buffer During the Replenishment Meeting the team & Team Manager will sele…" at bounding box center [77, 145] width 83 height 1708
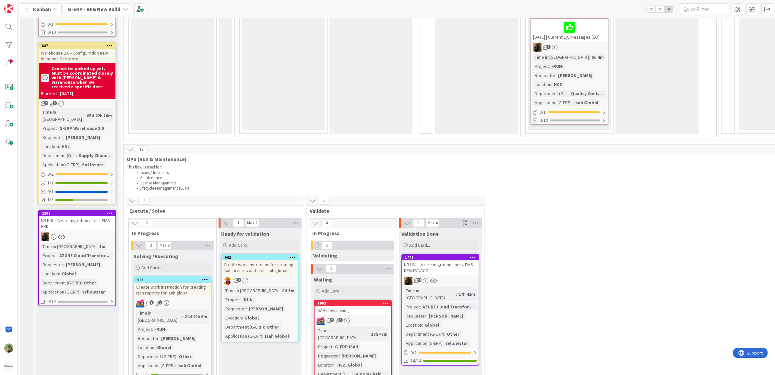
scroll to position [658, 0]
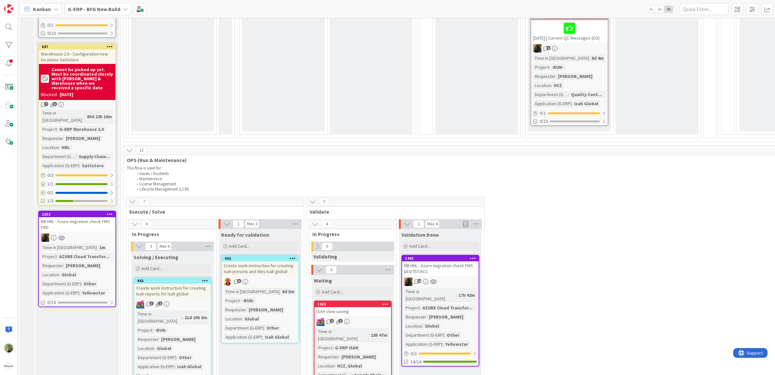
click at [472, 256] on icon at bounding box center [473, 258] width 6 height 5
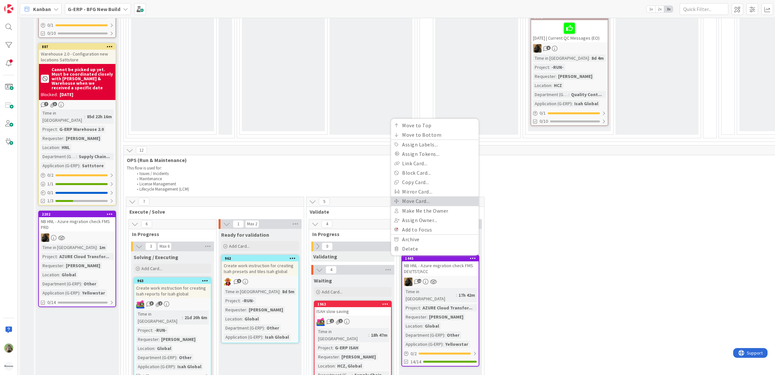
click at [431, 196] on link "Move Card..." at bounding box center [435, 200] width 88 height 9
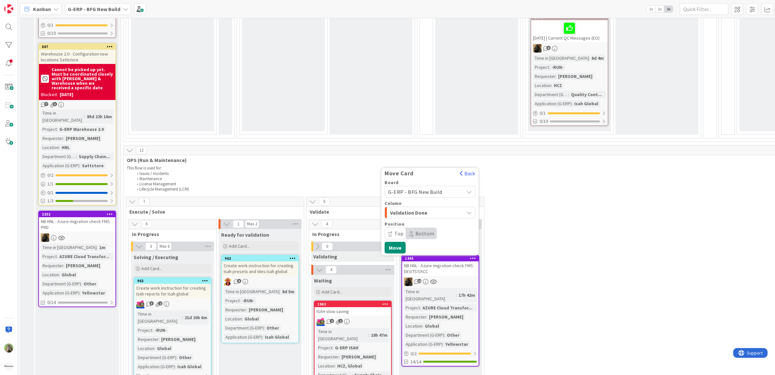
click at [443, 187] on span "G-ERP - BFG New Build" at bounding box center [424, 191] width 73 height 9
click at [443, 207] on div "Validation Done" at bounding box center [427, 212] width 76 height 10
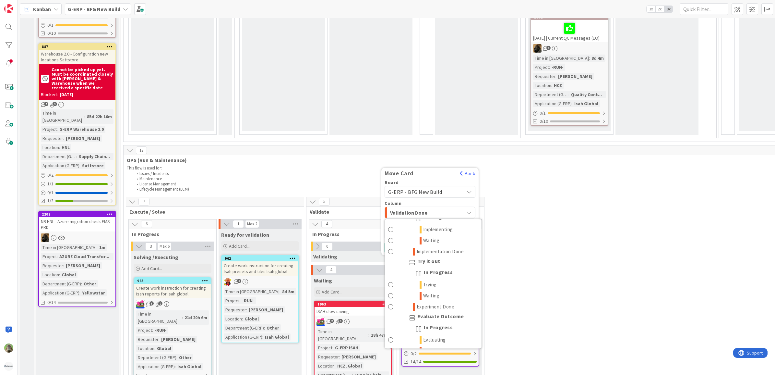
scroll to position [692, 0]
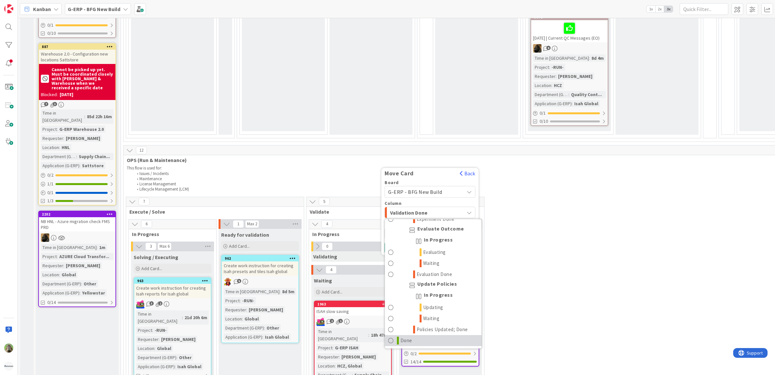
click at [445, 335] on link "Done" at bounding box center [433, 340] width 97 height 11
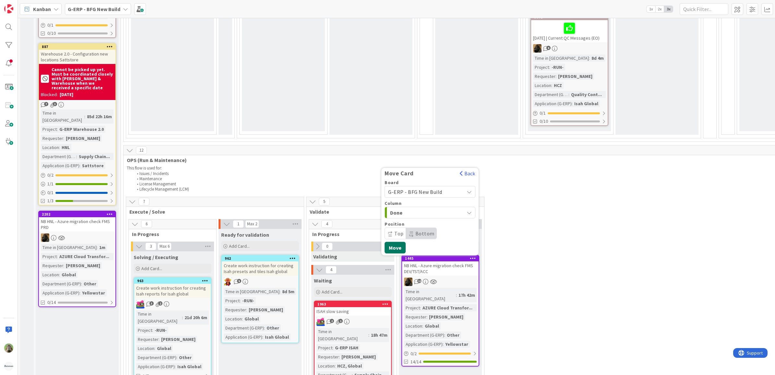
click at [398, 241] on button "Move" at bounding box center [395, 247] width 21 height 12
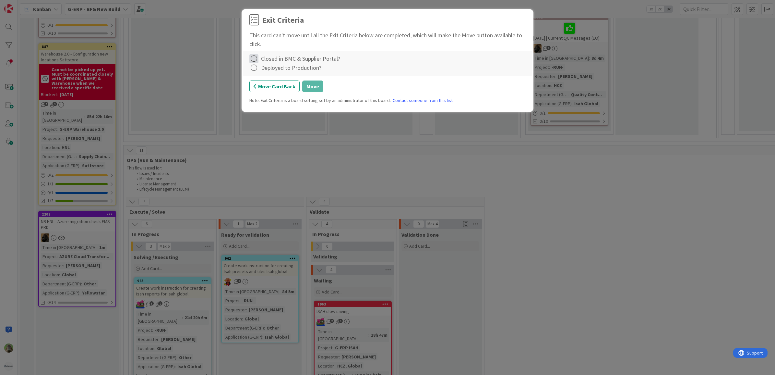
click at [250, 59] on icon at bounding box center [253, 58] width 9 height 9
click at [286, 78] on link "Not Applicable" at bounding box center [289, 81] width 81 height 9
click at [267, 69] on div "Deployed to Production?" at bounding box center [291, 67] width 60 height 9
click at [263, 69] on div "Deployed to Production?" at bounding box center [291, 67] width 60 height 9
click at [256, 68] on icon at bounding box center [253, 67] width 9 height 9
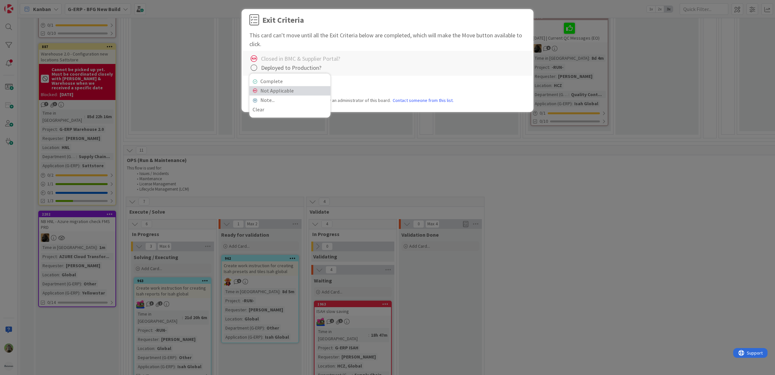
click at [281, 91] on link "Not Applicable" at bounding box center [289, 90] width 81 height 9
click at [320, 87] on button "Move" at bounding box center [312, 86] width 21 height 12
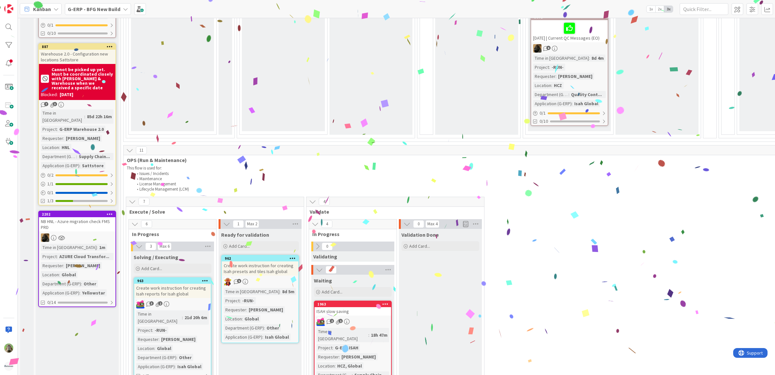
click at [94, 212] on div "2202" at bounding box center [79, 214] width 74 height 5
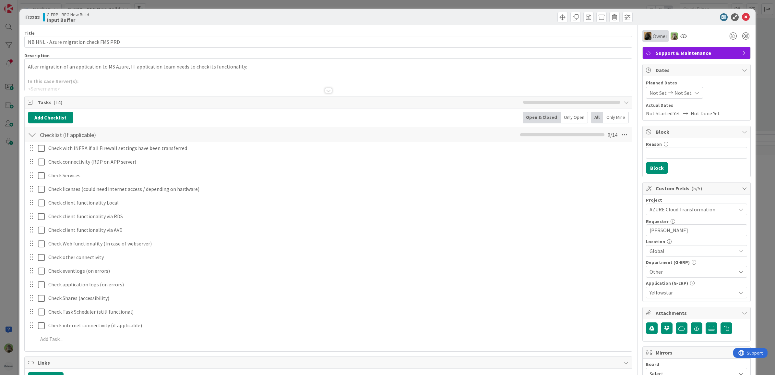
click at [653, 35] on span "Owner" at bounding box center [660, 36] width 15 height 8
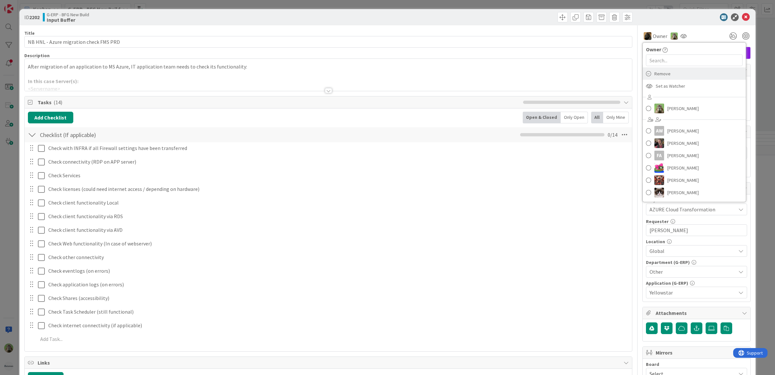
click at [672, 79] on div "Remove" at bounding box center [694, 73] width 103 height 12
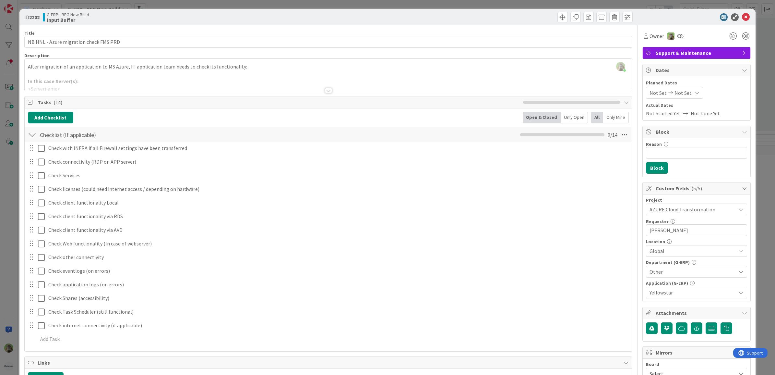
click at [11, 178] on div "ID 2202 G-ERP - BFG New Build Input Buffer Title 38 / 128 NB HNL - Azure migrat…" at bounding box center [387, 187] width 775 height 375
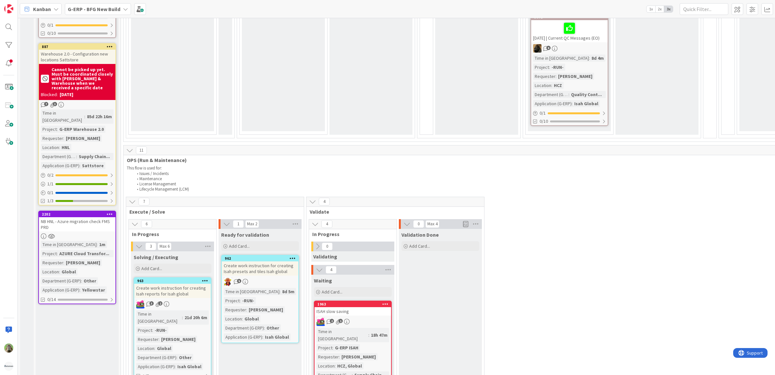
click at [94, 241] on div "Time in Column : 1m Project : AZURE Cloud Transfor... Requester : Bekker, Dave …" at bounding box center [77, 267] width 73 height 53
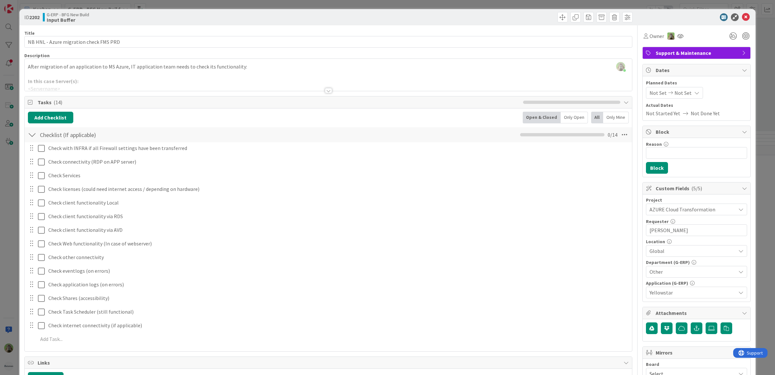
click at [242, 81] on div at bounding box center [329, 82] width 608 height 17
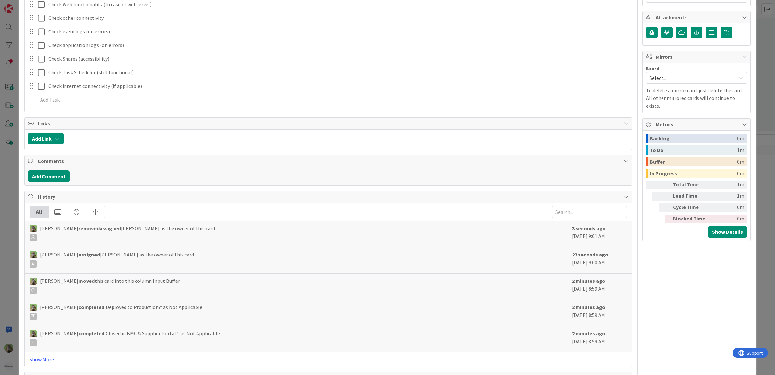
scroll to position [243, 0]
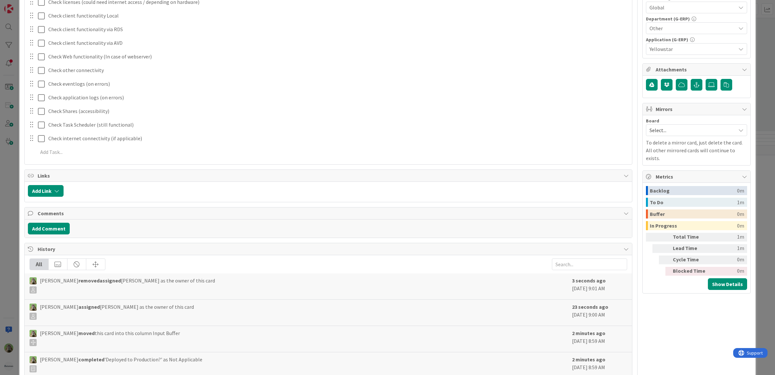
click at [4, 252] on div "ID 2202 G-ERP - BFG New Build Input Buffer Title 38 / 128 NB HNL - Azure migrat…" at bounding box center [387, 187] width 775 height 375
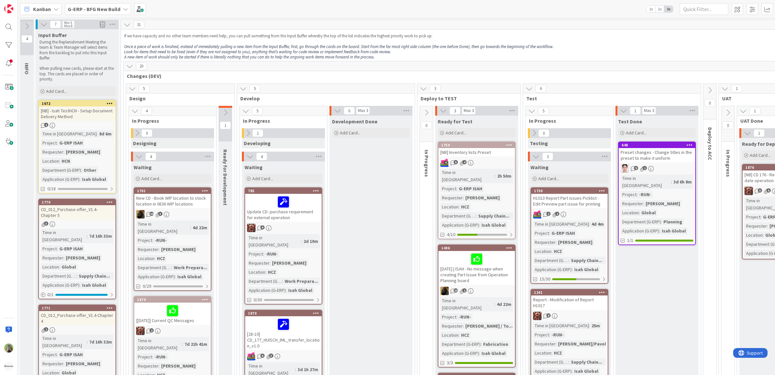
click at [97, 1] on div "Kanban G-ERP - BFG New Build 1x 2x 3x" at bounding box center [396, 9] width 757 height 18
click at [96, 4] on div "G-ERP - BFG New Build" at bounding box center [98, 9] width 66 height 12
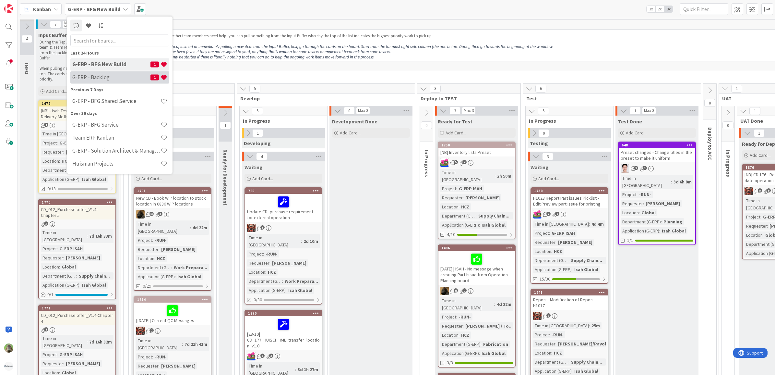
click at [111, 82] on div "G-ERP - Backlog 1" at bounding box center [119, 77] width 99 height 12
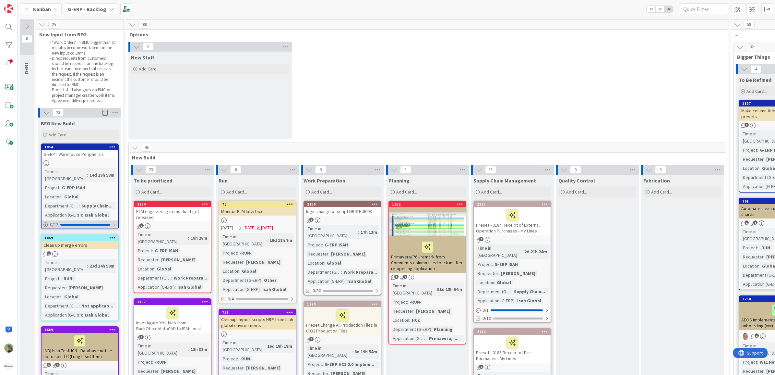
click at [90, 224] on div at bounding box center [85, 225] width 50 height 2
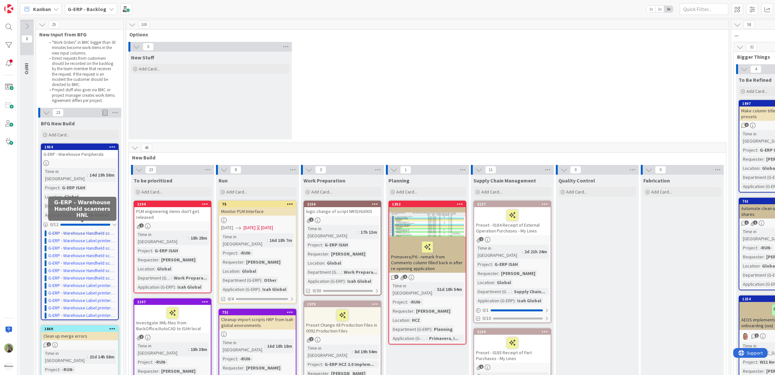
click at [96, 230] on link "G-ERP - Warehouse Handheld scanners HNL" at bounding box center [82, 233] width 68 height 7
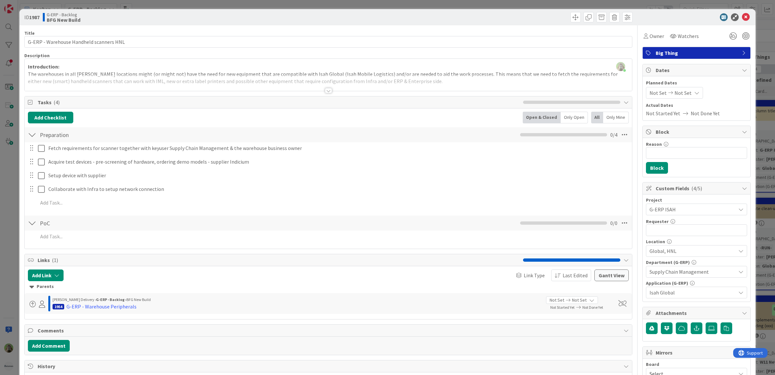
click at [16, 210] on div "ID 1987 G-ERP - Backlog BFG New Build Title 39 / 128 G-ERP - Warehouse Handheld…" at bounding box center [387, 187] width 775 height 375
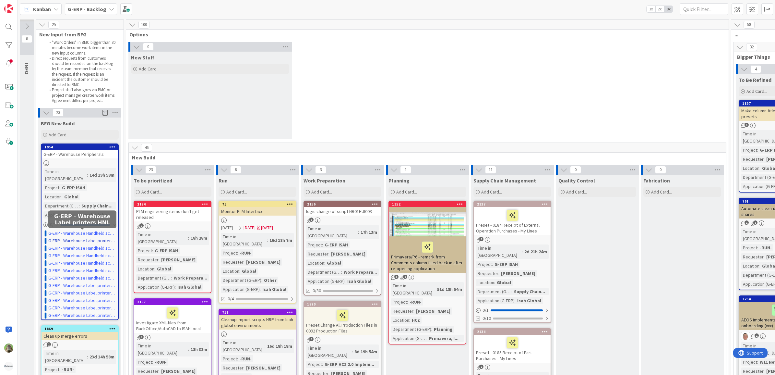
click at [90, 237] on link "G-ERP - Warehouse Label printers HNL" at bounding box center [82, 240] width 68 height 7
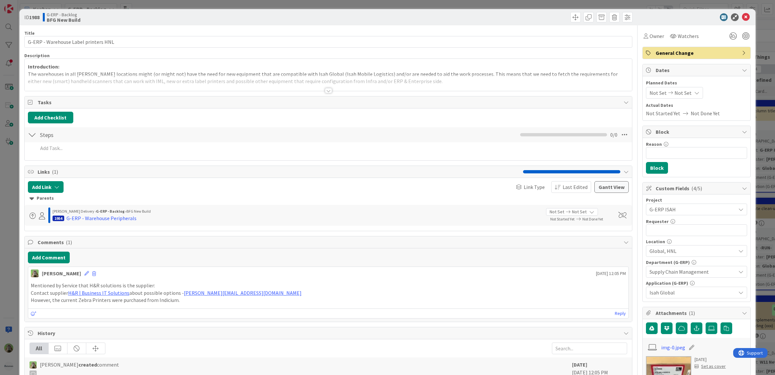
click at [665, 53] on span "General Change" at bounding box center [697, 53] width 83 height 8
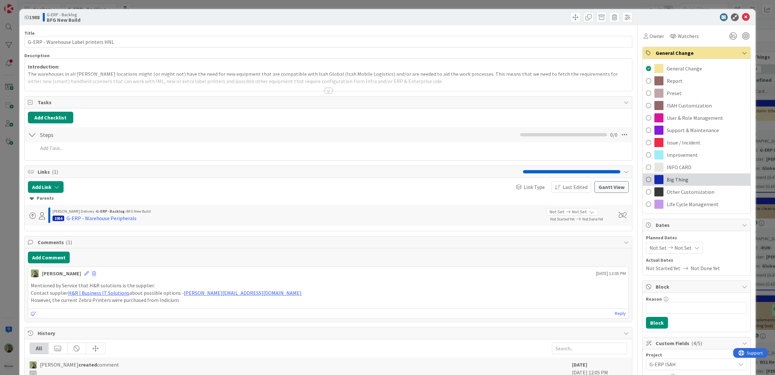
click at [683, 180] on div "Big Thing" at bounding box center [697, 179] width 108 height 12
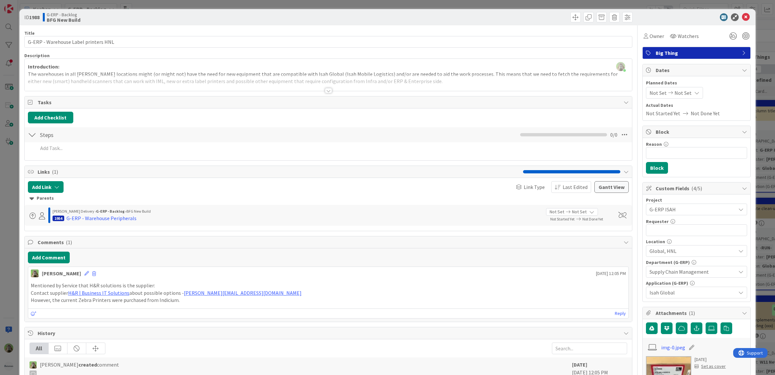
click at [3, 171] on div "ID 1988 G-ERP - Backlog BFG New Build Title 36 / 128 G-ERP - Warehouse Label pr…" at bounding box center [387, 187] width 775 height 375
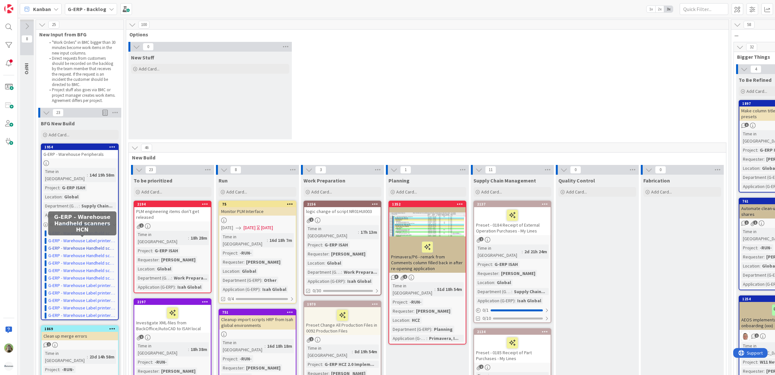
click at [72, 245] on link "G-ERP - Warehouse Handheld scanners HCN" at bounding box center [82, 248] width 68 height 7
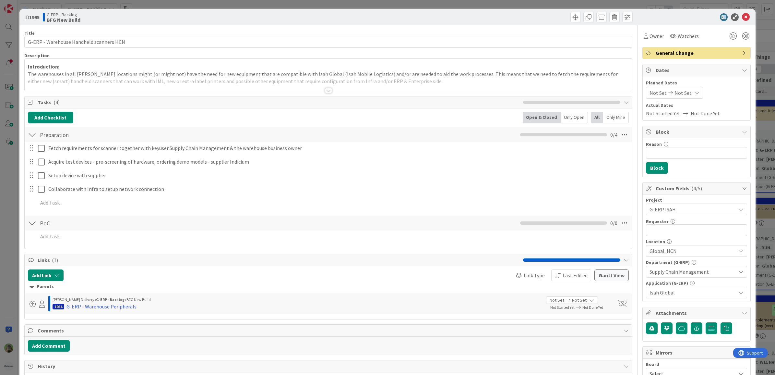
click at [675, 50] on span "General Change" at bounding box center [697, 53] width 83 height 8
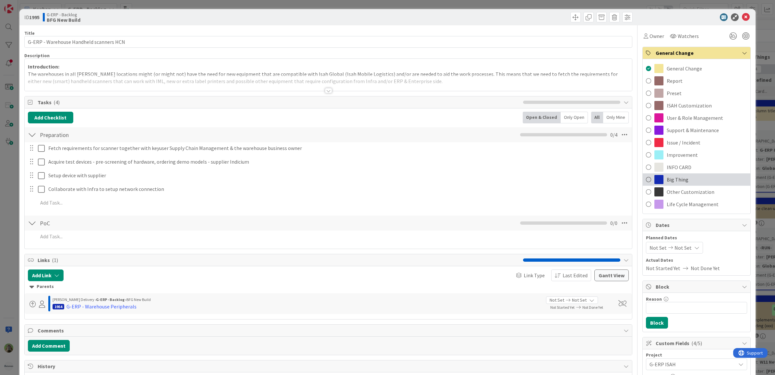
click at [670, 179] on span "Big Thing" at bounding box center [678, 180] width 22 height 8
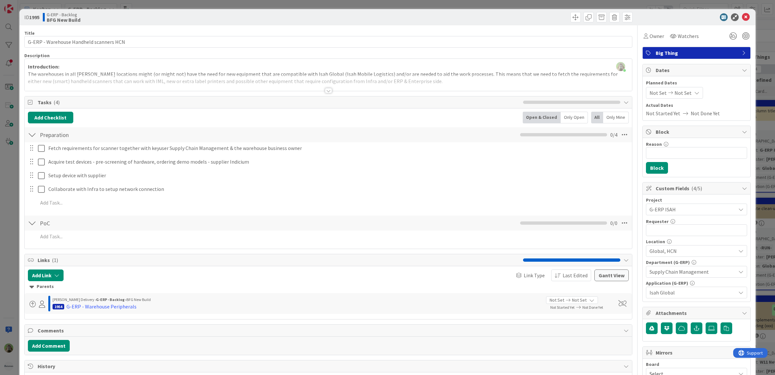
click at [0, 259] on html "Kanban G-ERP - Backlog 1x 2x 3x 8 INFO This column contains information cards t…" at bounding box center [387, 187] width 775 height 375
click at [10, 255] on div "ID 1995 G-ERP - Backlog BFG New Build Title 39 / 128 G-ERP - Warehouse Handheld…" at bounding box center [387, 187] width 775 height 375
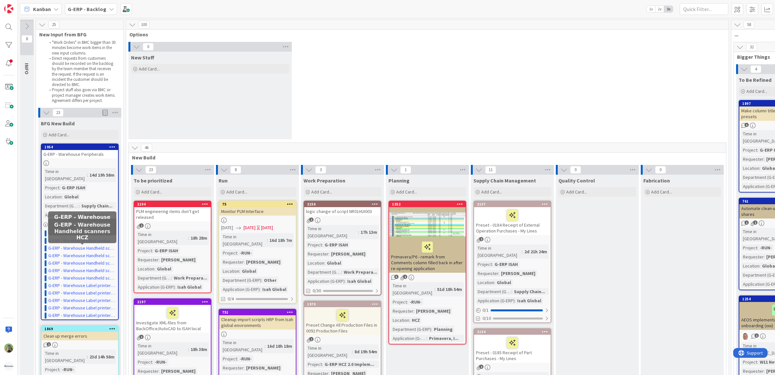
click at [91, 252] on link "G-ERP - Warehouse Handheld scanners HCZ" at bounding box center [82, 255] width 68 height 7
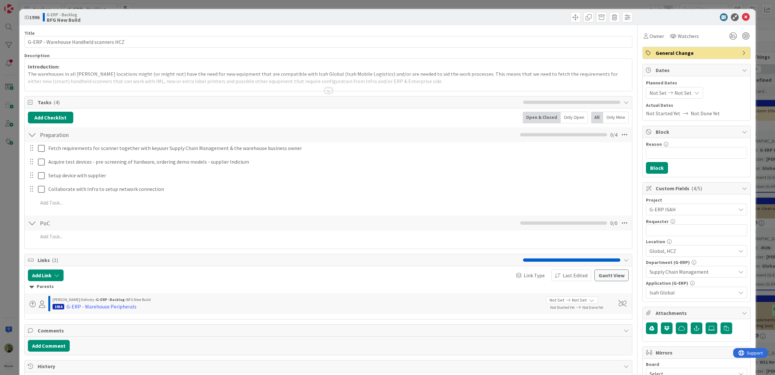
click at [657, 60] on div "Owner Watchers General Change Dates Planned Dates Not Set Not Set Actual Dates …" at bounding box center [697, 332] width 108 height 614
click at [658, 56] on span "General Change" at bounding box center [697, 53] width 83 height 8
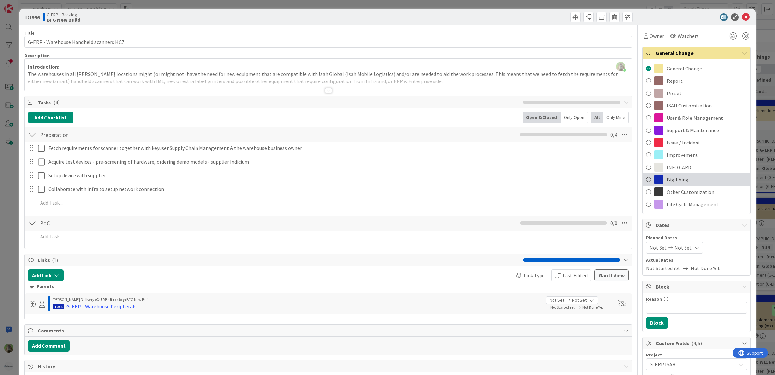
click at [679, 177] on span "Big Thing" at bounding box center [678, 180] width 22 height 8
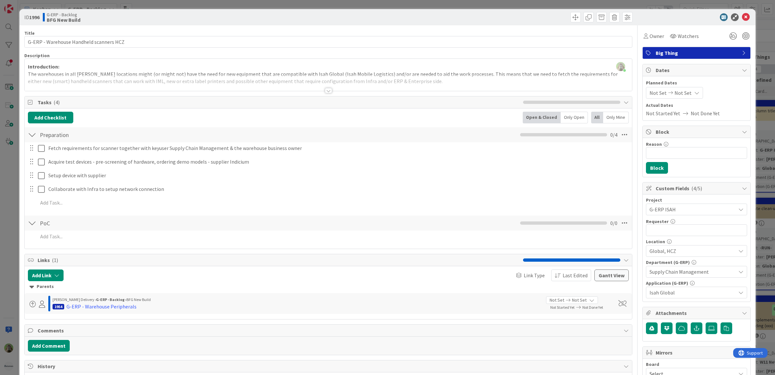
click at [4, 190] on div "ID 1996 G-ERP - Backlog BFG New Build Title 39 / 128 G-ERP - Warehouse Handheld…" at bounding box center [387, 187] width 775 height 375
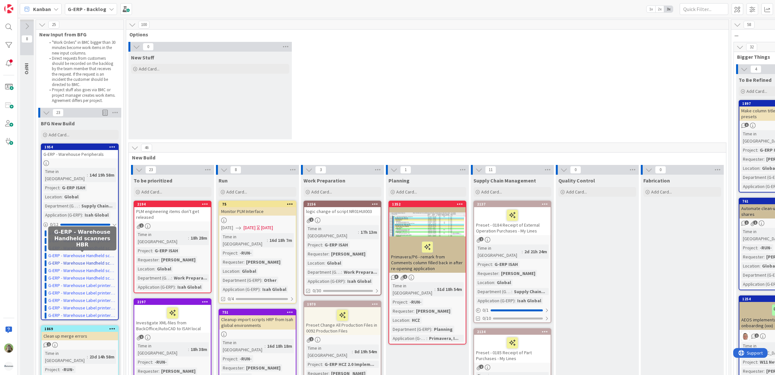
click at [64, 260] on link "G-ERP - Warehouse Handheld scanners HBR" at bounding box center [82, 263] width 68 height 7
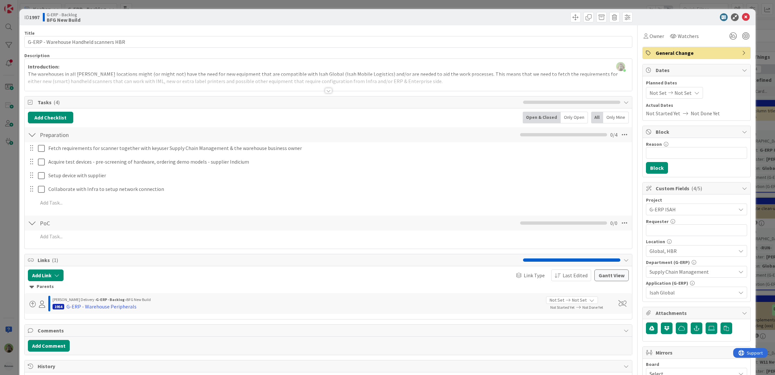
click at [696, 53] on span "General Change" at bounding box center [697, 53] width 83 height 8
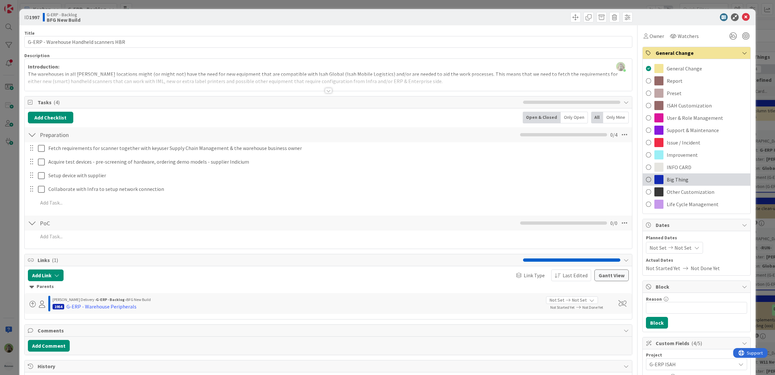
click at [675, 176] on span "Big Thing" at bounding box center [678, 180] width 22 height 8
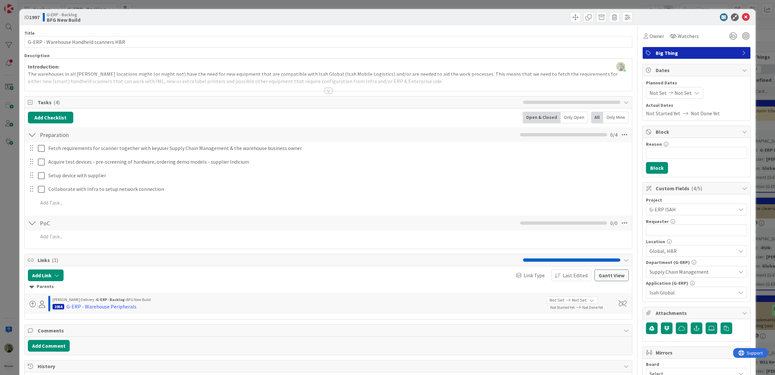
click at [5, 219] on div "ID 1997 G-ERP - Backlog BFG New Build Title 39 / 128 G-ERP - Warehouse Handheld…" at bounding box center [387, 187] width 775 height 375
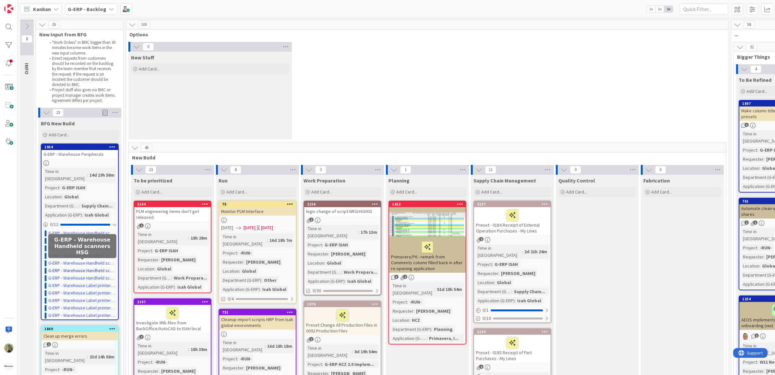
click at [98, 267] on link "G-ERP - Warehouse Handheld scanners HSG" at bounding box center [82, 270] width 68 height 7
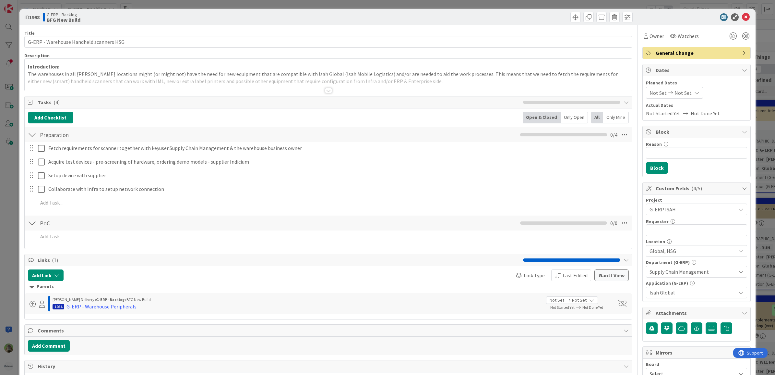
click at [682, 55] on span "General Change" at bounding box center [697, 53] width 83 height 8
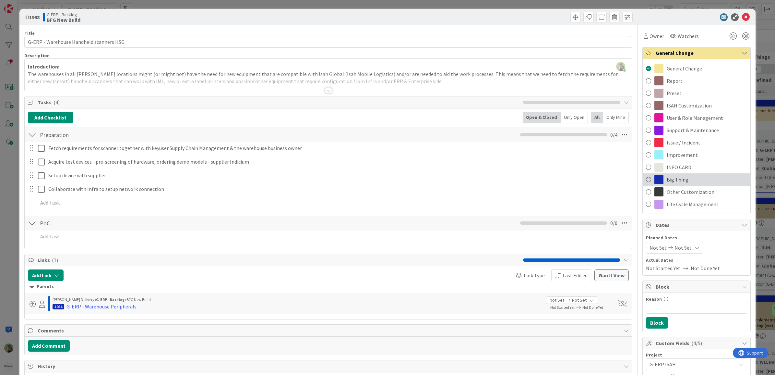
click at [685, 176] on div "Big Thing" at bounding box center [697, 179] width 108 height 12
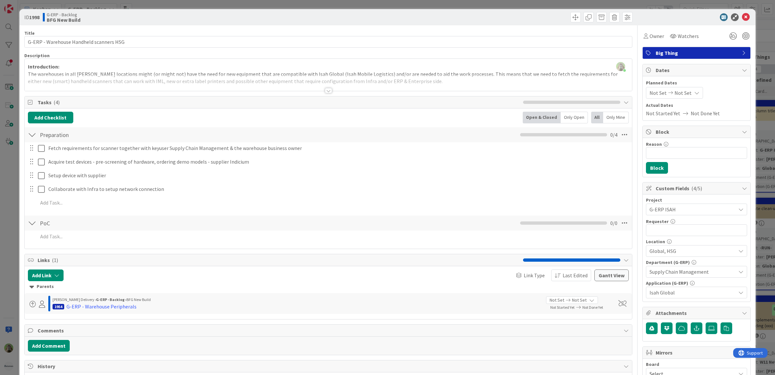
click at [3, 227] on div "ID 1998 G-ERP - Backlog BFG New Build Title 39 / 128 G-ERP - Warehouse Handheld…" at bounding box center [387, 187] width 775 height 375
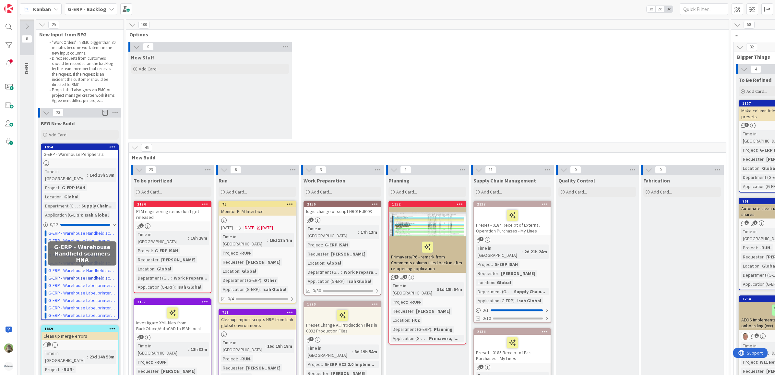
click at [91, 274] on link "G-ERP - Warehouse Handheld scanners HNA" at bounding box center [82, 277] width 68 height 7
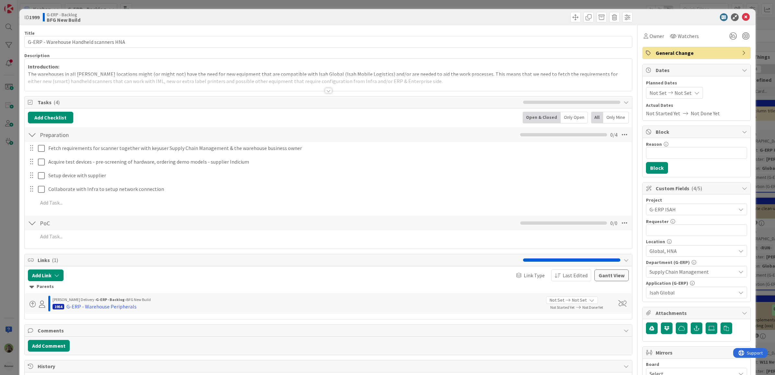
click at [681, 54] on span "General Change" at bounding box center [697, 53] width 83 height 8
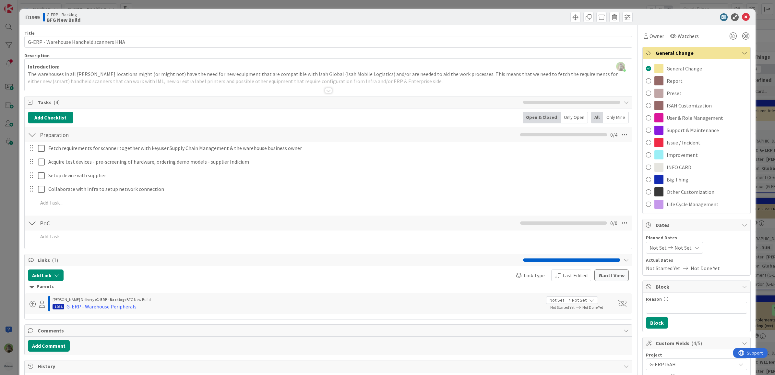
click at [700, 181] on div "Big Thing" at bounding box center [697, 179] width 108 height 12
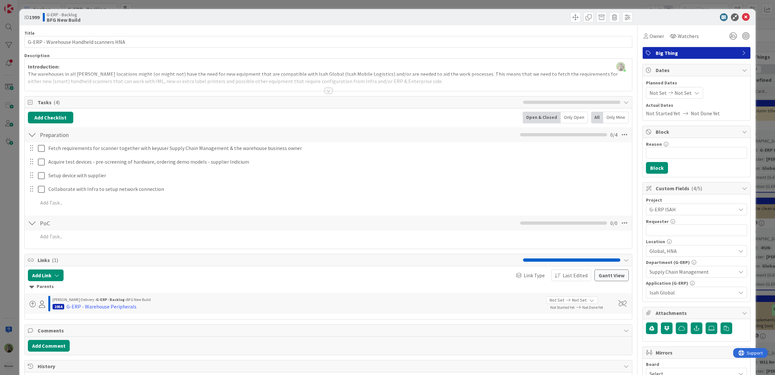
click at [7, 203] on div "ID 1999 G-ERP - Backlog BFG New Build Title 39 / 128 G-ERP - Warehouse Handheld…" at bounding box center [387, 187] width 775 height 375
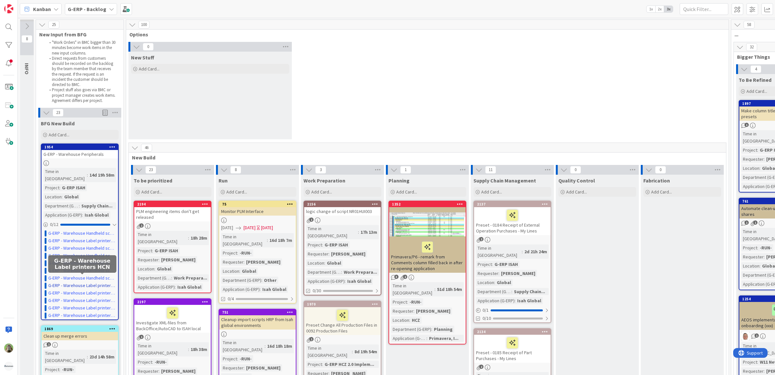
click at [103, 282] on link "G-ERP - Warehouse Label printers HCN" at bounding box center [82, 285] width 68 height 7
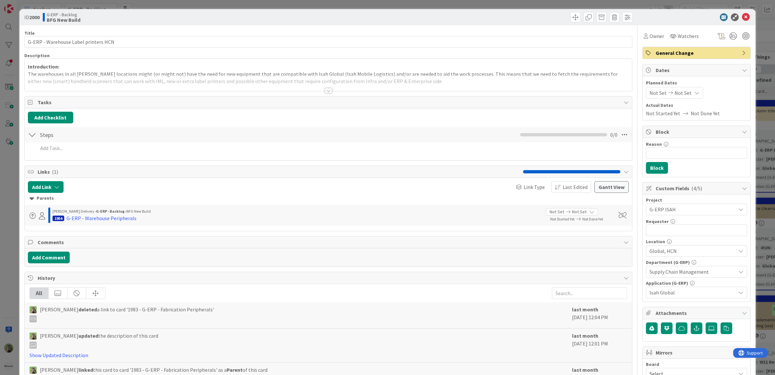
click at [683, 49] on span "General Change" at bounding box center [697, 53] width 83 height 8
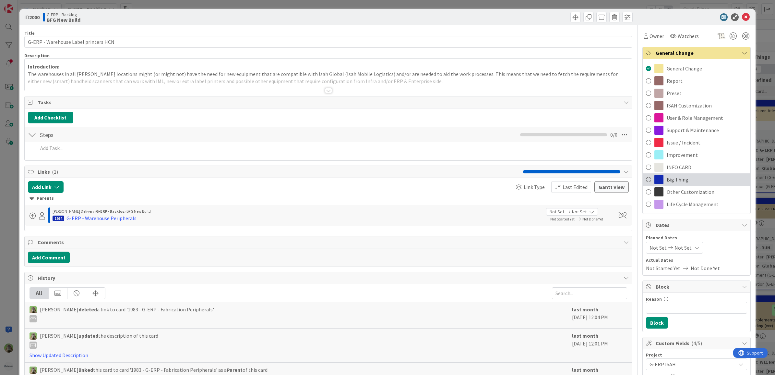
click at [678, 178] on span "Big Thing" at bounding box center [678, 180] width 22 height 8
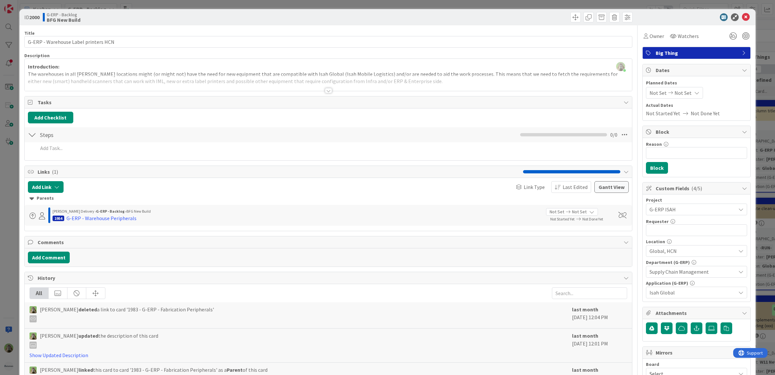
click at [7, 222] on div "ID 2000 G-ERP - Backlog BFG New Build Title 36 / 128 G-ERP - Warehouse Label pr…" at bounding box center [387, 187] width 775 height 375
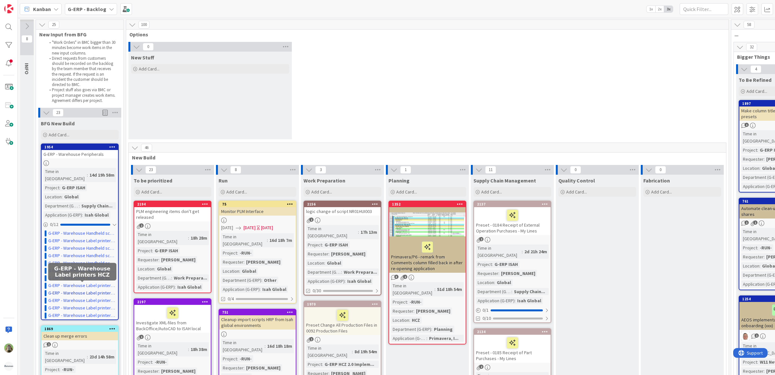
click at [101, 289] on link "G-ERP - Warehouse Label printers HCZ" at bounding box center [82, 292] width 68 height 7
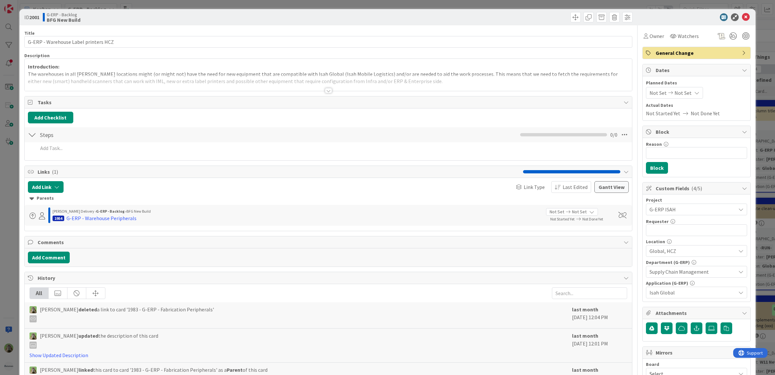
click at [710, 57] on div "General Change" at bounding box center [697, 53] width 108 height 12
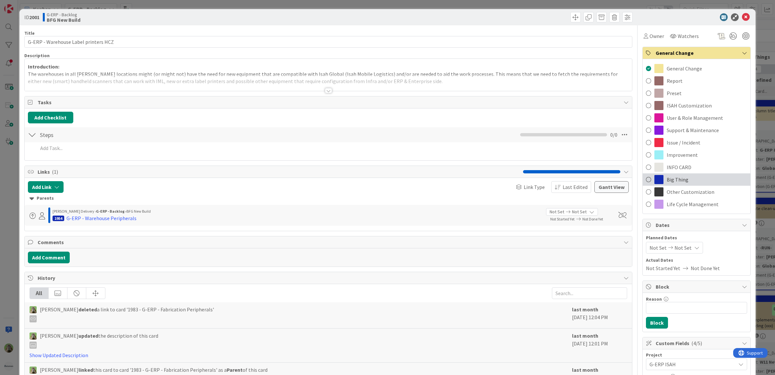
click at [680, 176] on span "Big Thing" at bounding box center [678, 180] width 22 height 8
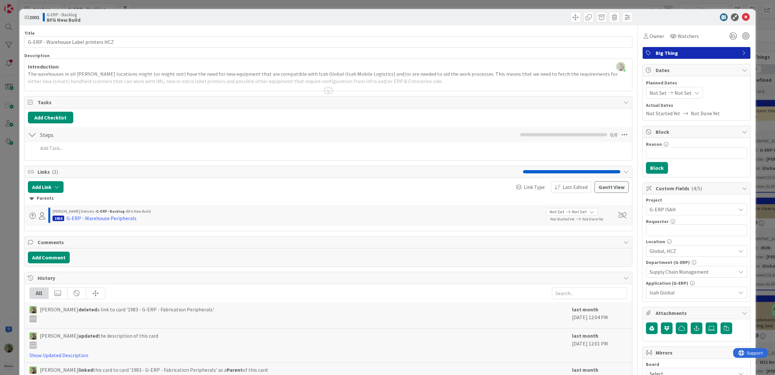
click at [0, 184] on html "Kanban G-ERP - Backlog 1x 2x 3x 8 INFO This column contains information cards t…" at bounding box center [387, 187] width 775 height 375
click at [15, 241] on div "ID 2001 G-ERP - Backlog BFG New Build Title 36 / 128 G-ERP - Warehouse Label pr…" at bounding box center [387, 187] width 775 height 375
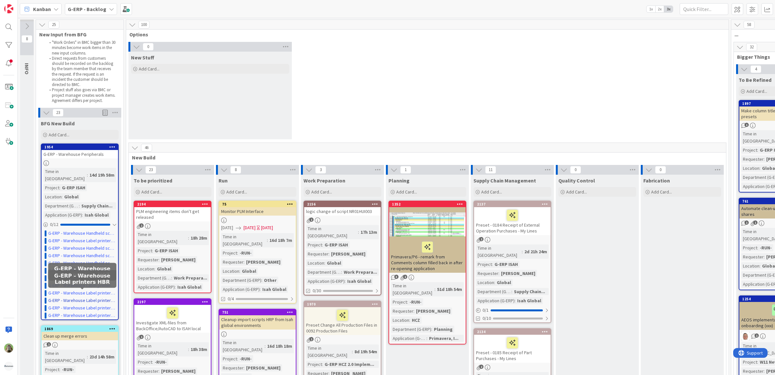
click at [91, 297] on link "G-ERP - Warehouse Label printers HBR" at bounding box center [82, 300] width 68 height 7
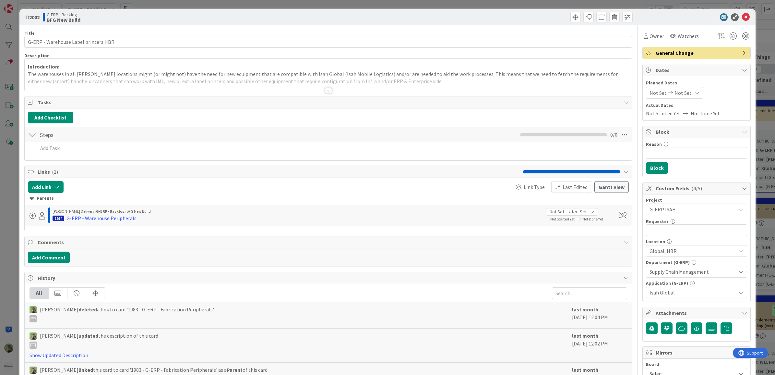
click at [685, 51] on span "General Change" at bounding box center [697, 53] width 83 height 8
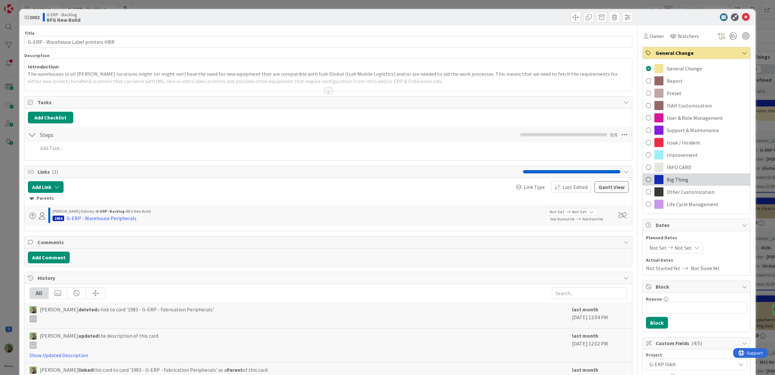
click at [677, 176] on span "Big Thing" at bounding box center [678, 180] width 22 height 8
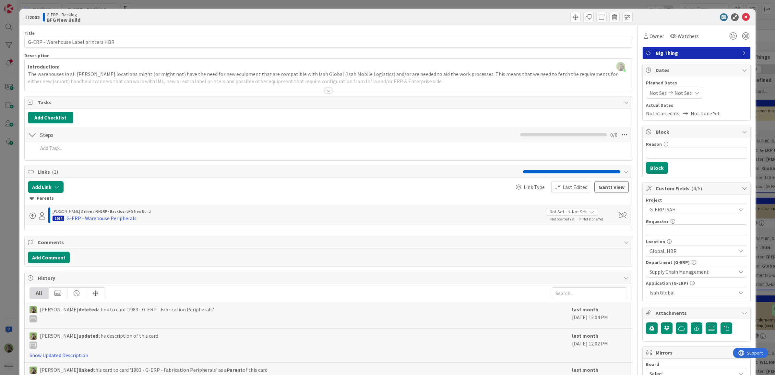
click at [3, 224] on div "ID 2002 G-ERP - Backlog BFG New Build Title 36 / 128 G-ERP - Warehouse Label pr…" at bounding box center [387, 187] width 775 height 375
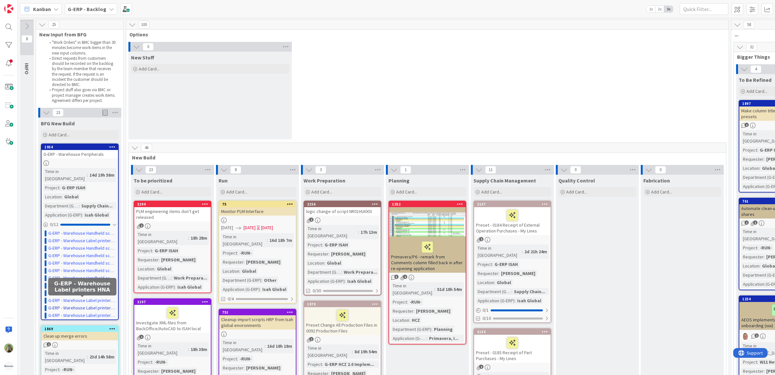
click at [86, 304] on link "G-ERP - Warehouse Label printers HNA" at bounding box center [82, 307] width 68 height 7
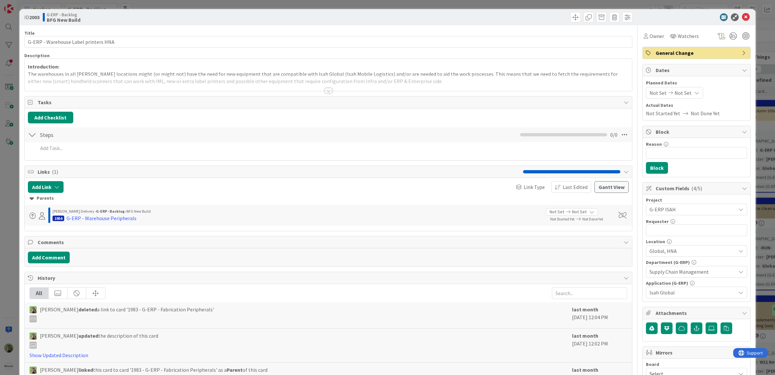
click at [680, 47] on div "General Change" at bounding box center [697, 53] width 108 height 12
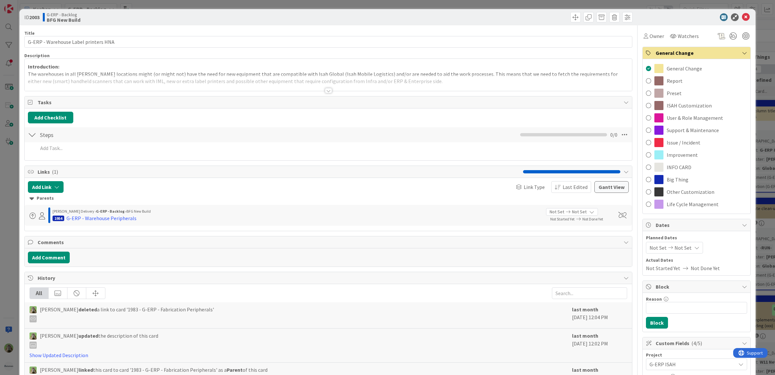
click at [677, 180] on span "Big Thing" at bounding box center [678, 180] width 22 height 8
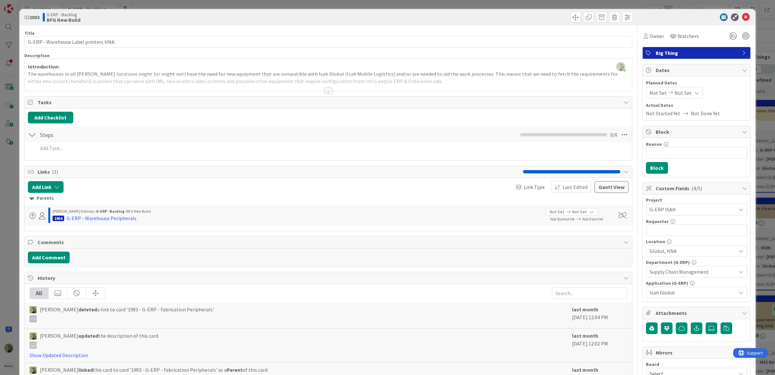
click at [10, 249] on div "ID 2003 G-ERP - Backlog BFG New Build Title 36 / 128 G-ERP - Warehouse Label pr…" at bounding box center [387, 187] width 775 height 375
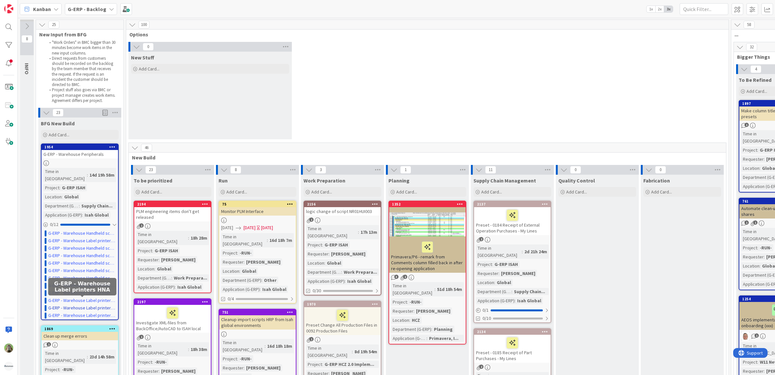
click at [100, 304] on link "G-ERP - Warehouse Label printers HNA" at bounding box center [82, 307] width 68 height 7
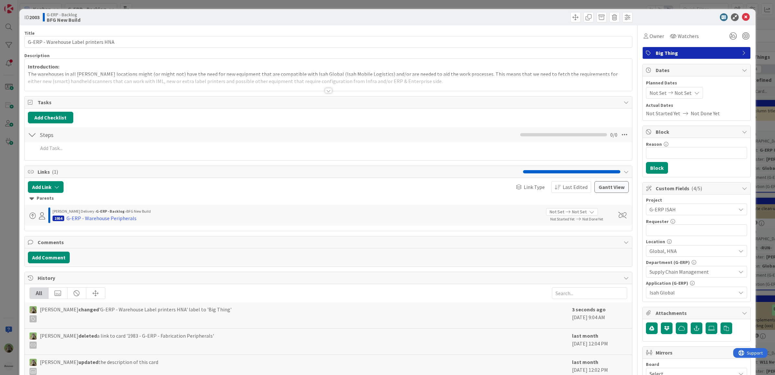
click at [7, 252] on div "ID 2003 G-ERP - Backlog BFG New Build Title 36 / 128 G-ERP - Warehouse Label pr…" at bounding box center [387, 187] width 775 height 375
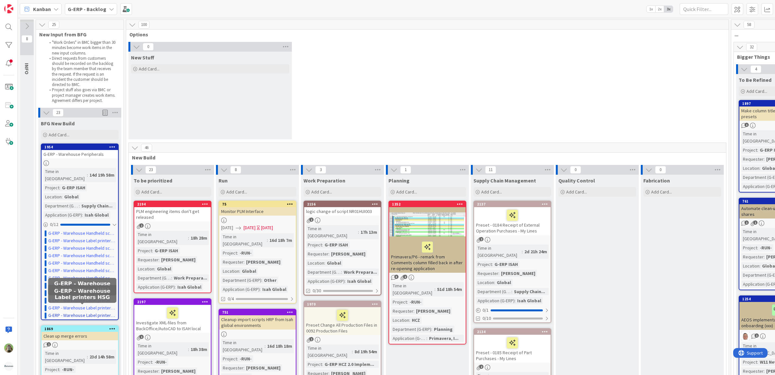
click at [77, 312] on link "G-ERP - Warehouse Label printers HSG" at bounding box center [82, 315] width 68 height 7
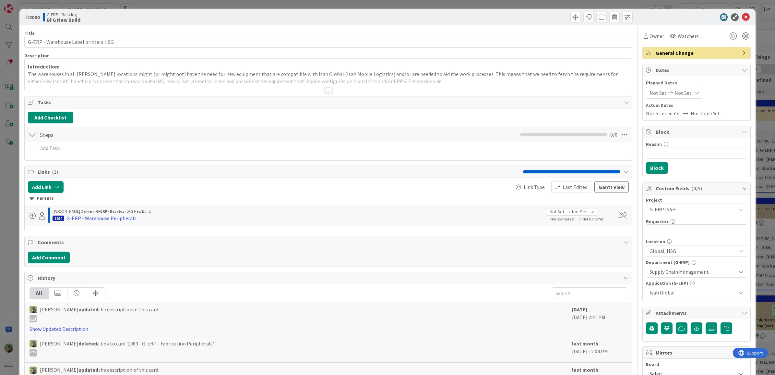
click at [698, 52] on span "General Change" at bounding box center [697, 53] width 83 height 8
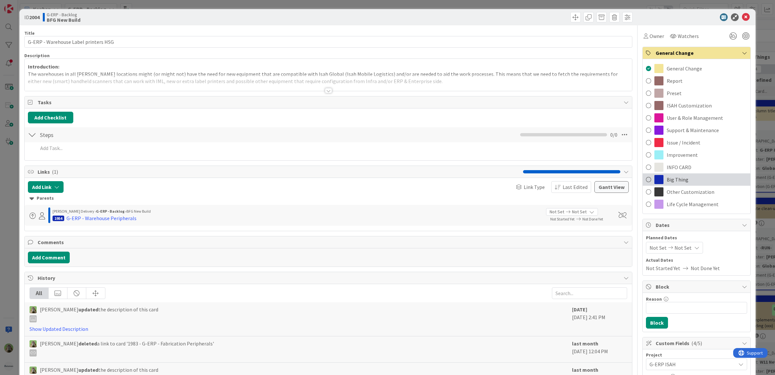
click at [685, 176] on div "Big Thing" at bounding box center [697, 179] width 108 height 12
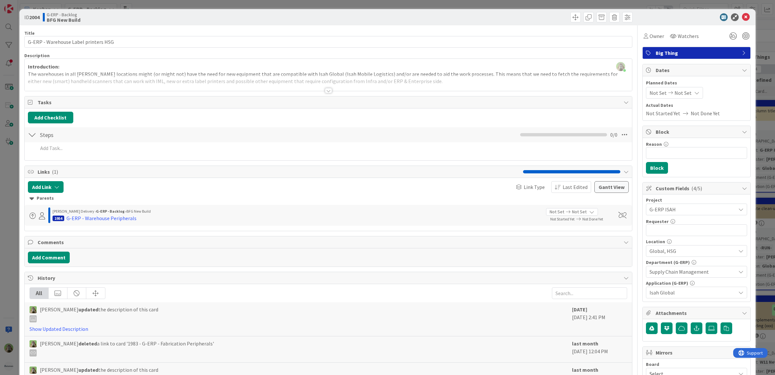
click at [6, 174] on div "ID 2004 G-ERP - Backlog BFG New Build Title 36 / 128 G-ERP - Warehouse Label pr…" at bounding box center [387, 187] width 775 height 375
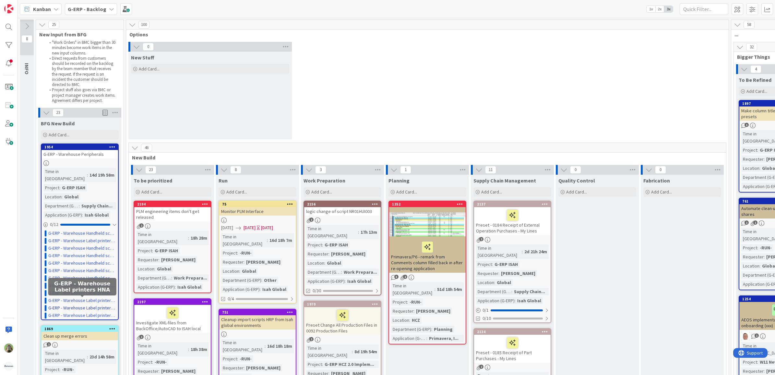
click at [104, 304] on link "G-ERP - Warehouse Label printers HNA" at bounding box center [82, 307] width 68 height 7
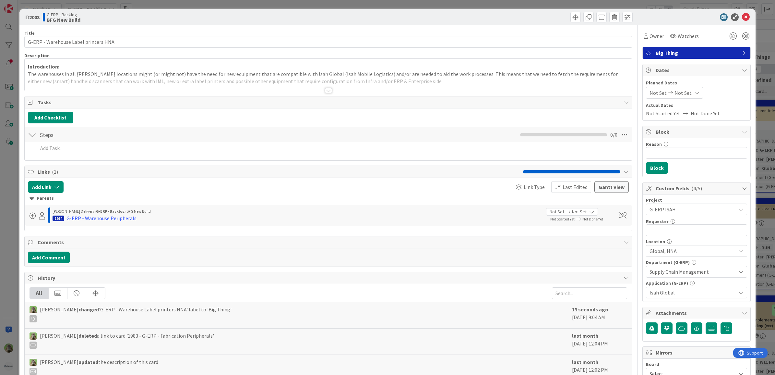
click at [14, 255] on div "ID 2003 G-ERP - Backlog BFG New Build Title 36 / 128 G-ERP - Warehouse Label pr…" at bounding box center [387, 187] width 775 height 375
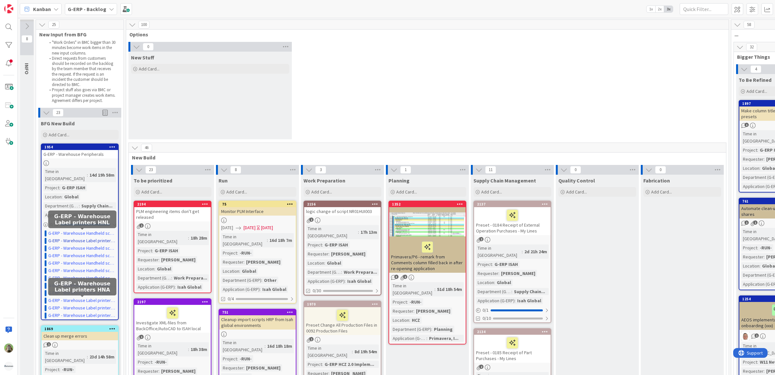
click at [102, 237] on link "G-ERP - Warehouse Label printers HNL" at bounding box center [82, 240] width 68 height 7
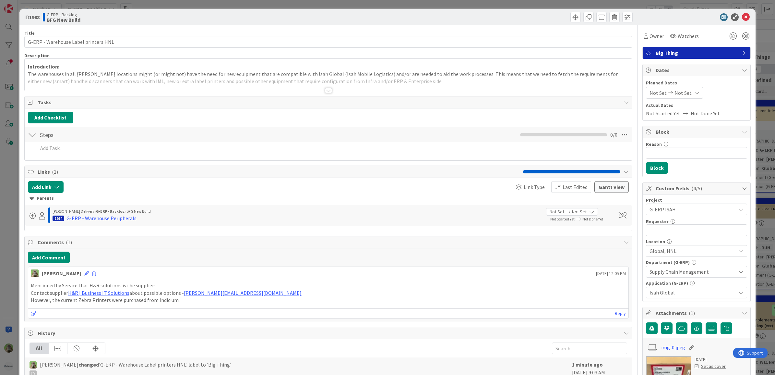
click at [14, 239] on div "ID 1988 G-ERP - Backlog BFG New Build Title 36 / 128 G-ERP - Warehouse Label pr…" at bounding box center [387, 187] width 775 height 375
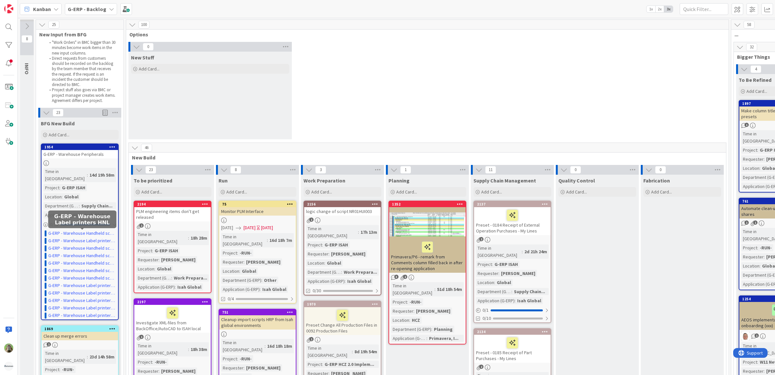
click at [543, 157] on span "New Build" at bounding box center [425, 157] width 586 height 6
click at [473, 83] on div "0 New Stuff Add Card..." at bounding box center [427, 92] width 600 height 101
click at [450, 74] on div "0 New Stuff Add Card..." at bounding box center [427, 92] width 600 height 101
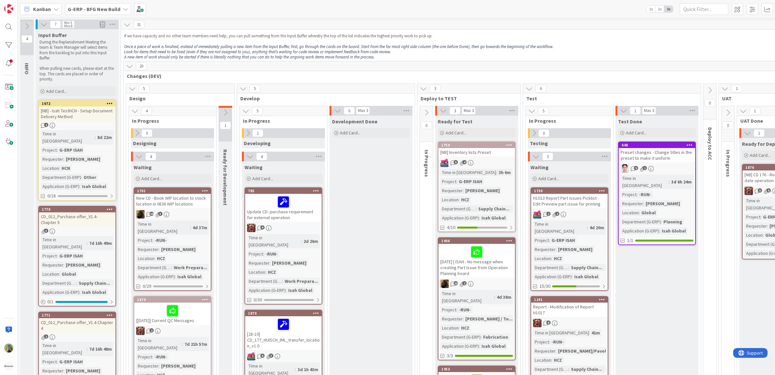
click at [496, 151] on div "[NB] Inventory lists Preset" at bounding box center [477, 152] width 77 height 8
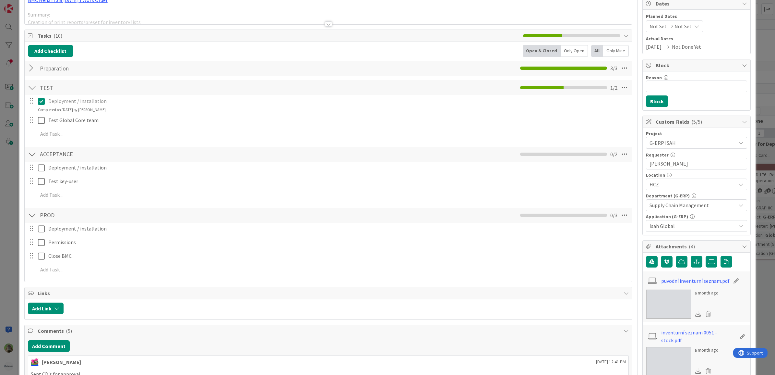
scroll to position [162, 0]
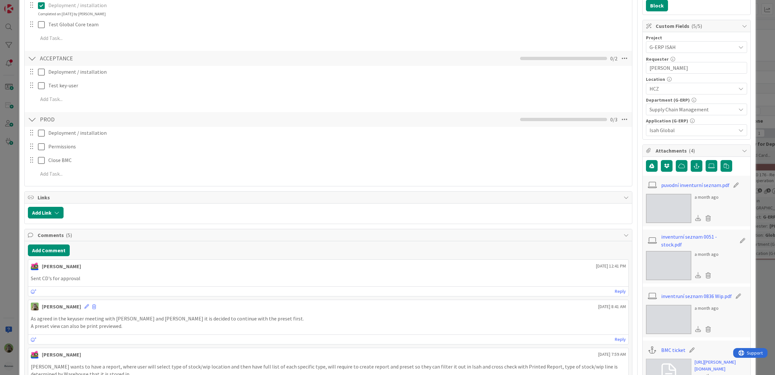
click at [0, 208] on div "ID 1750 G-ERP - BFG New Build Ready for Test Title 27 / 128 [NB] Inventory list…" at bounding box center [387, 187] width 775 height 375
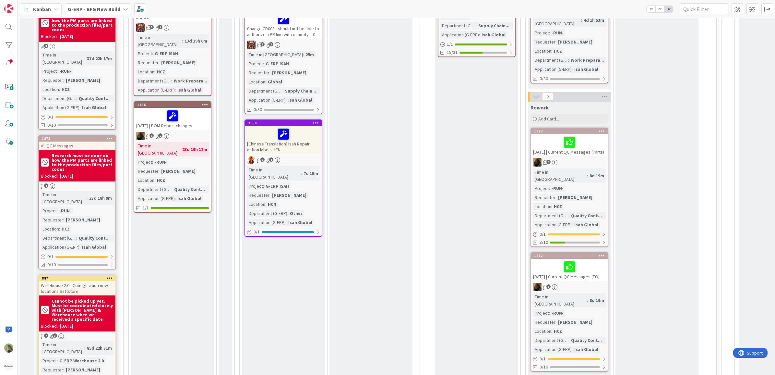
scroll to position [446, 0]
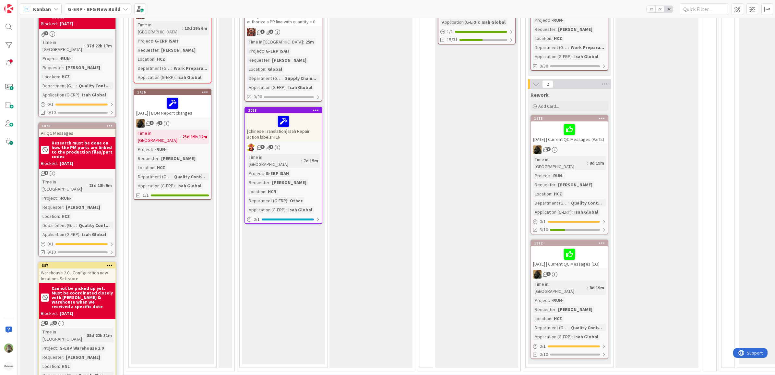
click at [99, 129] on div "All QC Messages" at bounding box center [77, 133] width 77 height 8
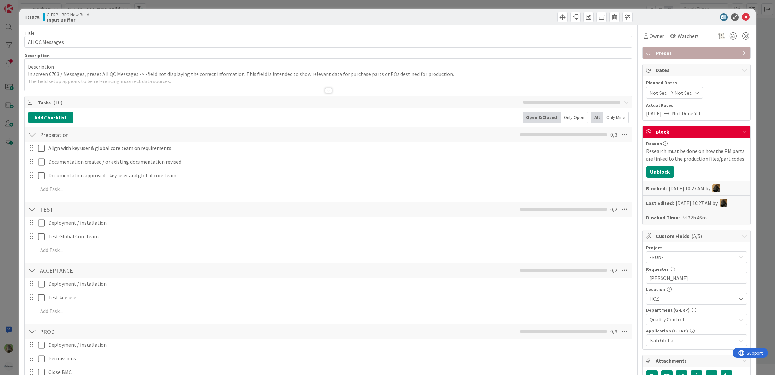
click at [165, 75] on div at bounding box center [329, 82] width 608 height 17
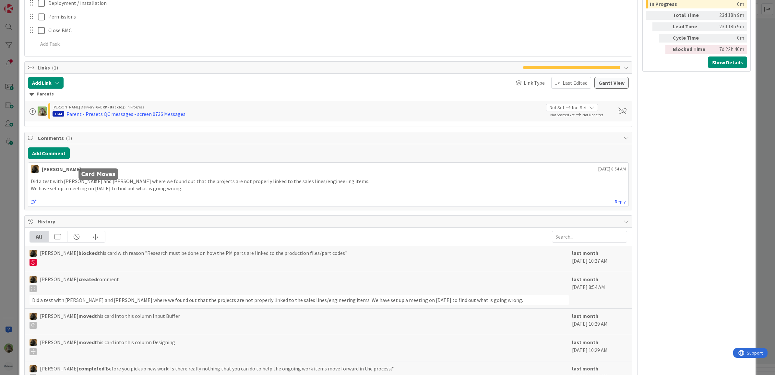
scroll to position [568, 0]
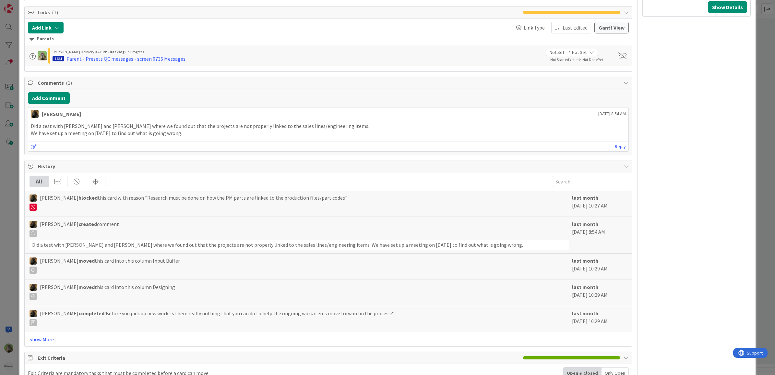
click at [5, 177] on div "ID 1875 G-ERP - BFG New Build Input Buffer Title 15 / 128 All QC Messages Descr…" at bounding box center [387, 187] width 775 height 375
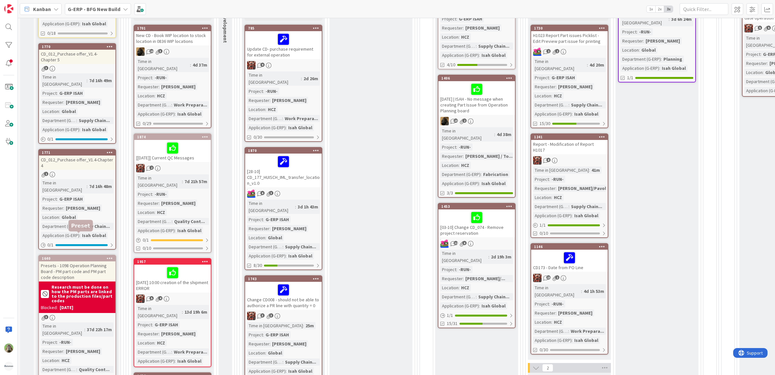
scroll to position [162, 0]
click at [94, 156] on div "CD_012_Purchase offer_V1.4-Chapter 4" at bounding box center [77, 163] width 77 height 14
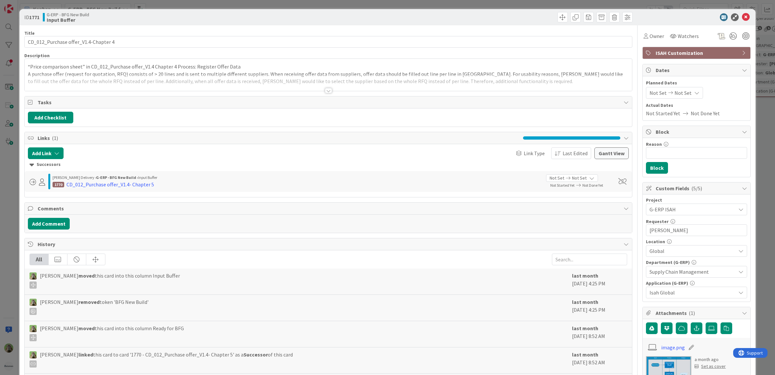
click at [8, 237] on div "ID 1771 G-ERP - BFG New Build Input Buffer Title 36 / 128 CD_012_Purchase offer…" at bounding box center [387, 187] width 775 height 375
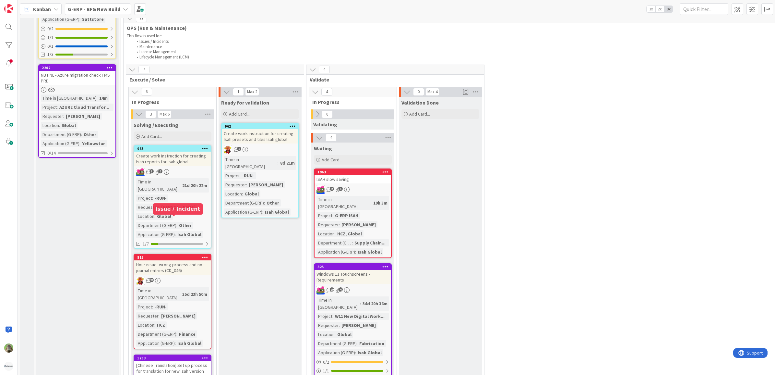
click at [184, 255] on div "815" at bounding box center [174, 257] width 74 height 5
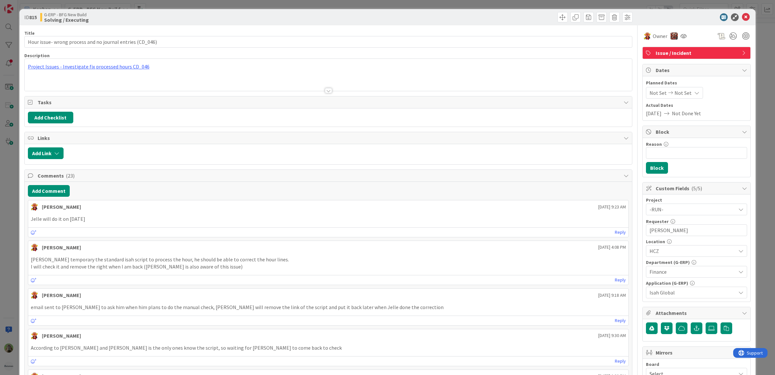
click at [11, 211] on div "ID 815 G-ERP - BFG New Build Solving / Executing Title 57 / 128 Hour issue- wro…" at bounding box center [387, 187] width 775 height 375
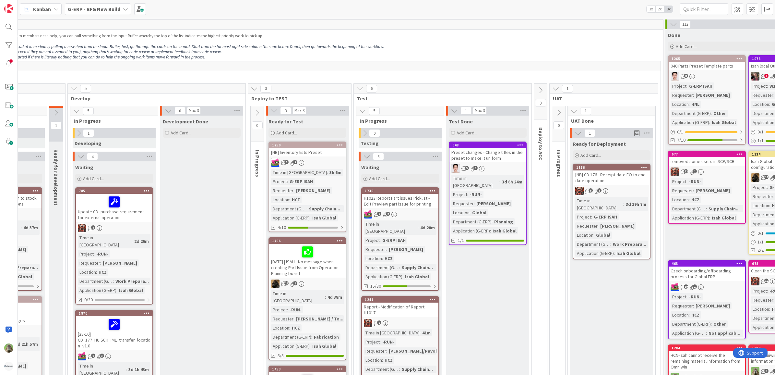
click at [337, 265] on div "2025-10-03 | ISAH - No message when creating Part Issue from Operation Planning…" at bounding box center [307, 261] width 77 height 34
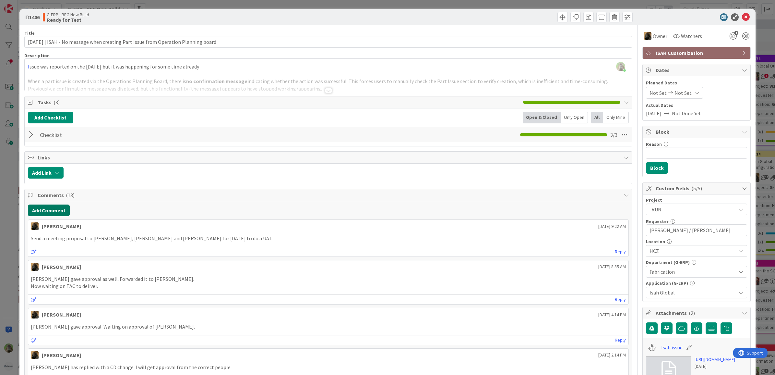
click at [58, 211] on button "Add Comment" at bounding box center [49, 210] width 42 height 12
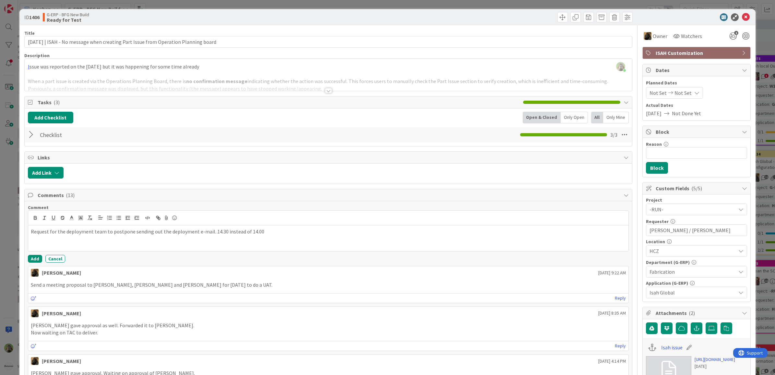
click at [210, 234] on p "Request for the deployment team to postpone sending out the deployment e-mail. …" at bounding box center [329, 231] width 596 height 7
click at [243, 233] on p "Request for the deployment team to postpone sending out the deployment e-mail t…" at bounding box center [329, 231] width 596 height 7
drag, startPoint x: 267, startPoint y: 231, endPoint x: 365, endPoint y: 246, distance: 99.4
click at [354, 246] on div "Request for the deployment team to postpone sending out the deployment e-mail t…" at bounding box center [328, 238] width 601 height 26
click at [207, 234] on p "Request for the deployment team to postpone sending out the deployment e-mail t…" at bounding box center [329, 231] width 596 height 7
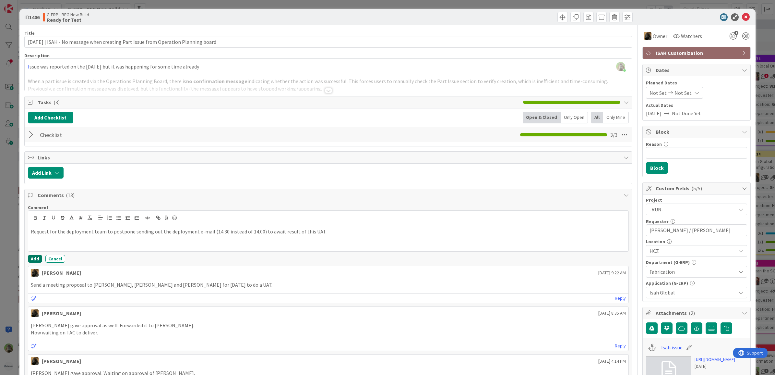
click at [30, 256] on button "Add" at bounding box center [35, 259] width 14 height 8
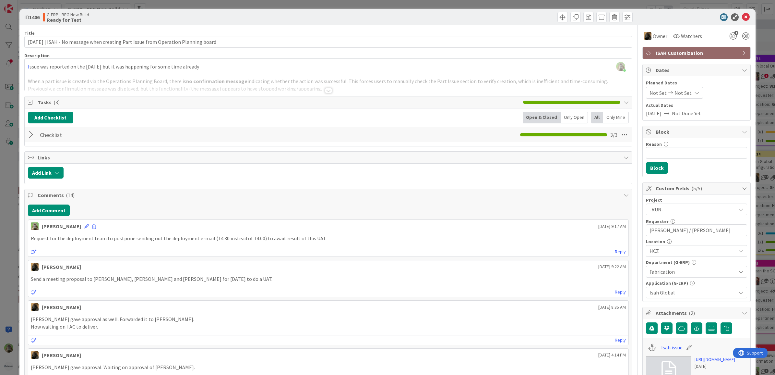
click at [7, 244] on div "ID 1406 G-ERP - BFG New Build Ready for Test Title 86 / 128 2025-10-03 | ISAH -…" at bounding box center [387, 187] width 775 height 375
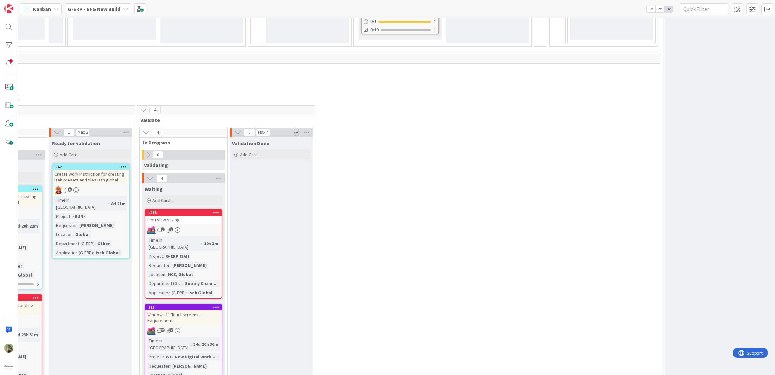
scroll to position [770, 0]
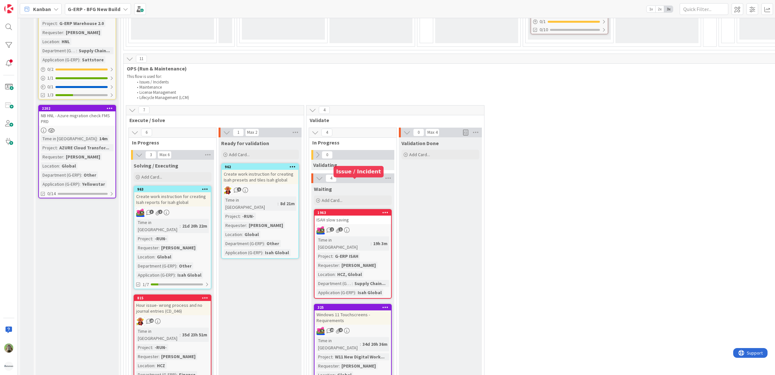
click at [348, 210] on div "1963" at bounding box center [355, 212] width 74 height 5
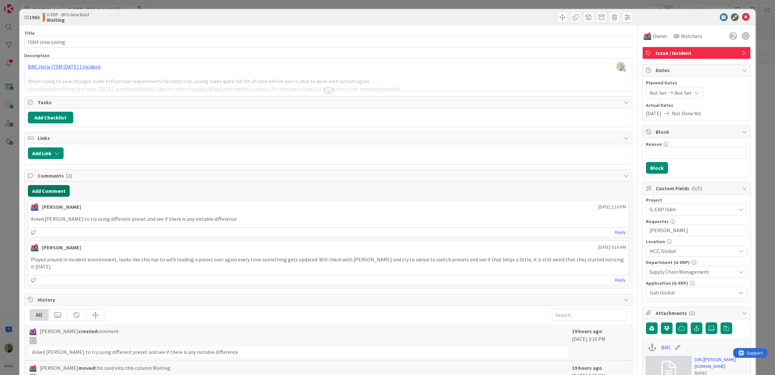
click at [63, 194] on button "Add Comment" at bounding box center [49, 191] width 42 height 12
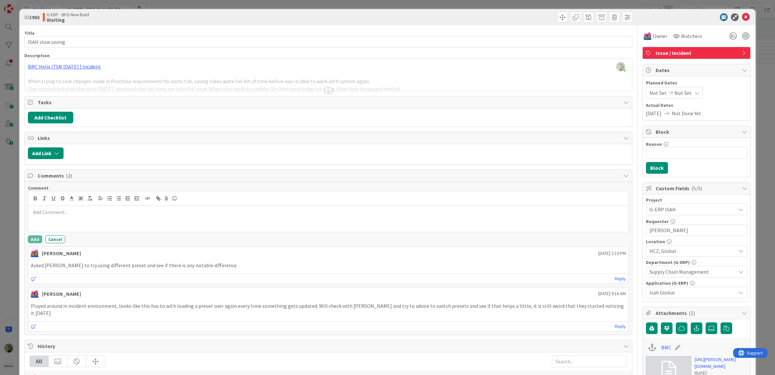
click at [15, 208] on div "ID 1963 G-ERP - BFG New Build Waiting Title 17 / 128 ISAH slow saving Descripti…" at bounding box center [387, 187] width 775 height 375
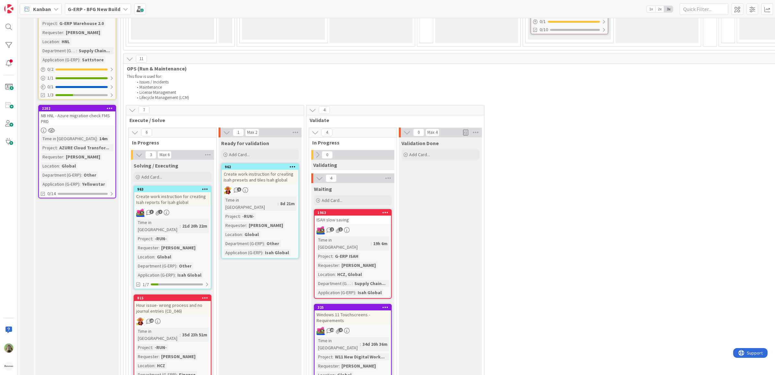
click at [367, 310] on div "Windows 11 Touchscreens - Requirements" at bounding box center [353, 317] width 77 height 14
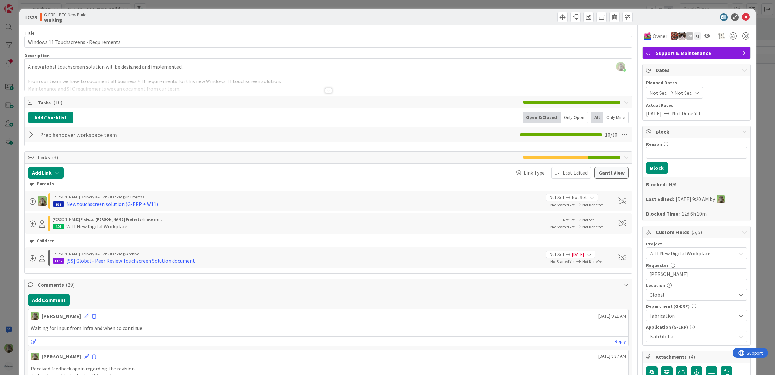
click at [758, 71] on div "ID 325 G-ERP - BFG New Build Waiting Title 38 / 128 Windows 11 Touchscreens - R…" at bounding box center [387, 187] width 775 height 375
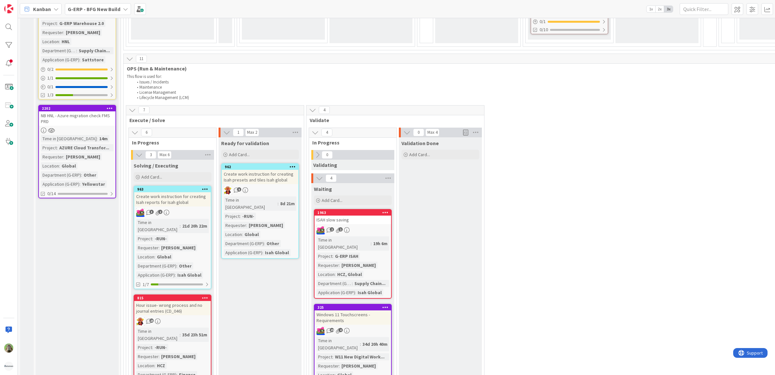
click at [387, 215] on div "ISAH slow saving" at bounding box center [353, 219] width 77 height 8
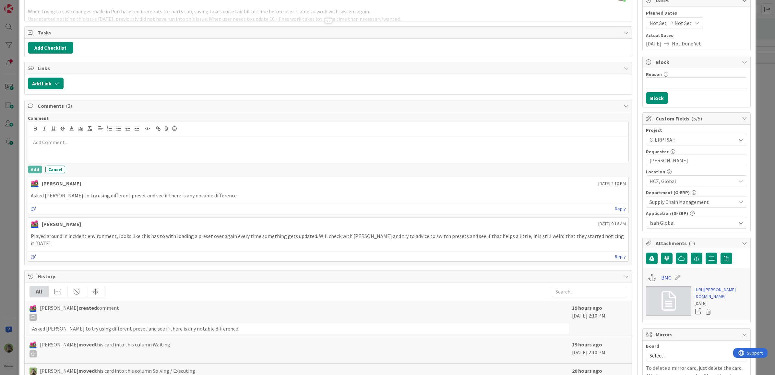
scroll to position [122, 0]
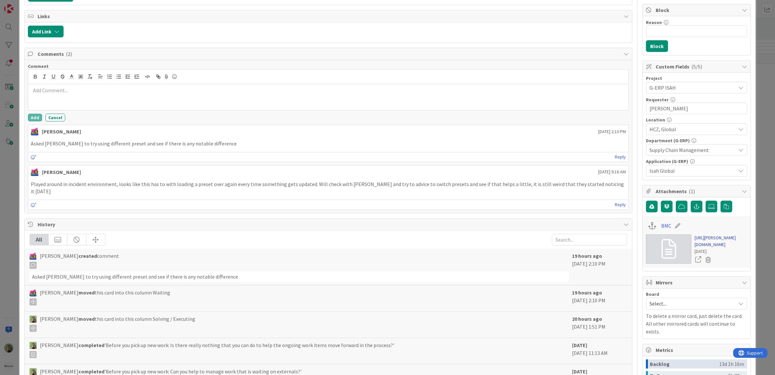
click at [695, 245] on link "https://huisman-smartit.onbmc.com/smartit/app/#/incident/AGGHEXFAF704DATC1JWFTC…" at bounding box center [721, 241] width 53 height 14
